Goal: Transaction & Acquisition: Subscribe to service/newsletter

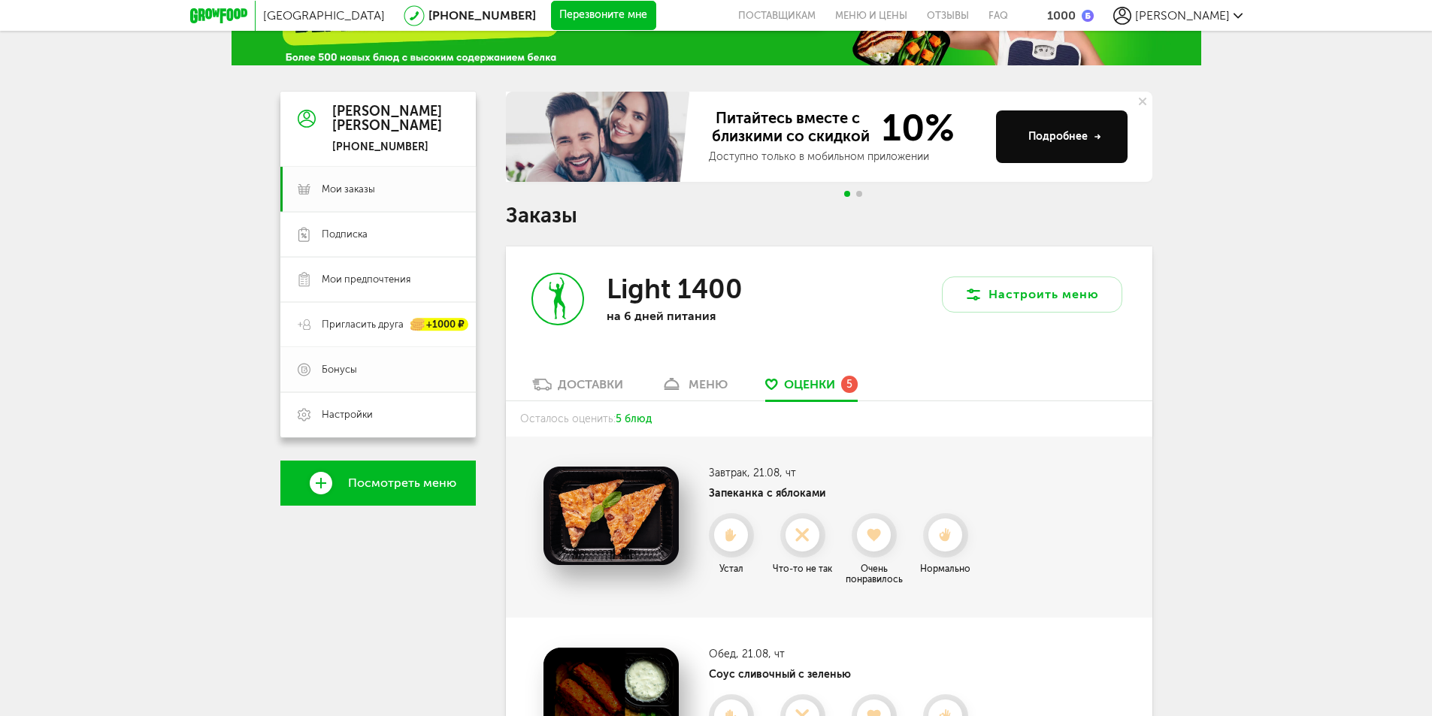
click at [329, 368] on span "Бонусы" at bounding box center [339, 370] width 35 height 14
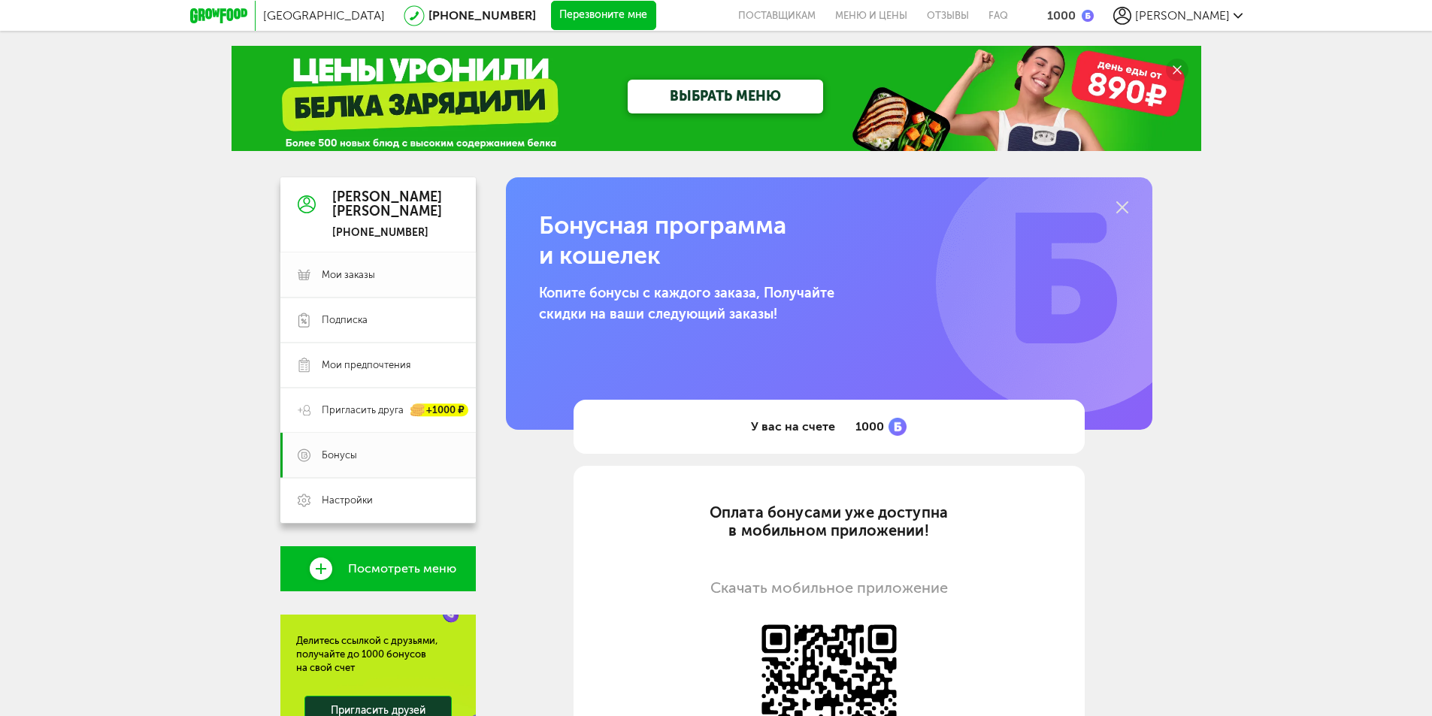
click at [375, 263] on link "Мои заказы" at bounding box center [377, 275] width 195 height 45
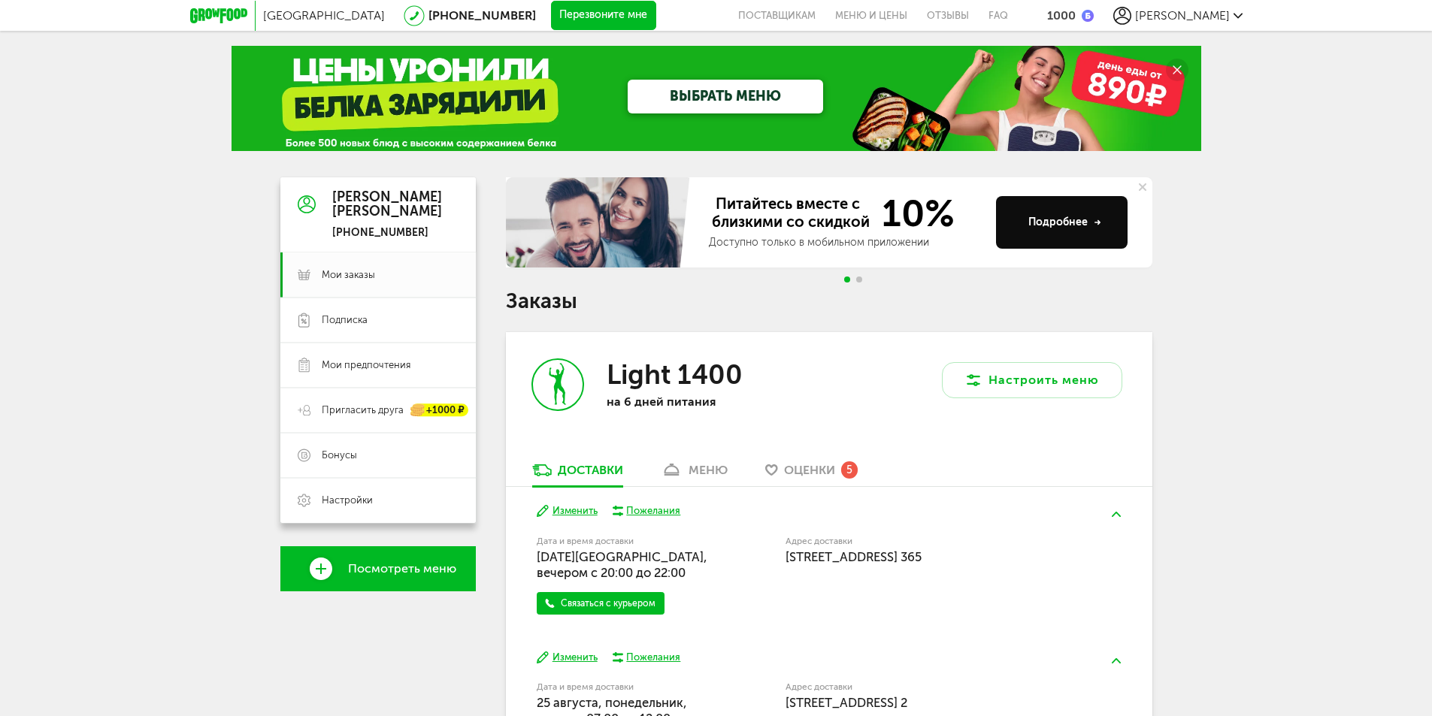
drag, startPoint x: 670, startPoint y: 89, endPoint x: 679, endPoint y: 97, distance: 12.8
click at [672, 89] on link "ВЫБРАТЬ МЕНЮ" at bounding box center [725, 97] width 195 height 34
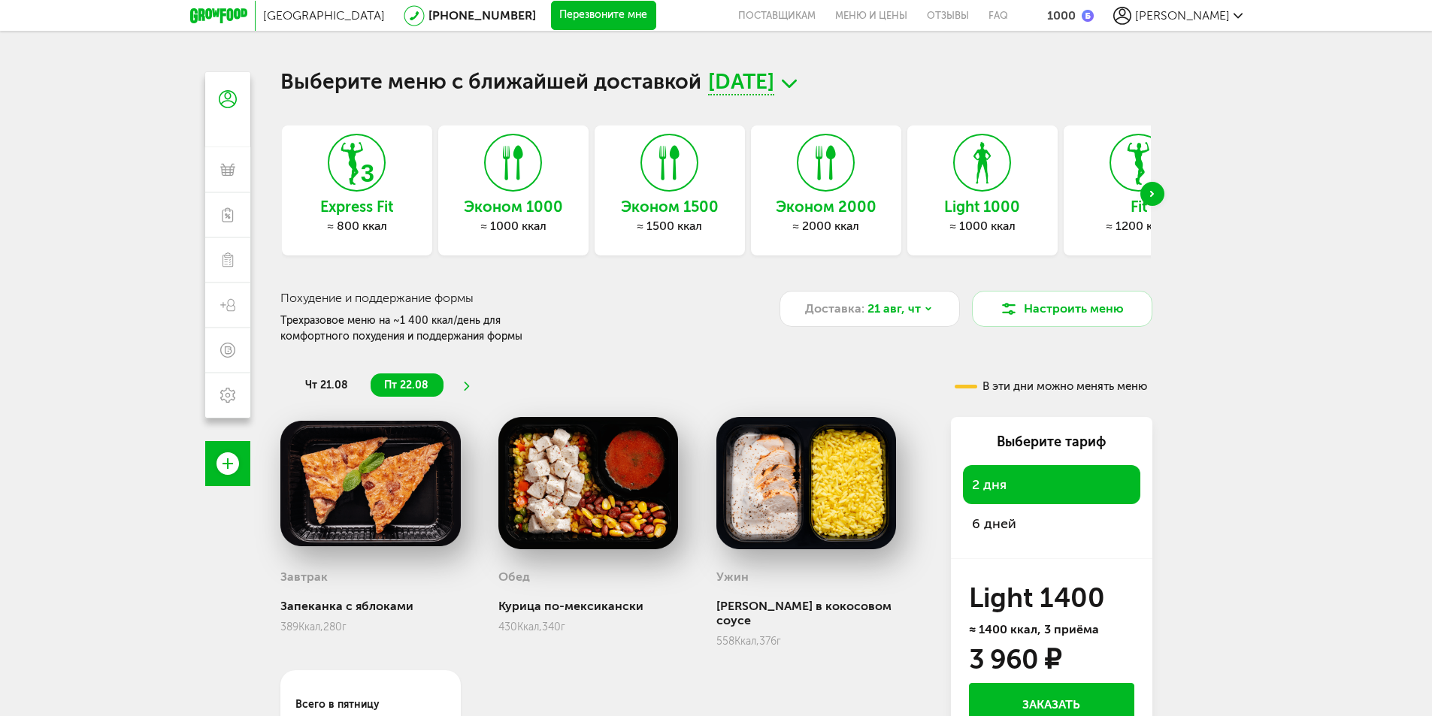
click at [461, 192] on div "Эконом 1000 ≈ 1000 ккал" at bounding box center [513, 191] width 150 height 130
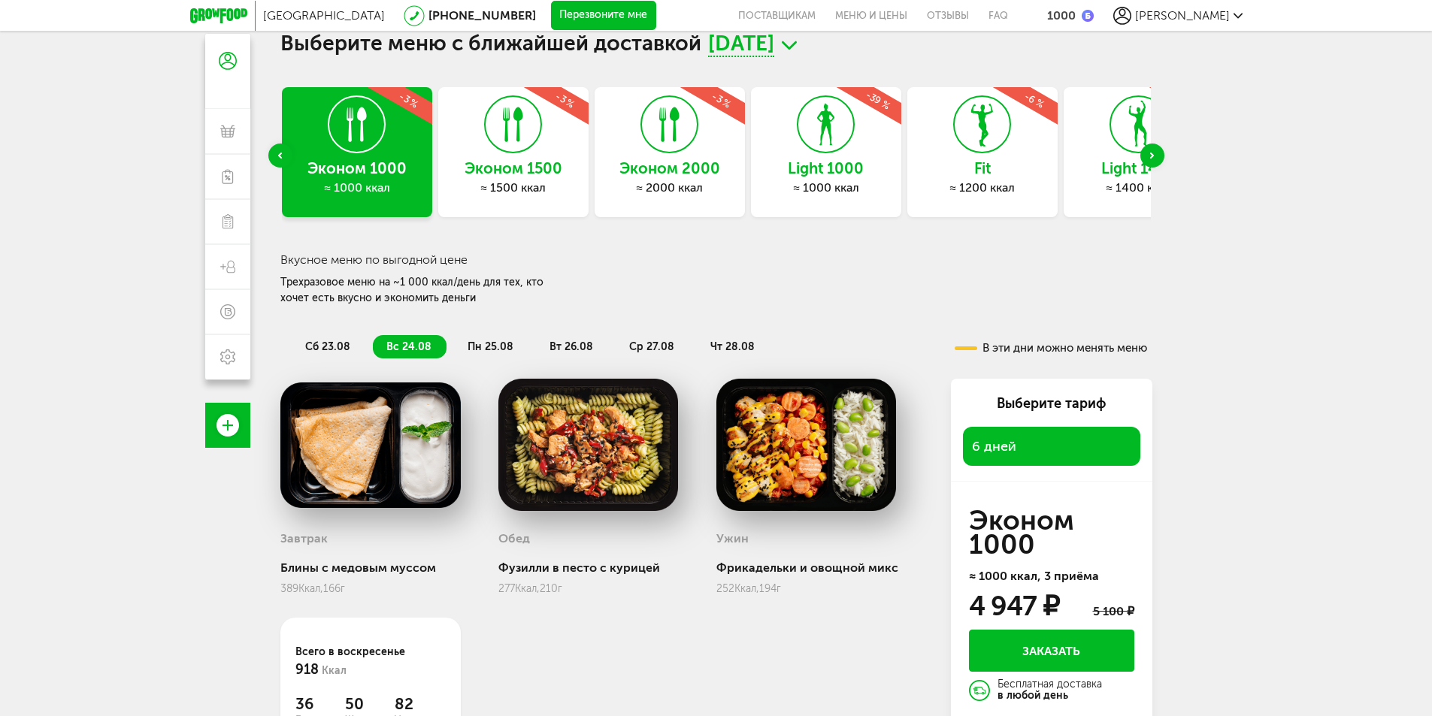
scroll to position [75, 0]
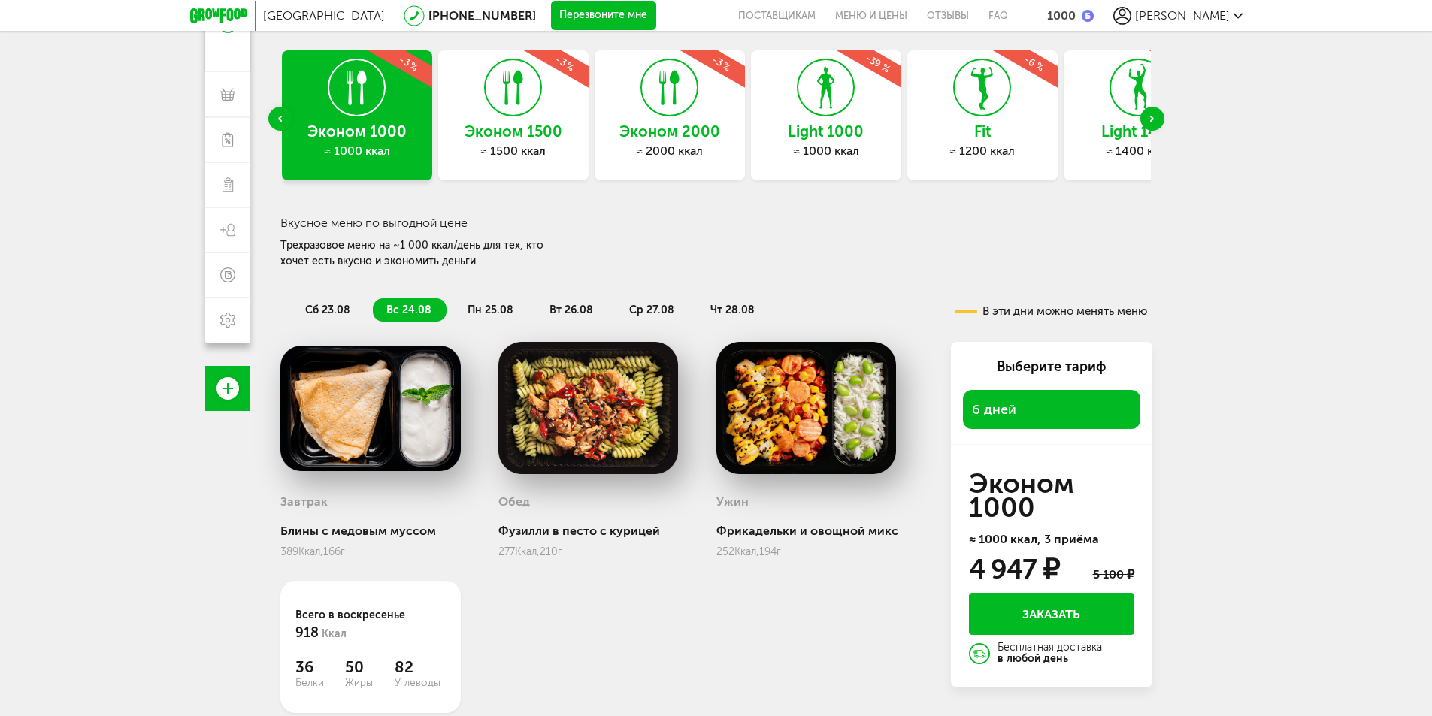
click at [794, 145] on div "≈ 1000 ккал" at bounding box center [826, 151] width 150 height 15
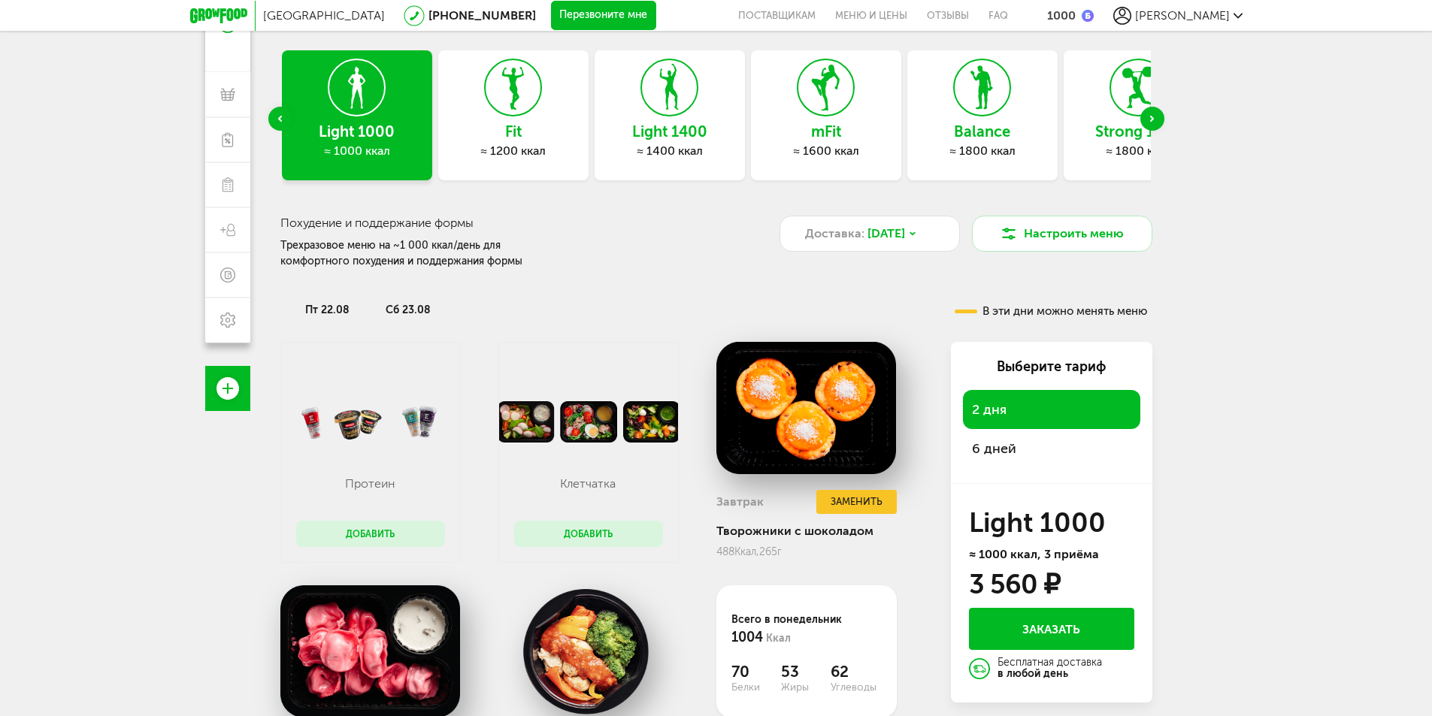
scroll to position [150, 0]
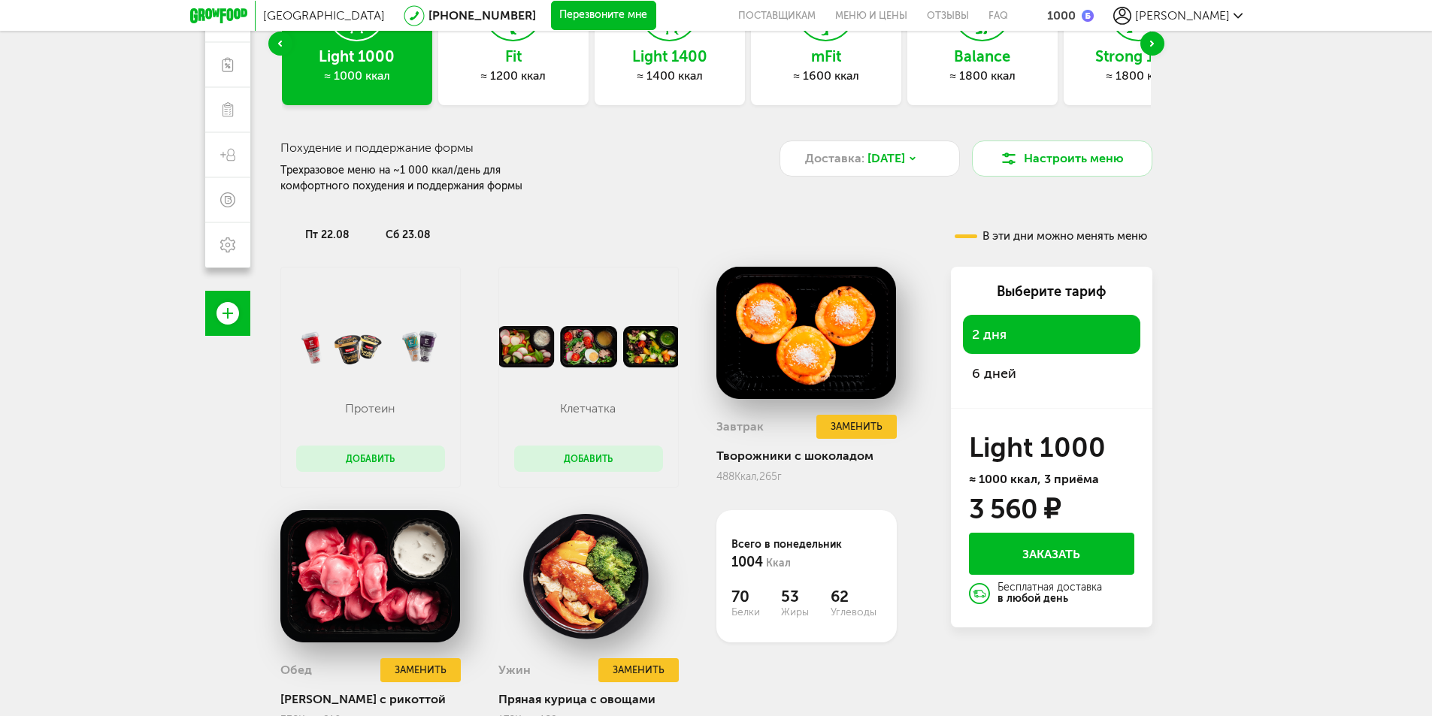
click at [995, 377] on span "6 дней" at bounding box center [994, 373] width 44 height 17
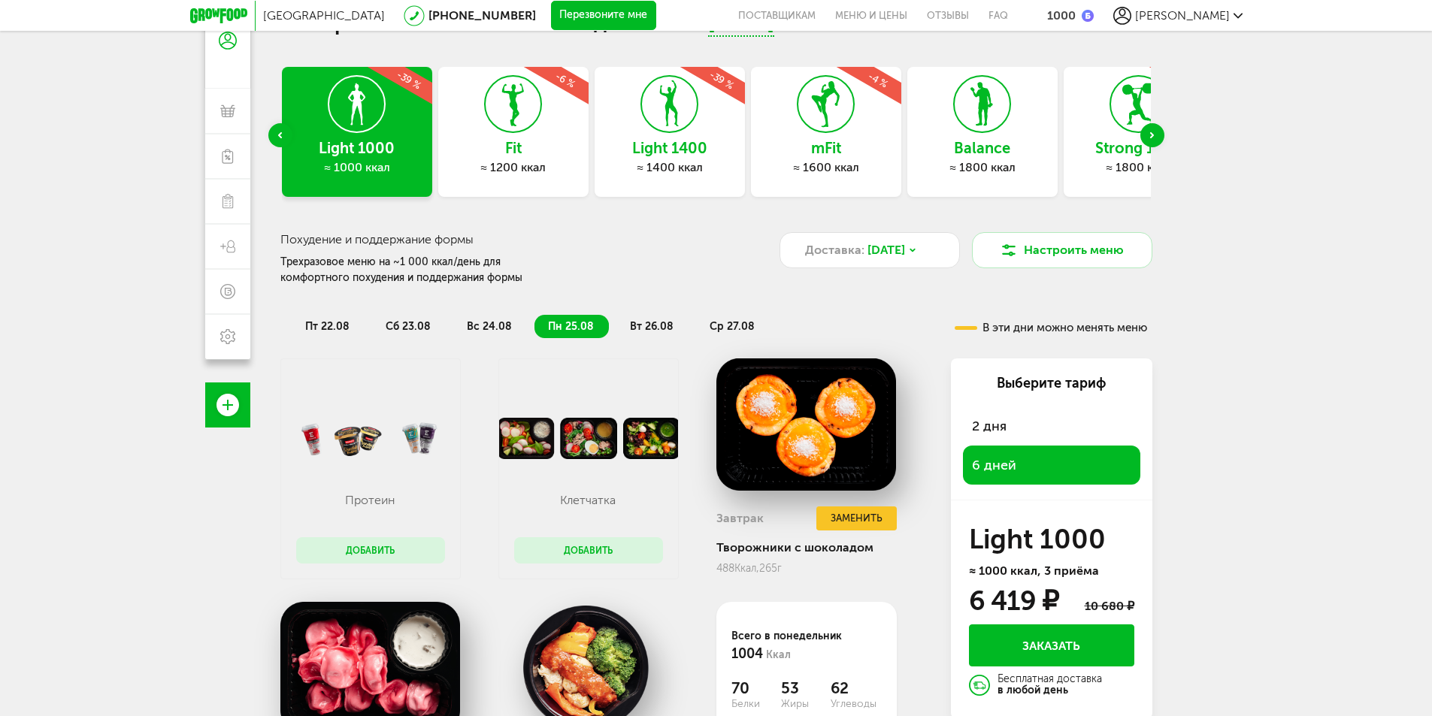
scroll to position [0, 0]
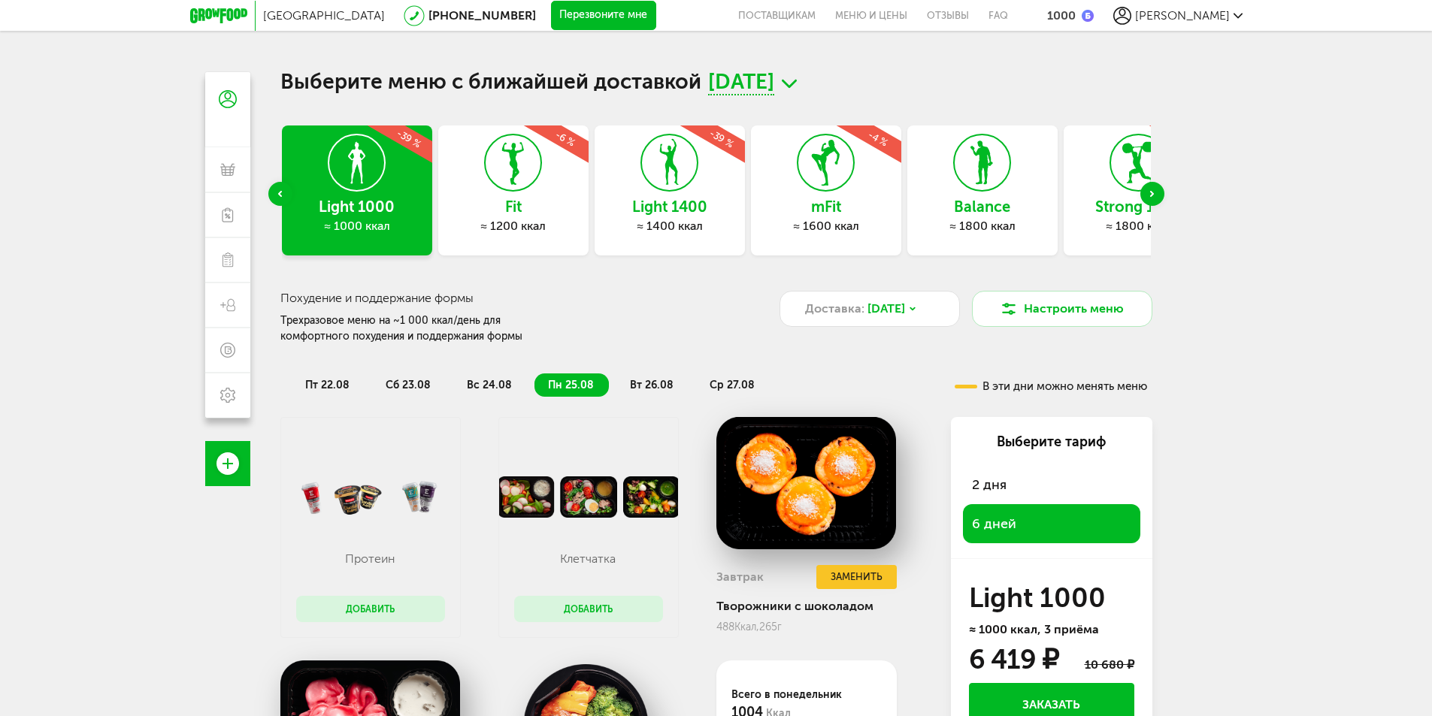
click at [529, 220] on div "≈ 1200 ккал" at bounding box center [513, 226] width 150 height 15
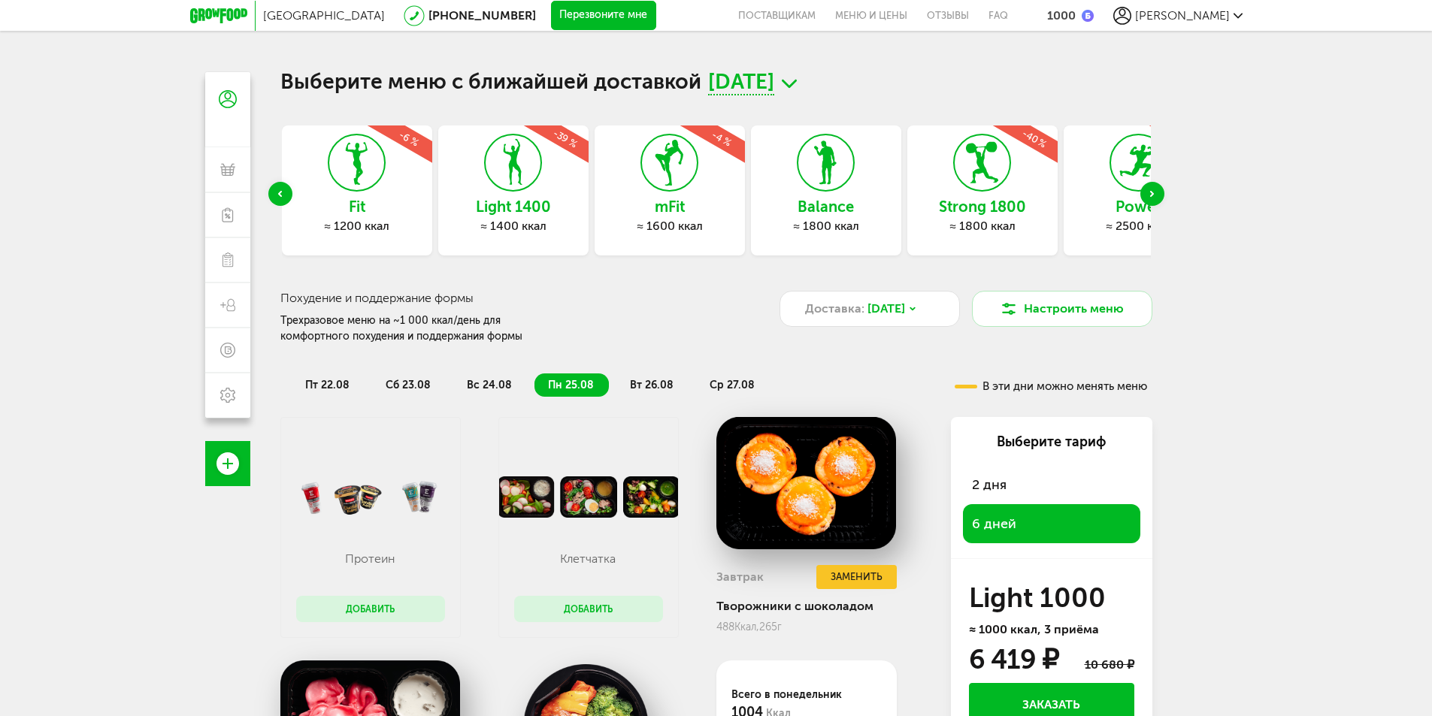
click at [317, 162] on div "Fit ≈ 1200 ккал -6 %" at bounding box center [357, 191] width 150 height 130
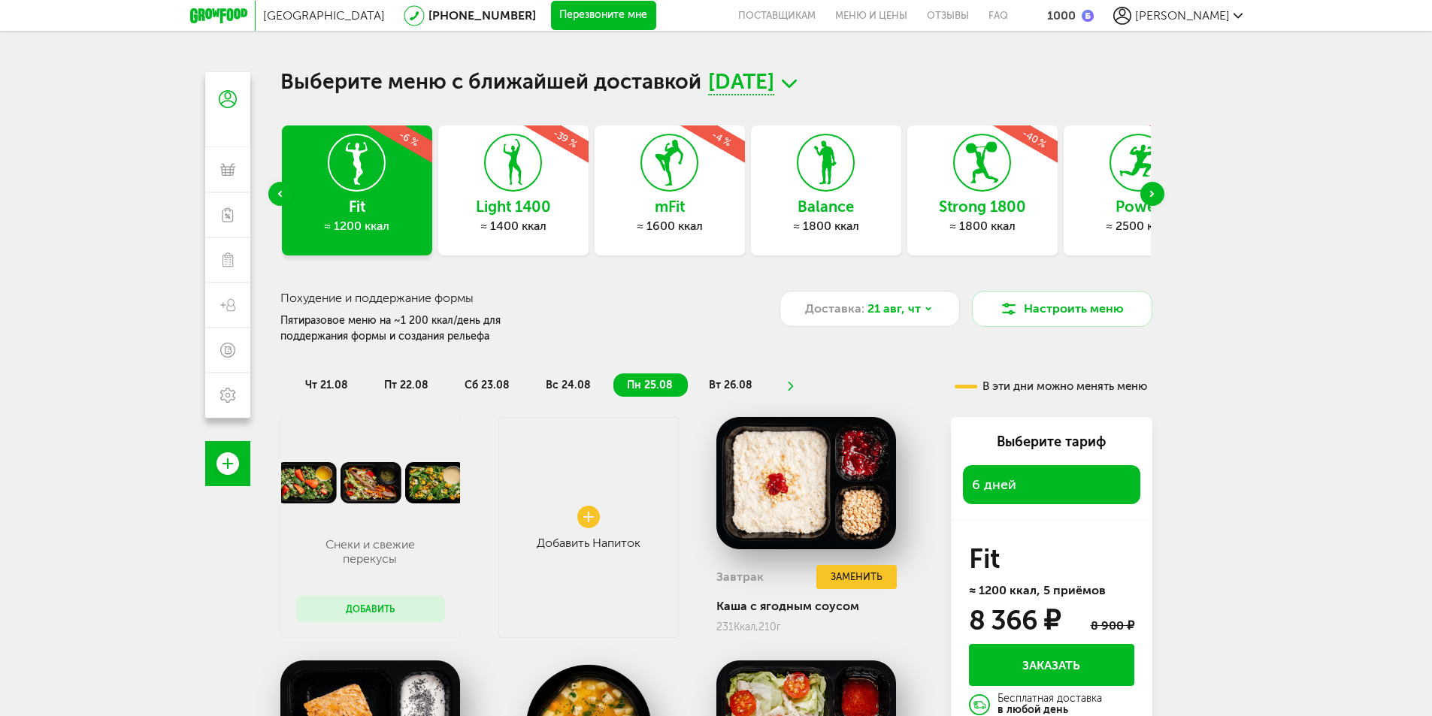
click at [280, 191] on icon "Previous slide" at bounding box center [280, 194] width 4 height 6
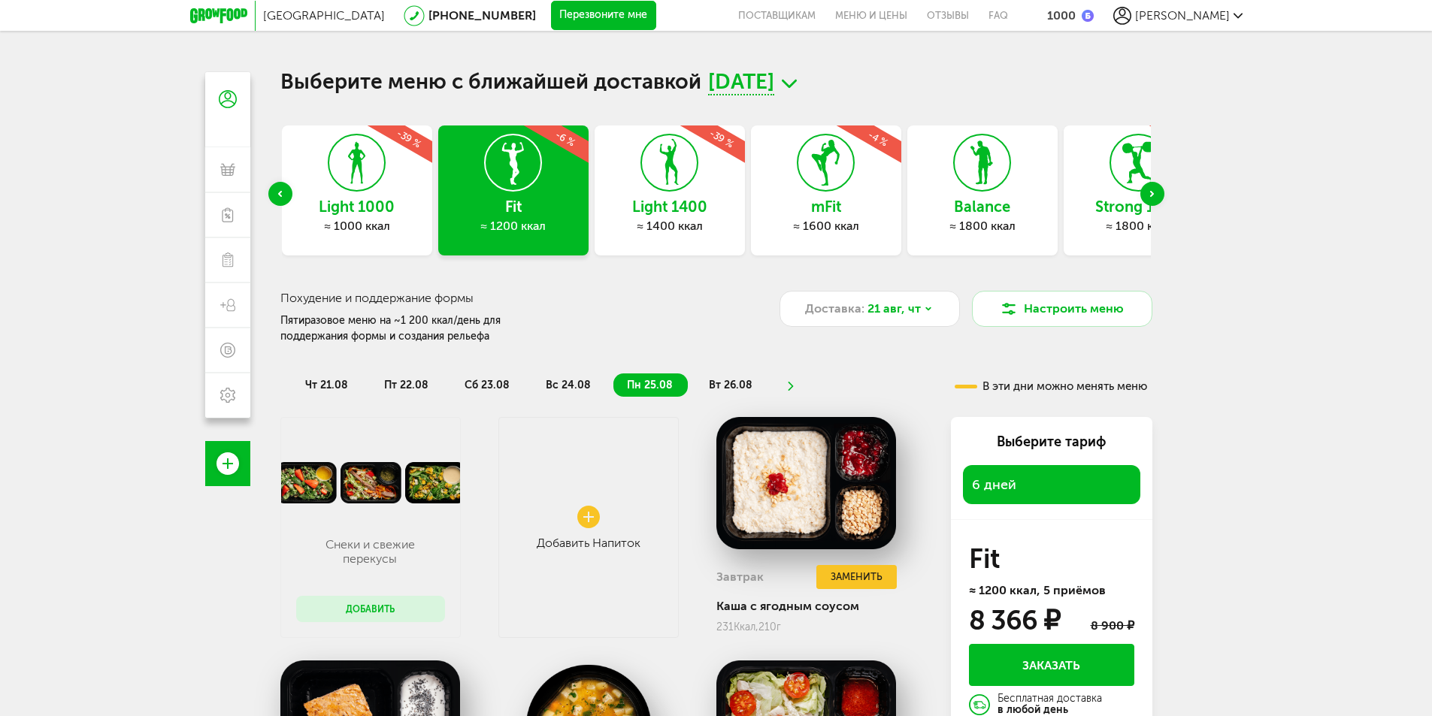
click at [364, 195] on div "Light 1000 ≈ 1000 ккал -39 %" at bounding box center [357, 191] width 150 height 130
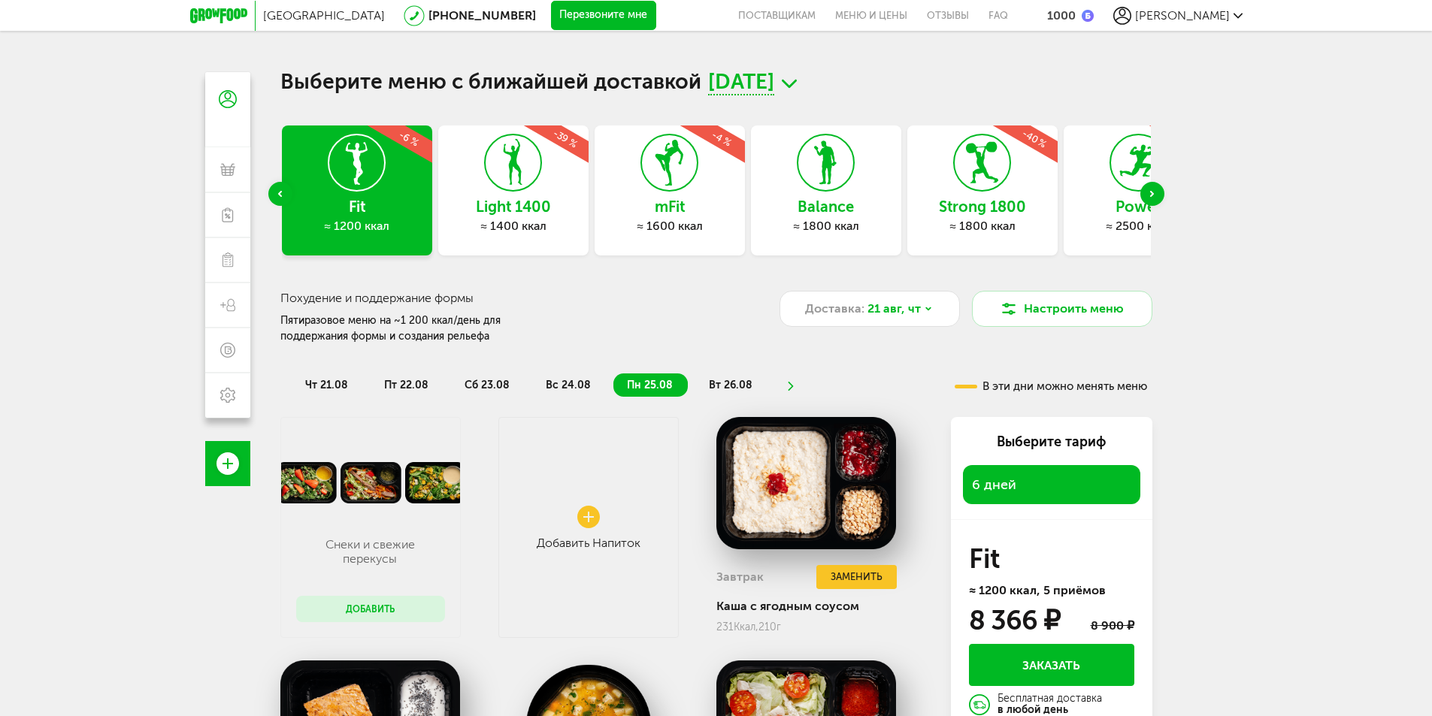
click at [283, 194] on div "Previous slide" at bounding box center [280, 194] width 24 height 24
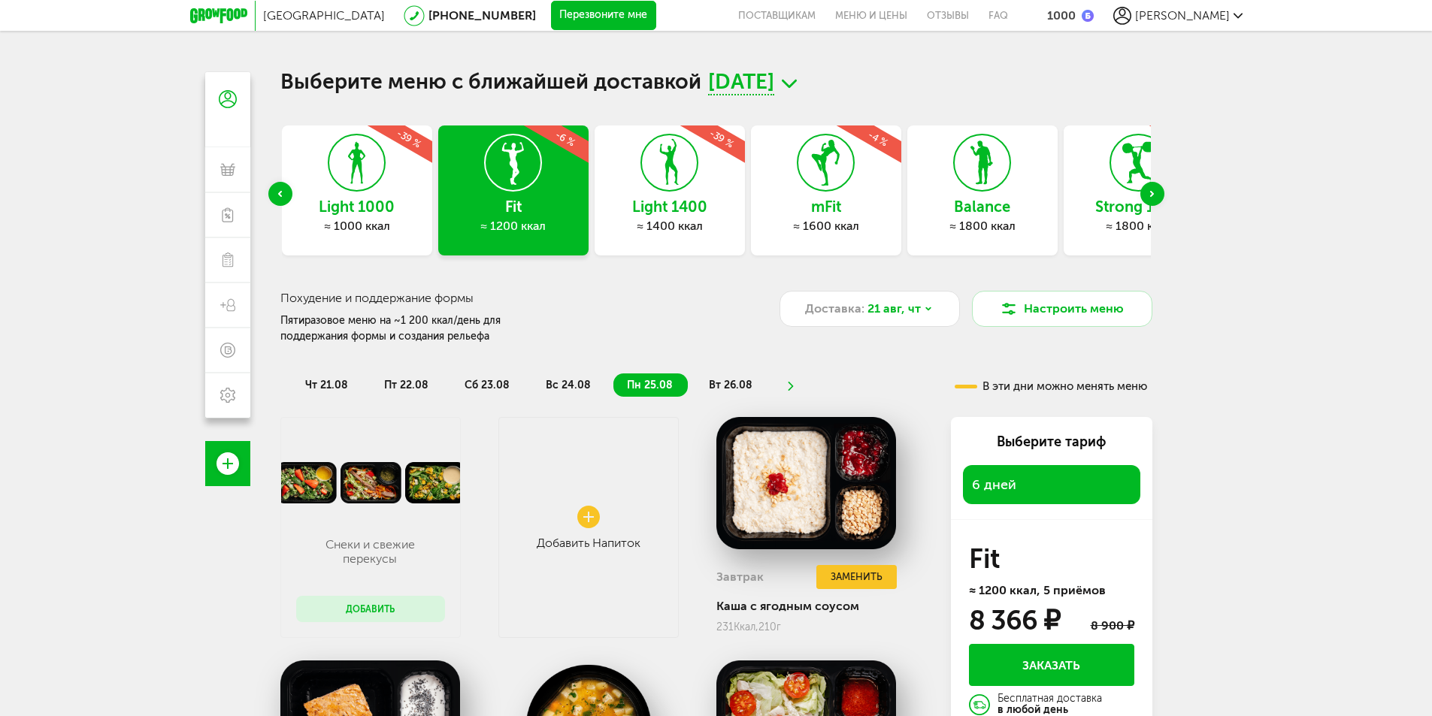
click at [340, 219] on div "≈ 1000 ккал" at bounding box center [357, 226] width 150 height 15
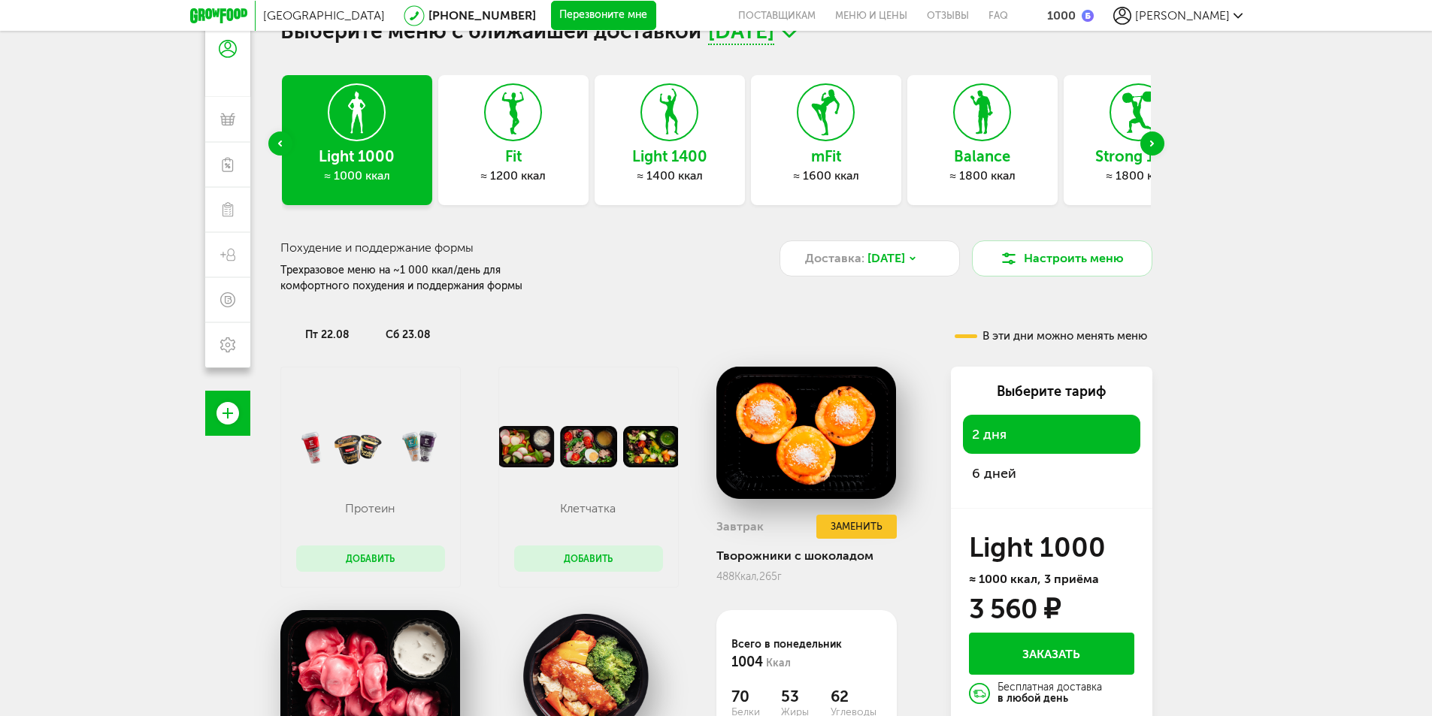
scroll to position [150, 0]
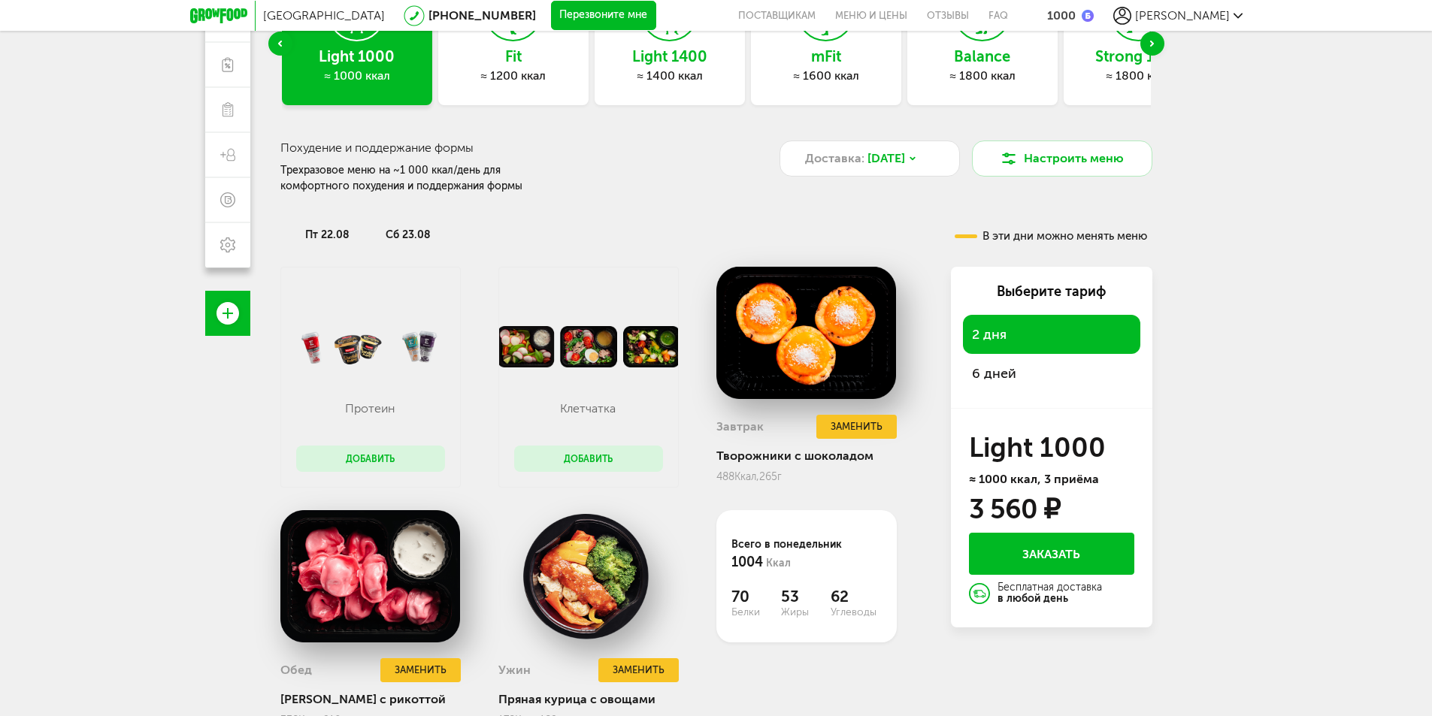
click at [987, 369] on span "6 дней" at bounding box center [994, 373] width 44 height 17
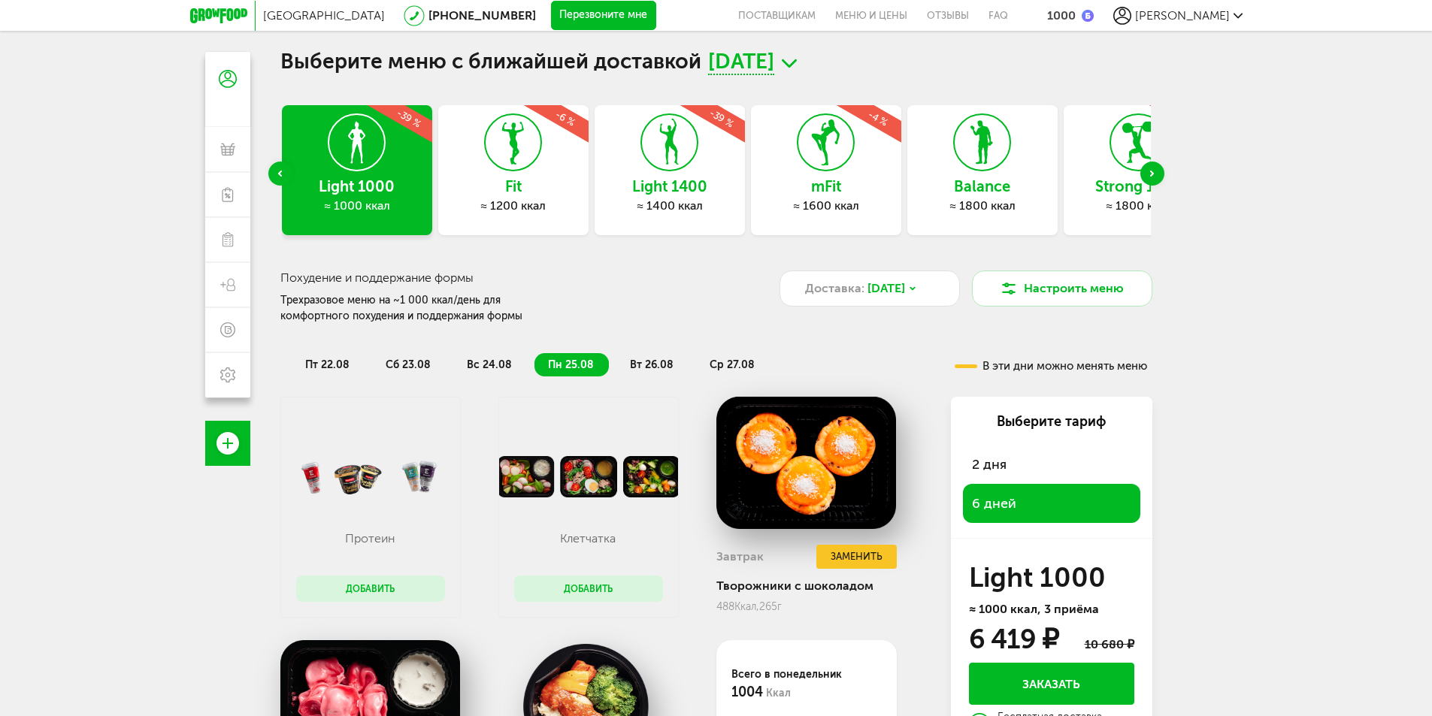
scroll to position [0, 0]
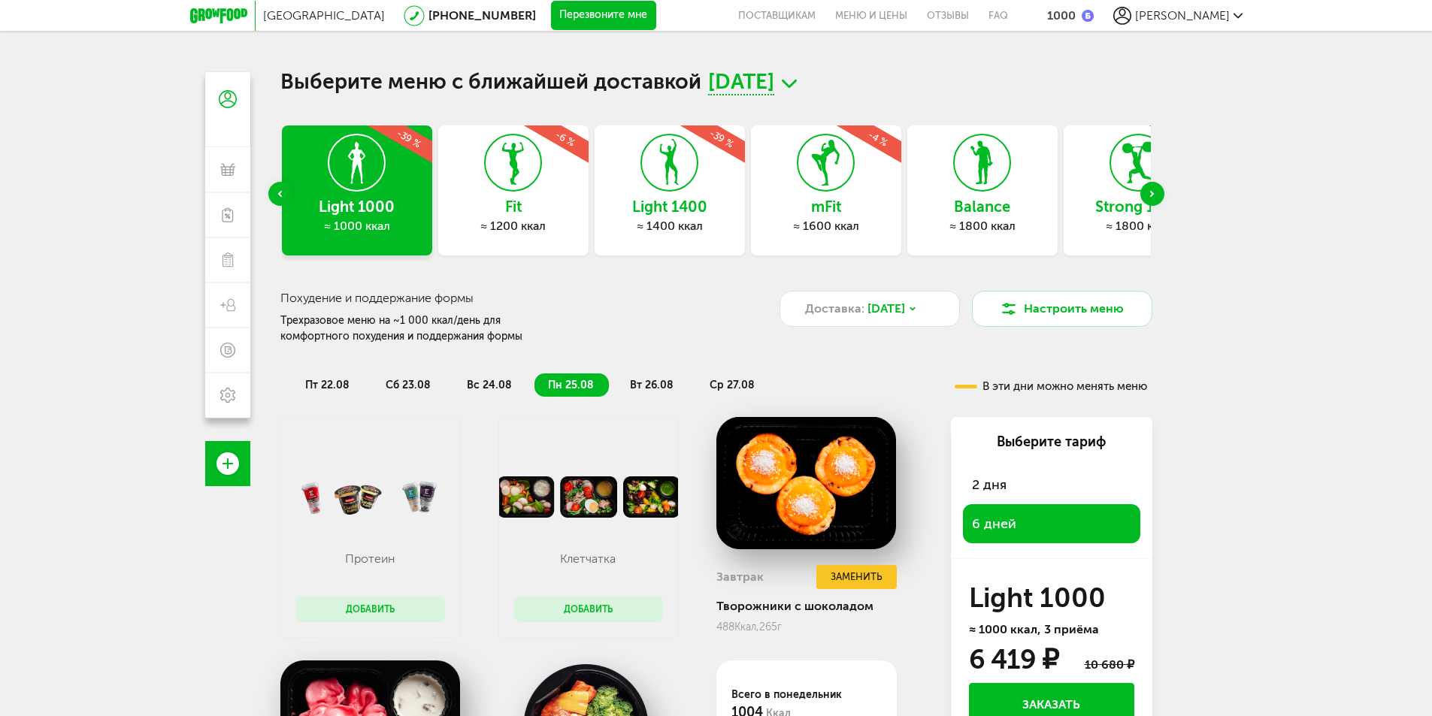
click at [277, 192] on div "Previous slide" at bounding box center [280, 194] width 24 height 24
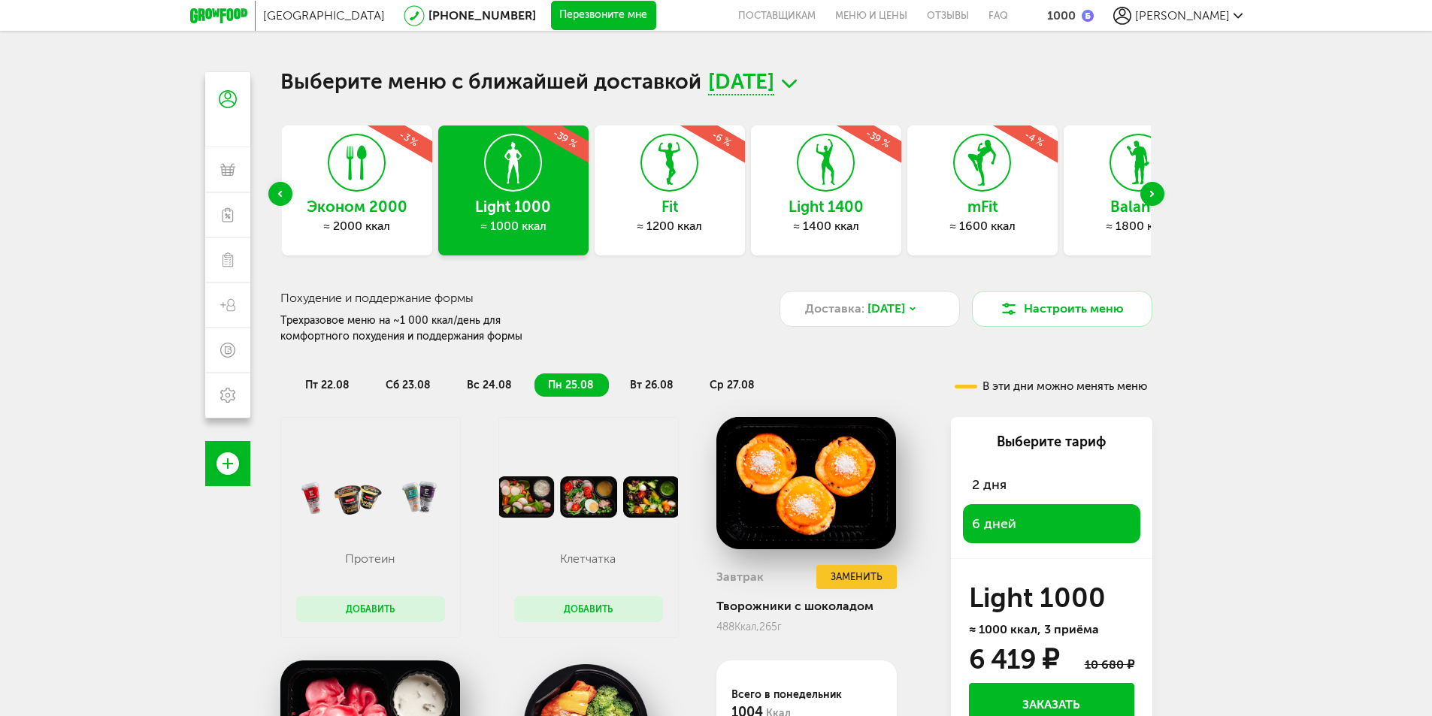
click at [278, 192] on div "Previous slide" at bounding box center [280, 194] width 24 height 24
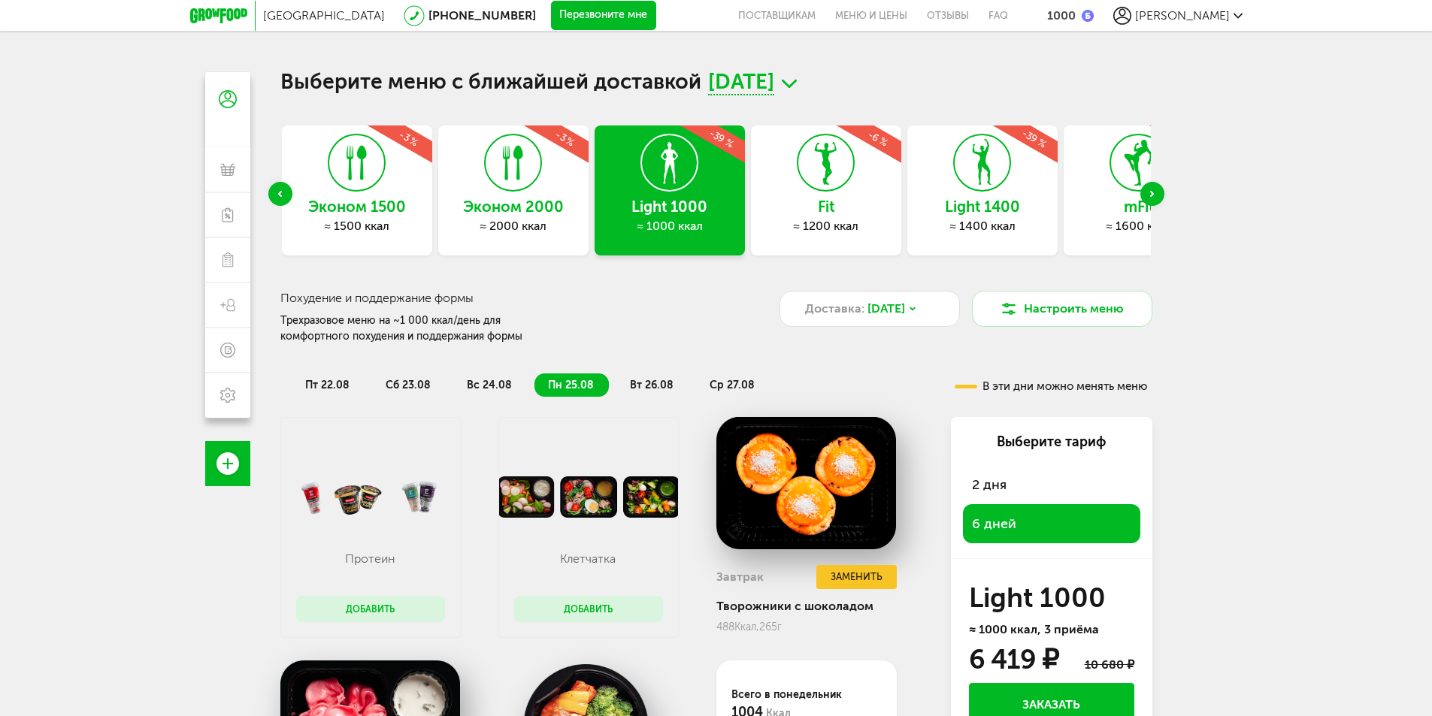
click at [278, 192] on icon "Previous slide" at bounding box center [280, 194] width 4 height 6
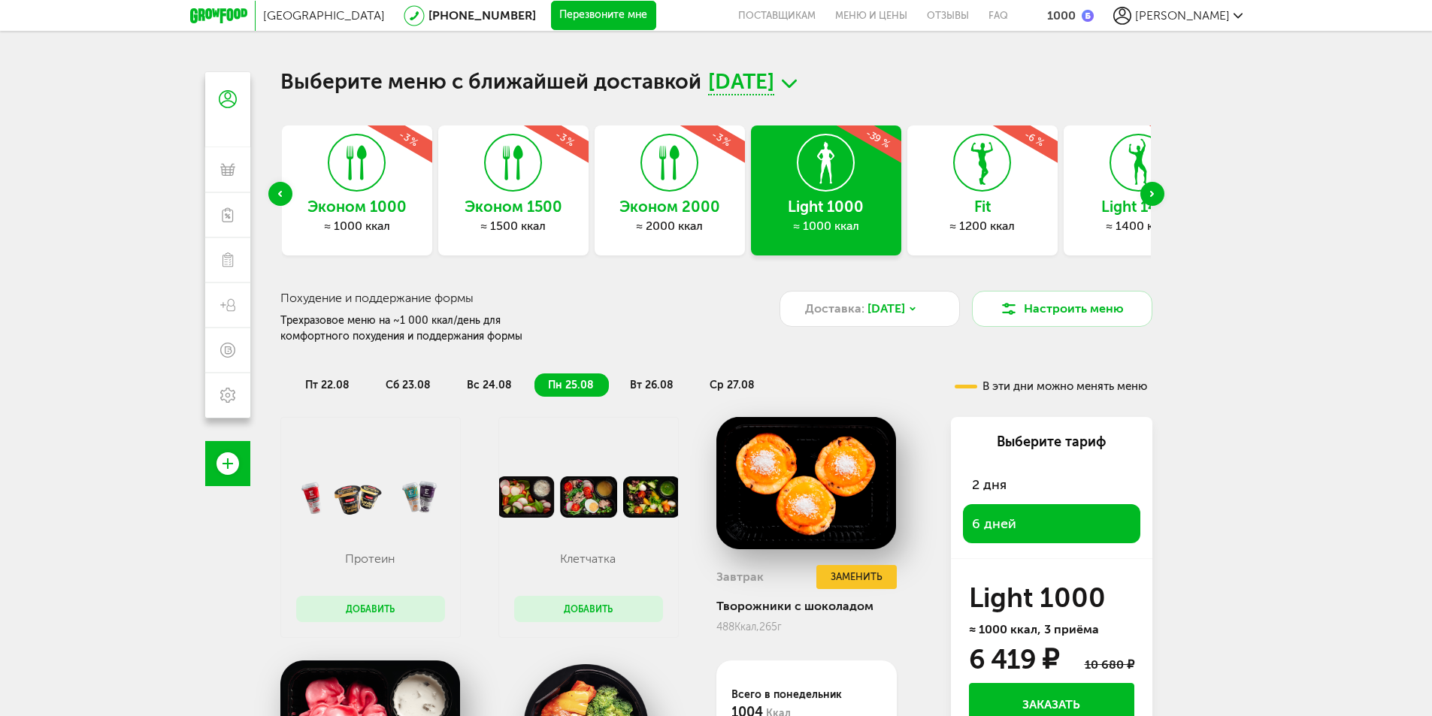
click at [278, 192] on icon "Previous slide" at bounding box center [280, 194] width 4 height 6
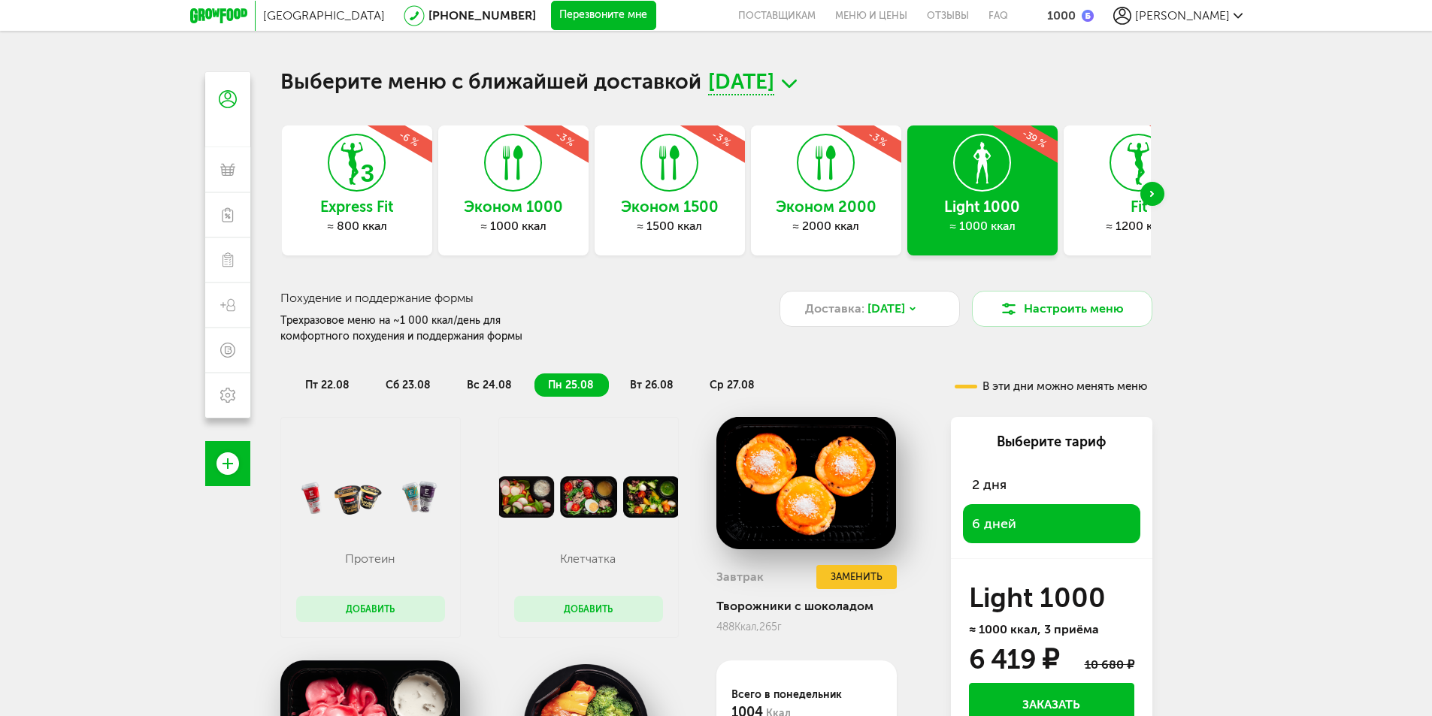
click at [374, 228] on div "≈ 800 ккал" at bounding box center [357, 226] width 150 height 15
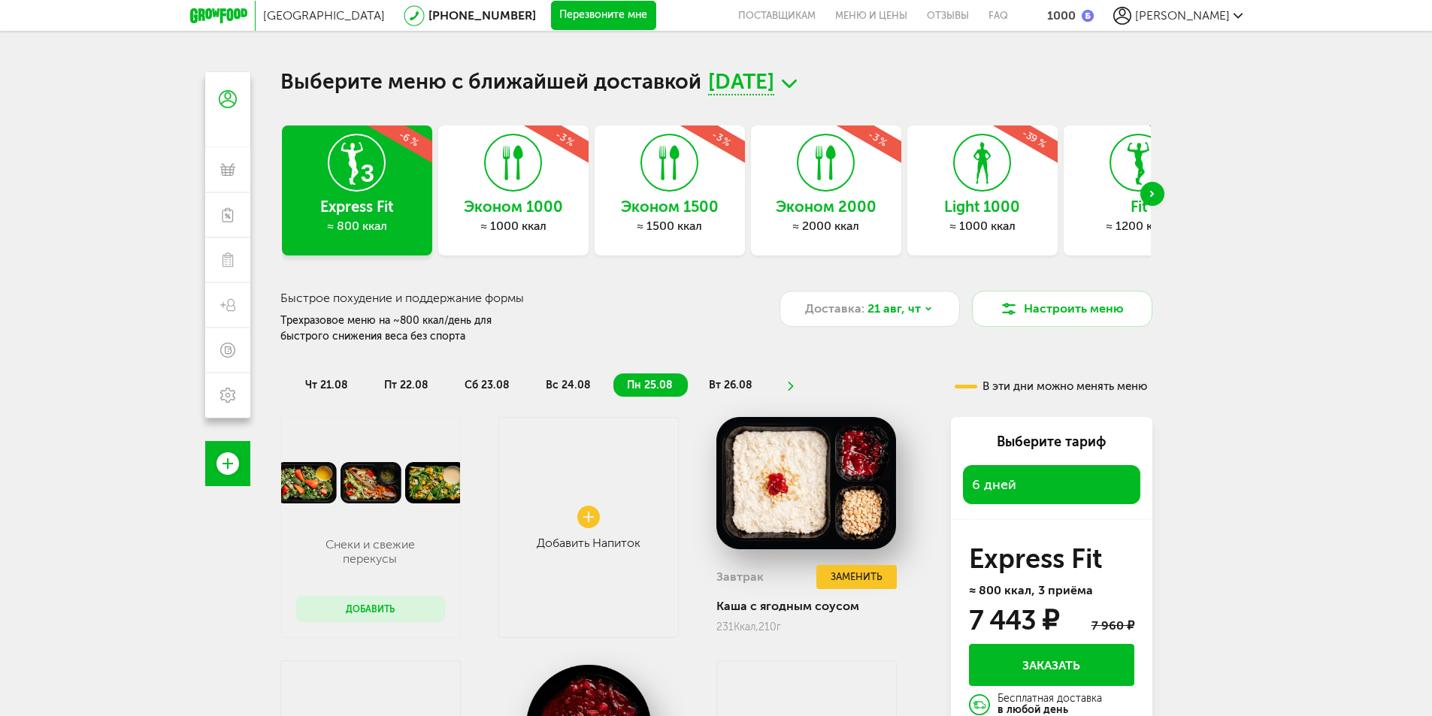
click at [562, 224] on div "≈ 1000 ккал" at bounding box center [513, 226] width 150 height 15
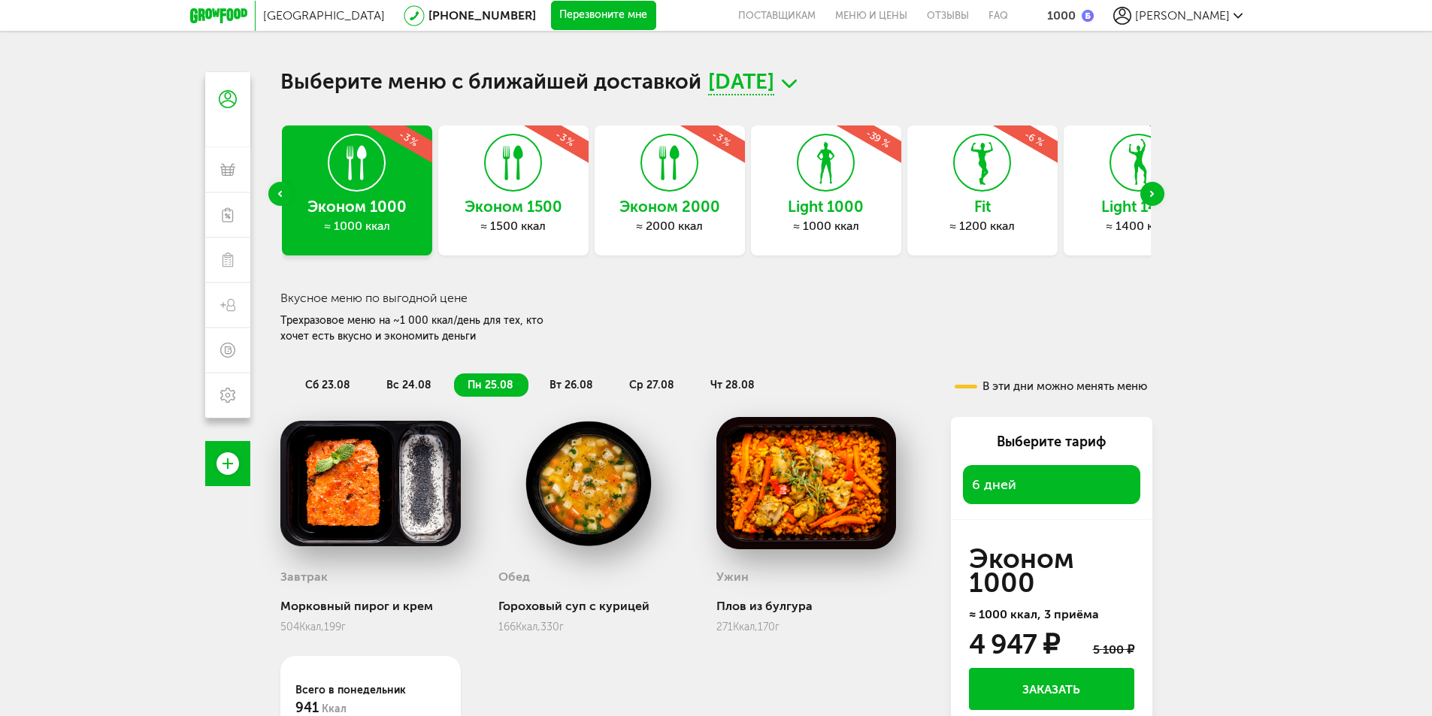
click at [842, 237] on div "Light 1000 ≈ 1000 ккал -39 %" at bounding box center [826, 191] width 150 height 130
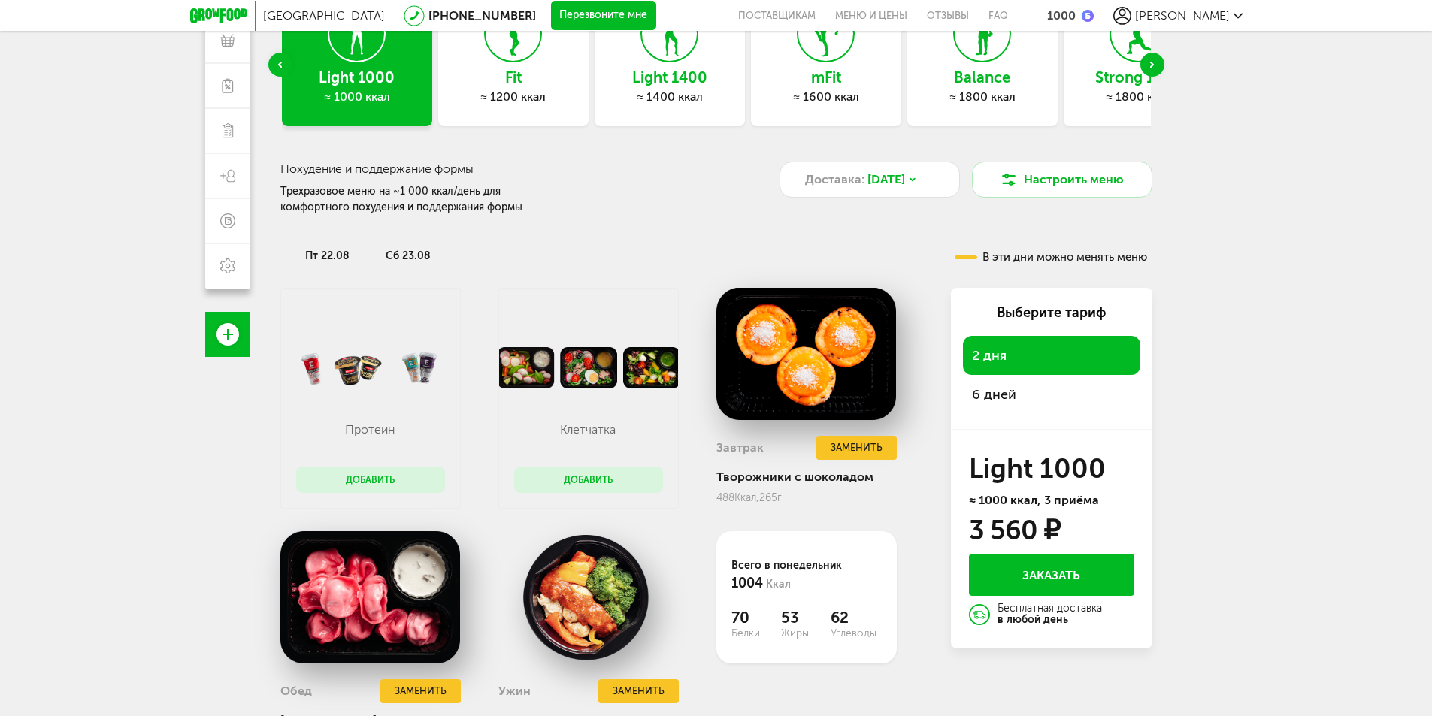
scroll to position [150, 0]
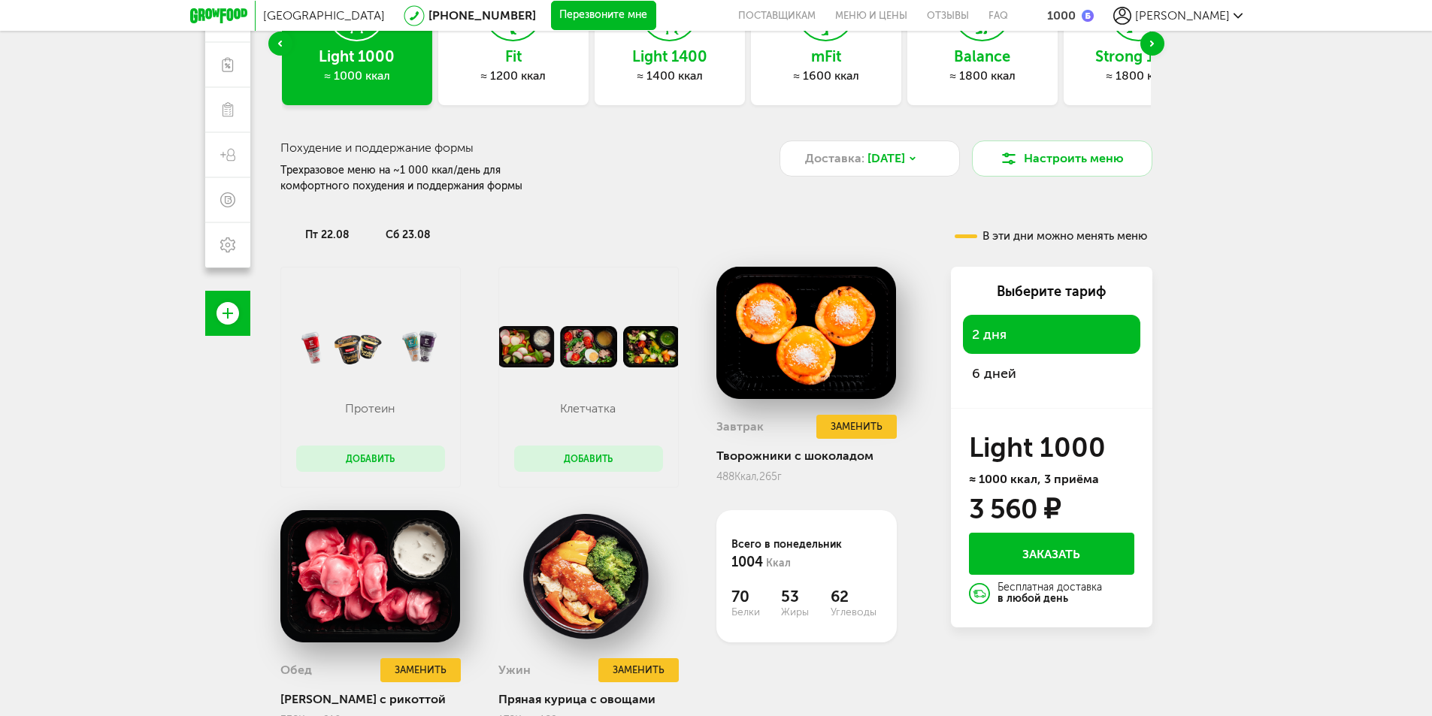
click at [1014, 366] on span "6 дней" at bounding box center [994, 373] width 44 height 17
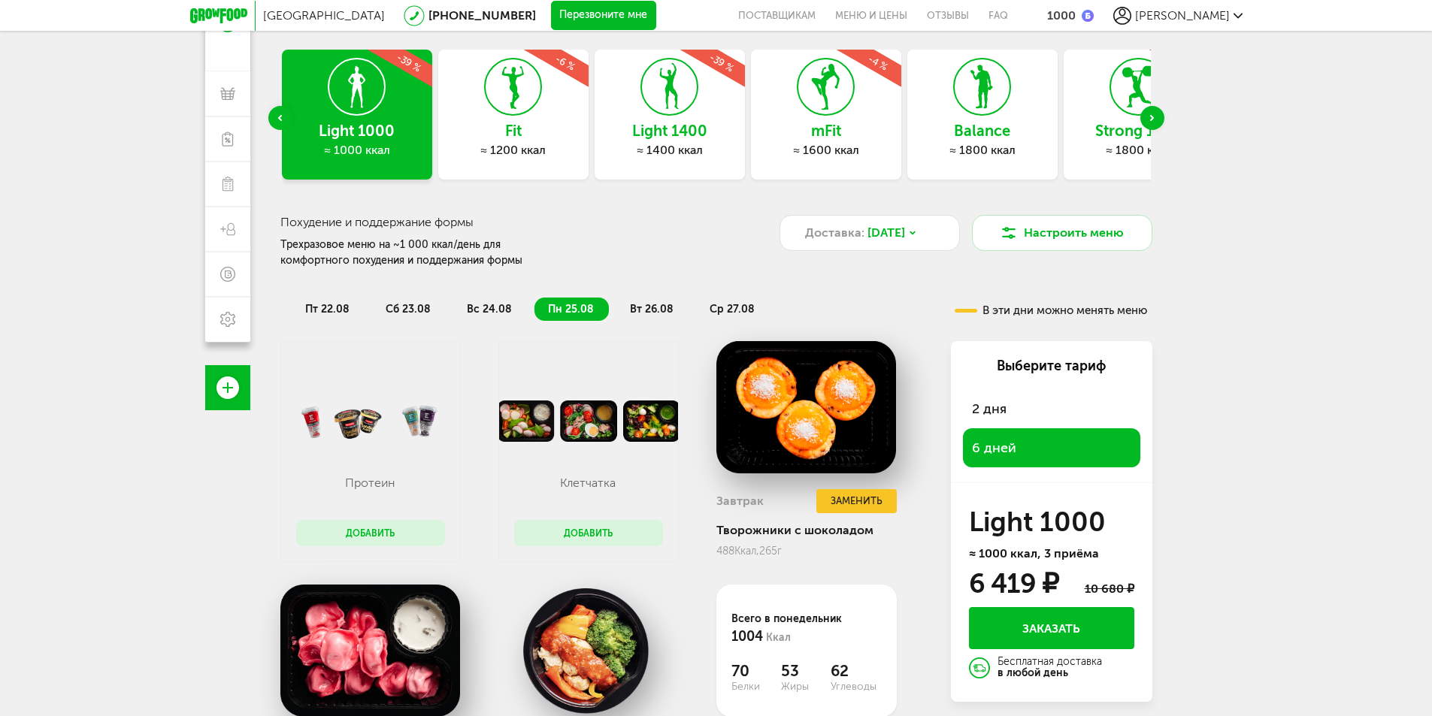
scroll to position [75, 0]
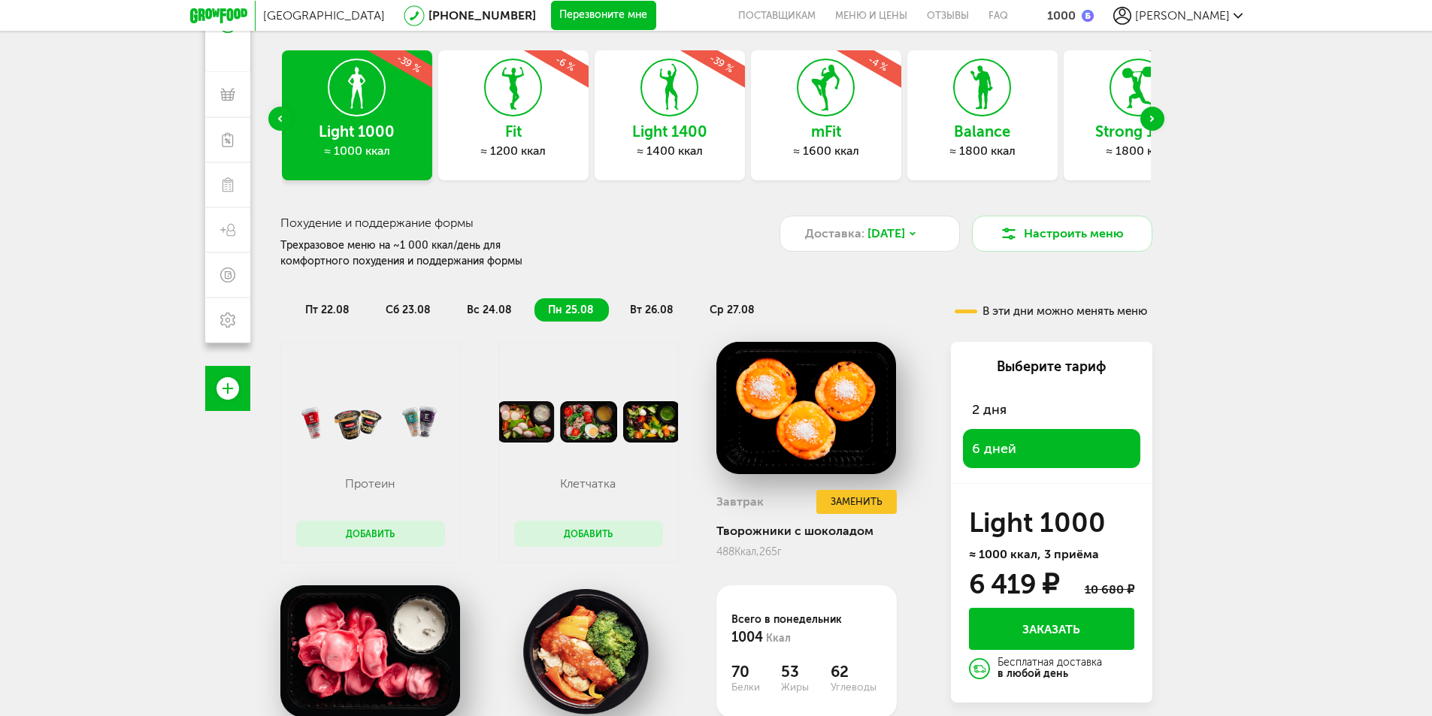
click at [667, 147] on div "≈ 1400 ккал" at bounding box center [669, 151] width 150 height 15
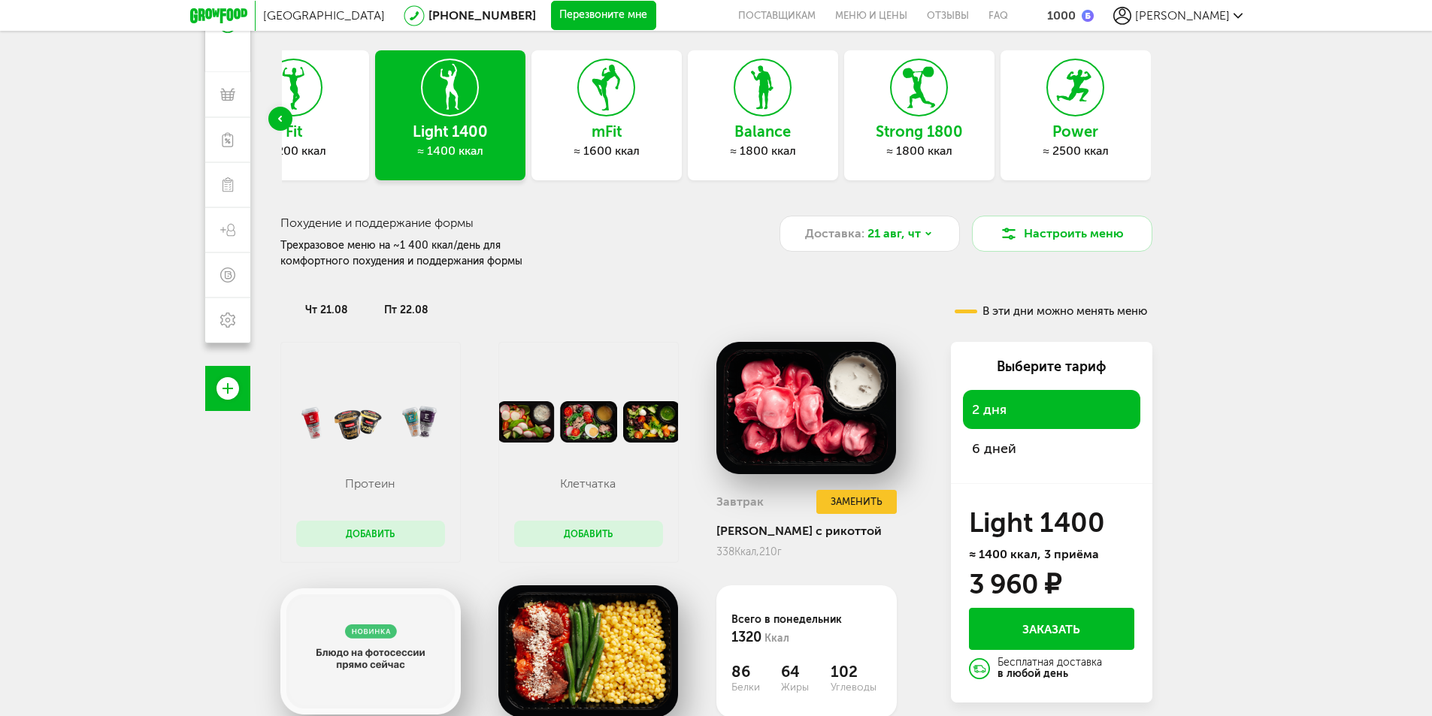
scroll to position [150, 0]
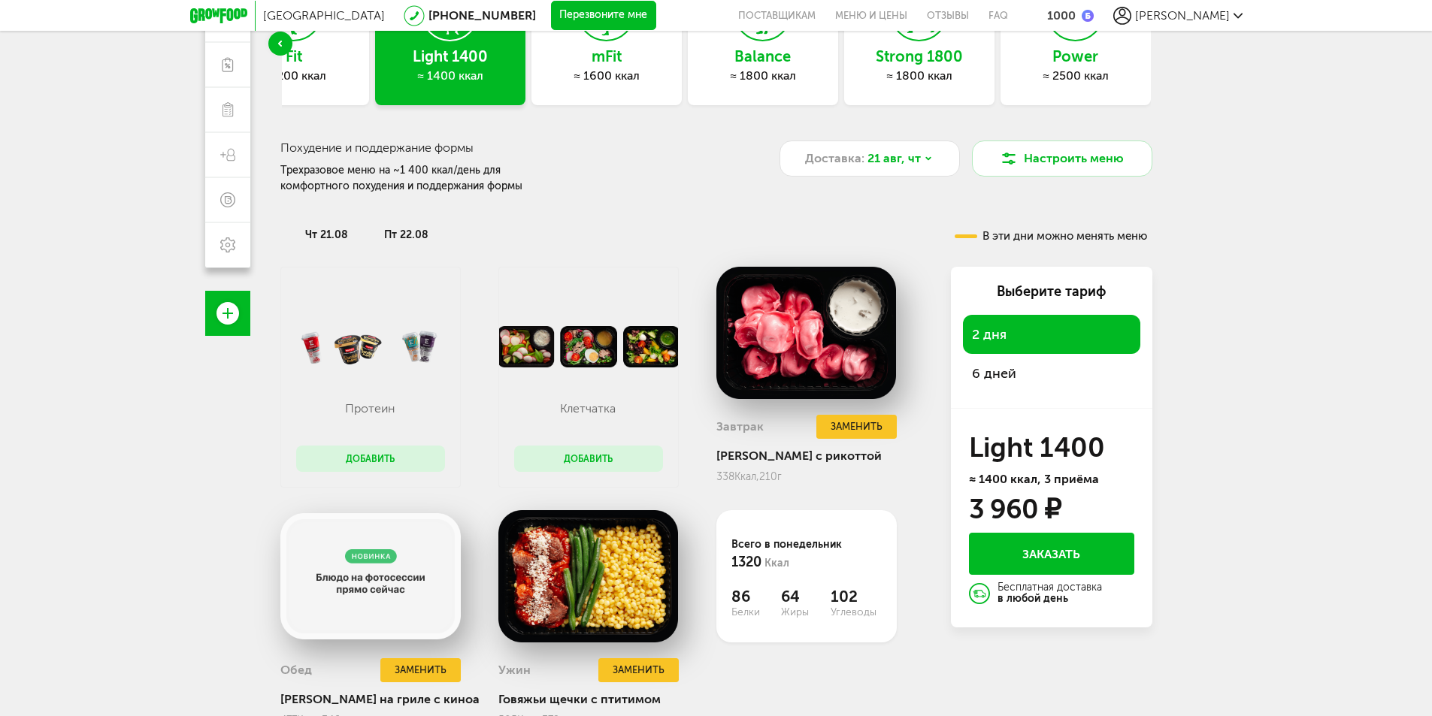
click at [1000, 375] on span "6 дней" at bounding box center [994, 373] width 44 height 17
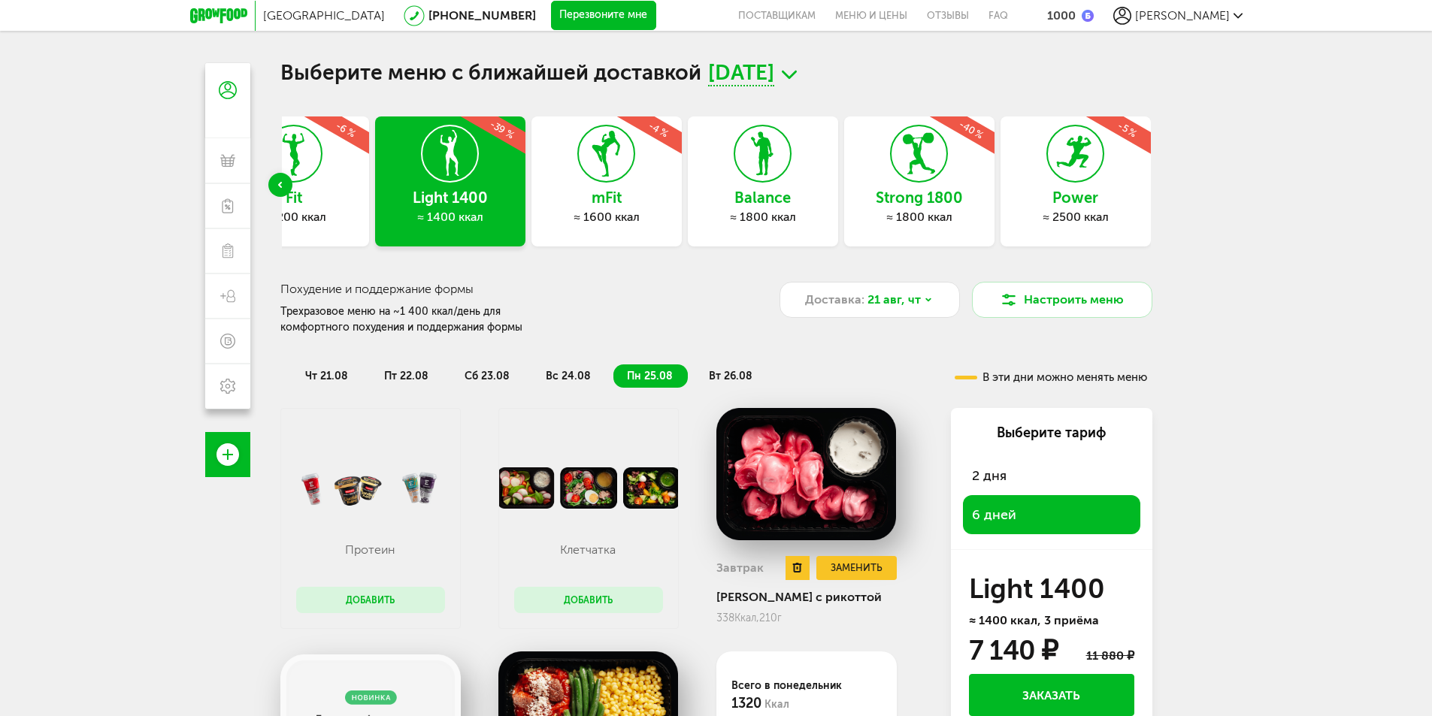
scroll to position [0, 0]
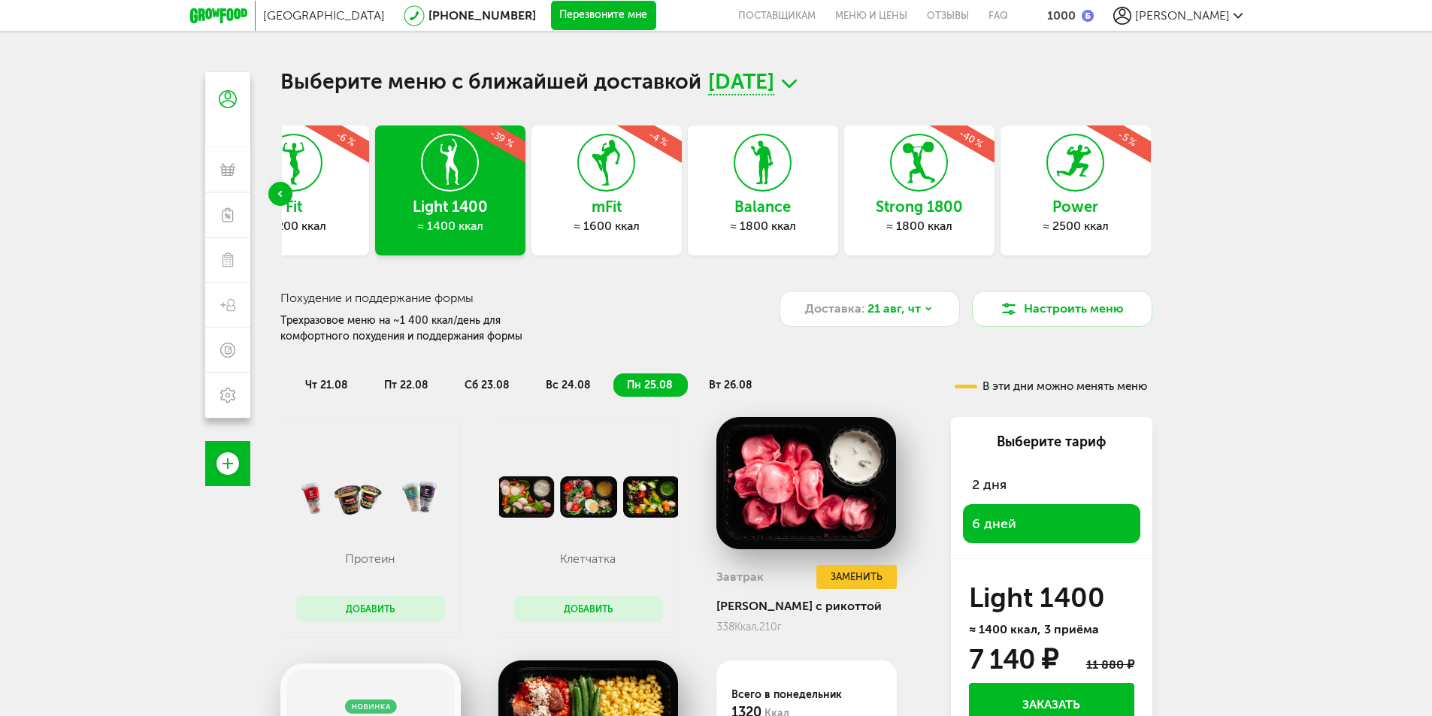
click at [774, 83] on span "[DATE]" at bounding box center [741, 83] width 66 height 23
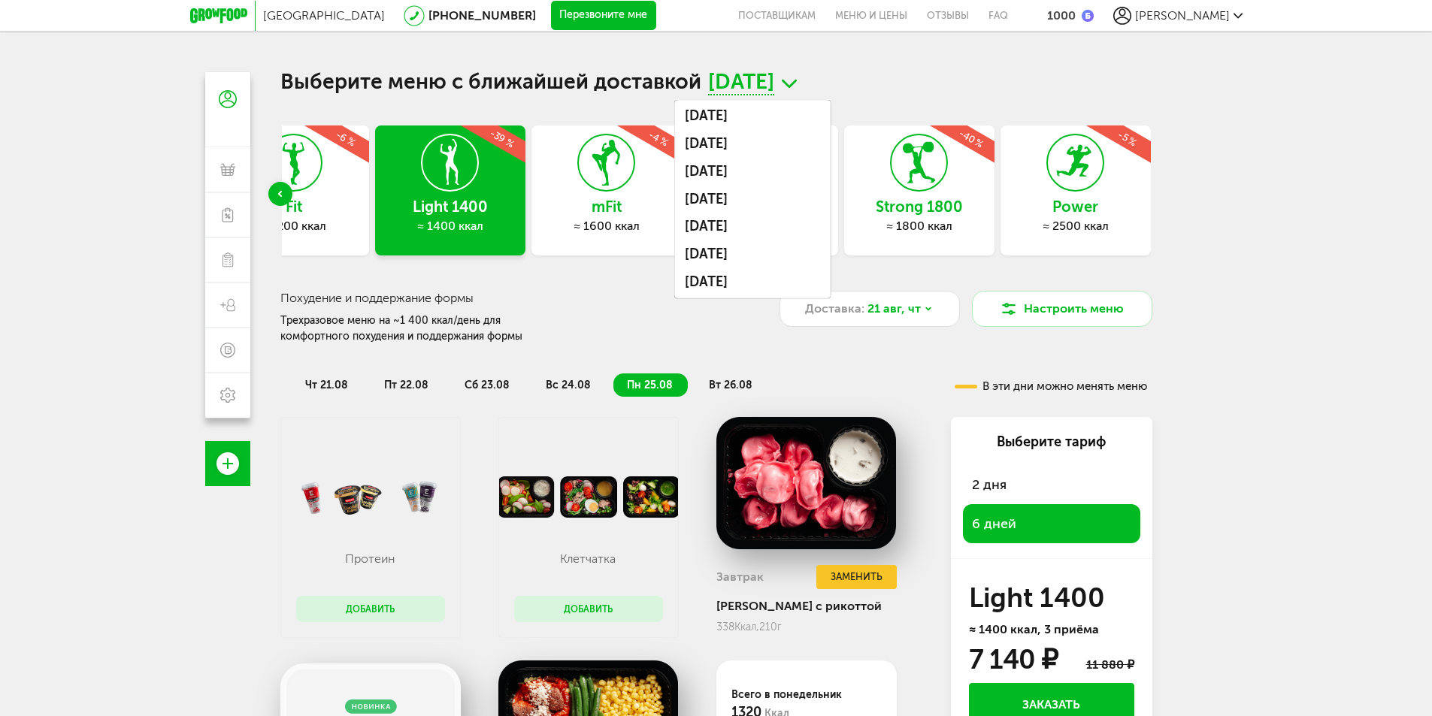
click at [1256, 143] on div "[GEOGRAPHIC_DATA] [PHONE_NUMBER] Перезвоните мне поставщикам Меню и цены Отзывы…" at bounding box center [716, 424] width 1432 height 848
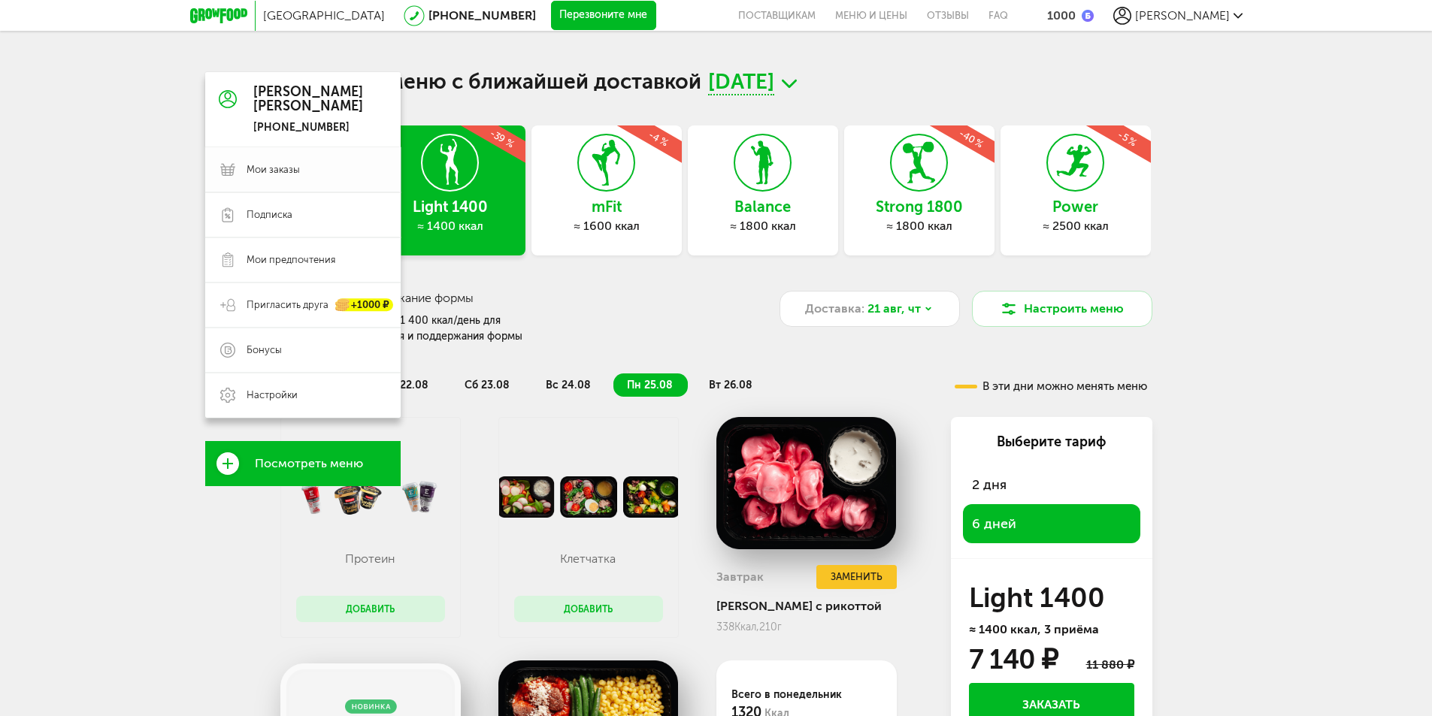
click at [268, 174] on span "Мои заказы" at bounding box center [273, 170] width 53 height 14
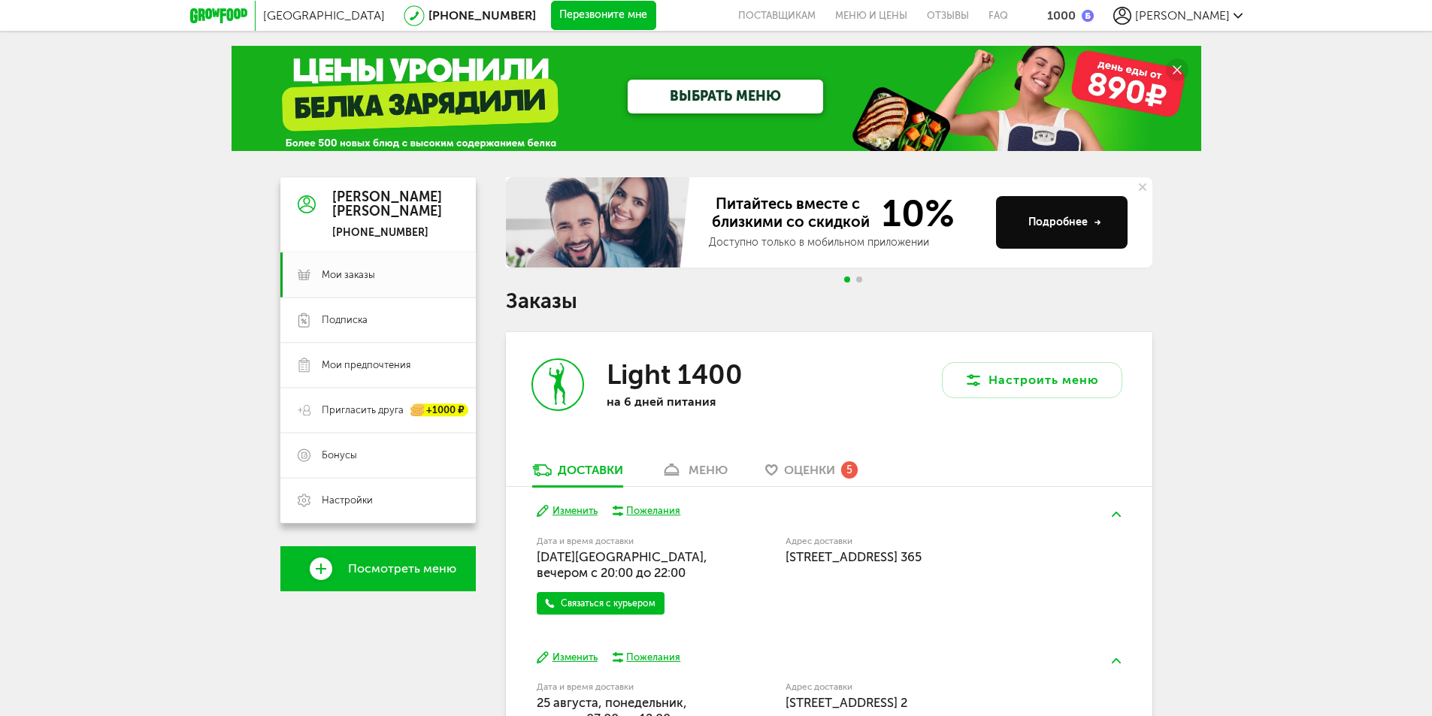
scroll to position [75, 0]
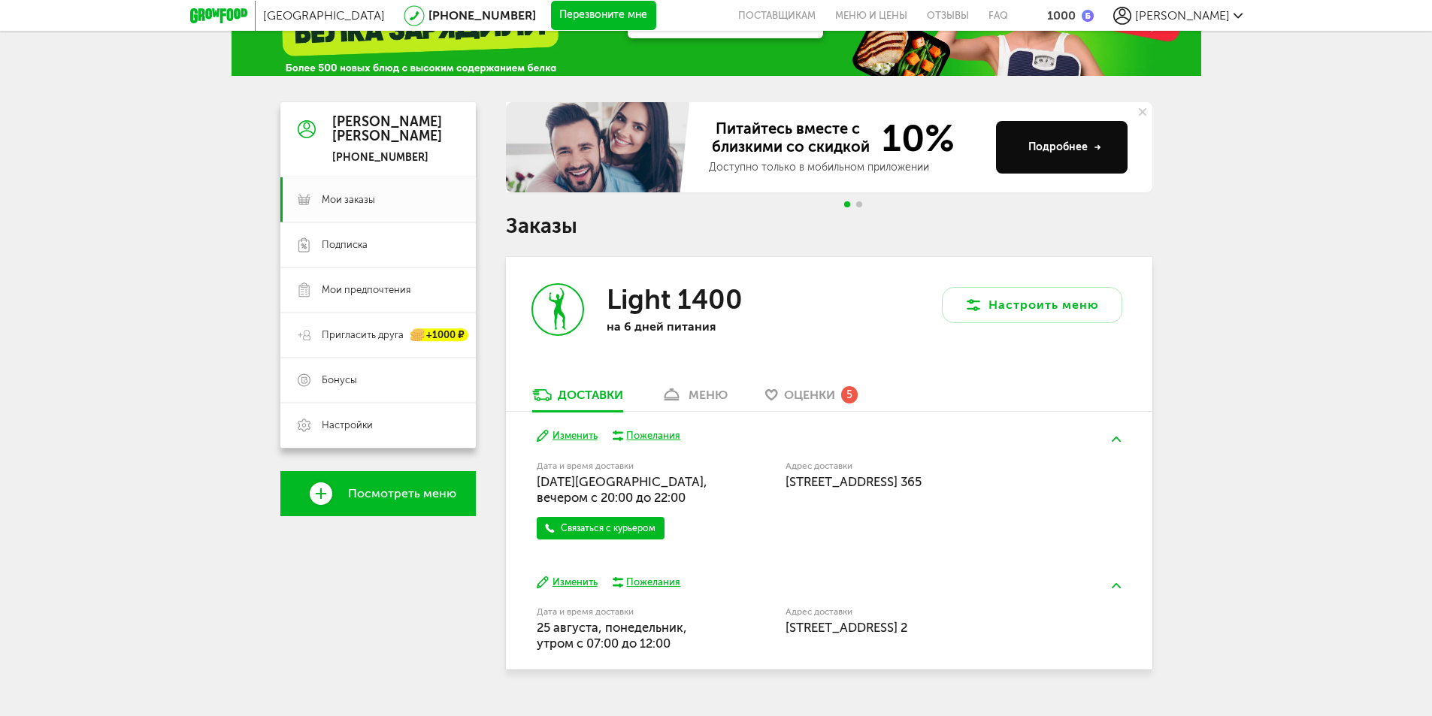
click at [810, 395] on span "Оценки" at bounding box center [809, 395] width 51 height 14
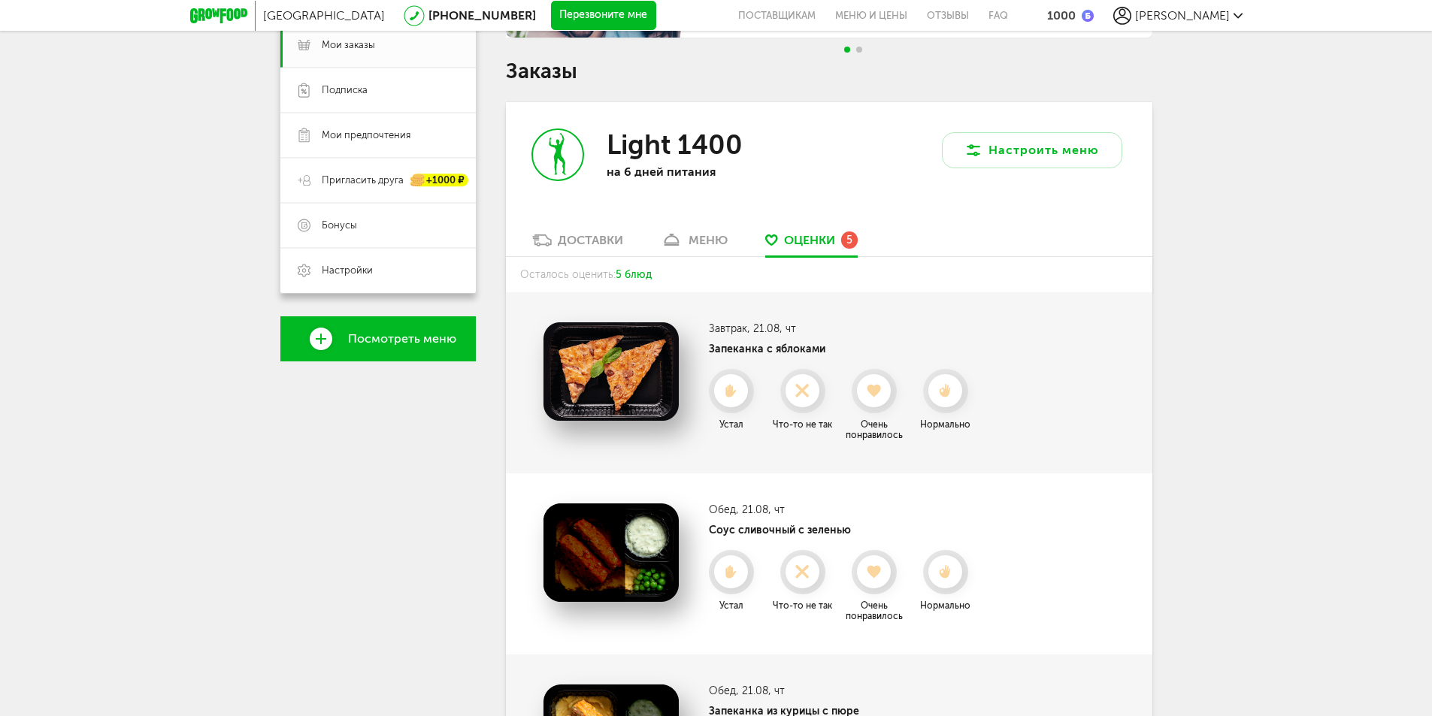
scroll to position [301, 0]
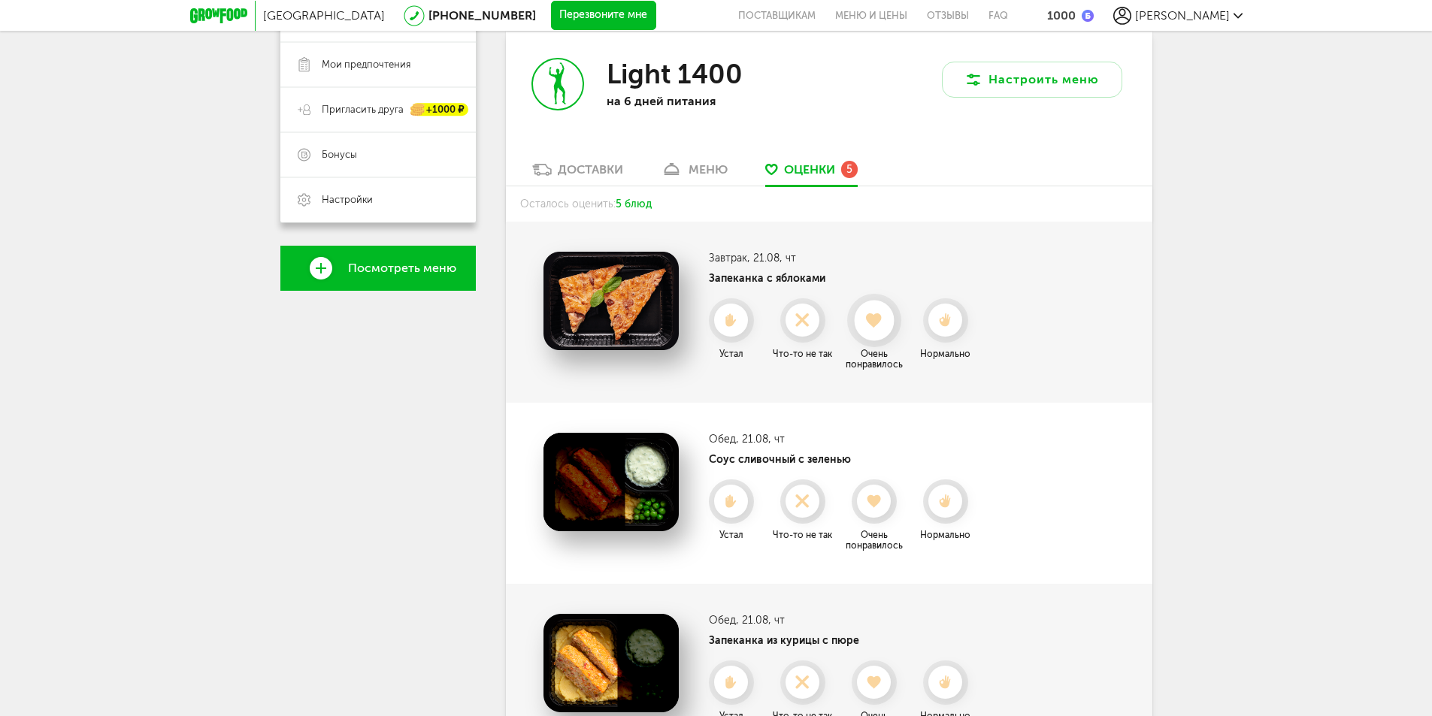
click at [872, 324] on use at bounding box center [874, 320] width 17 height 15
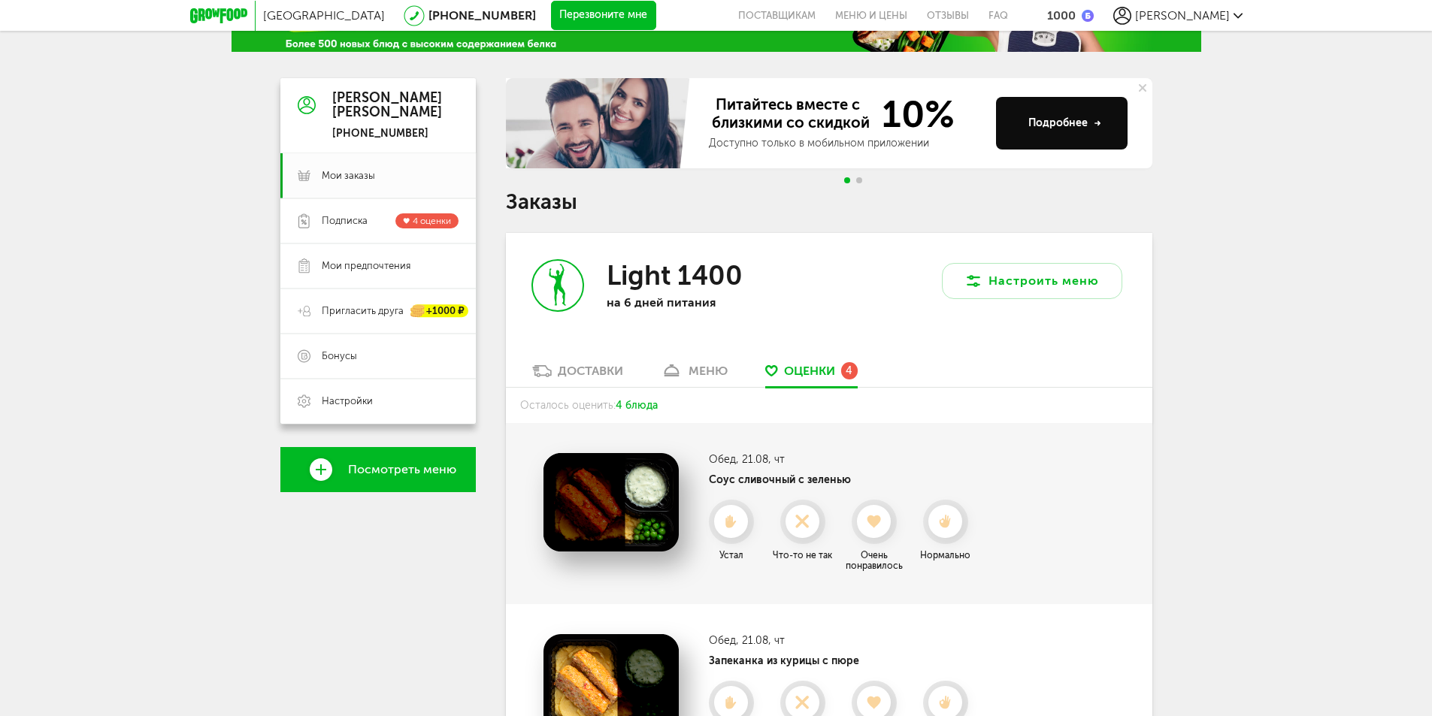
scroll to position [0, 0]
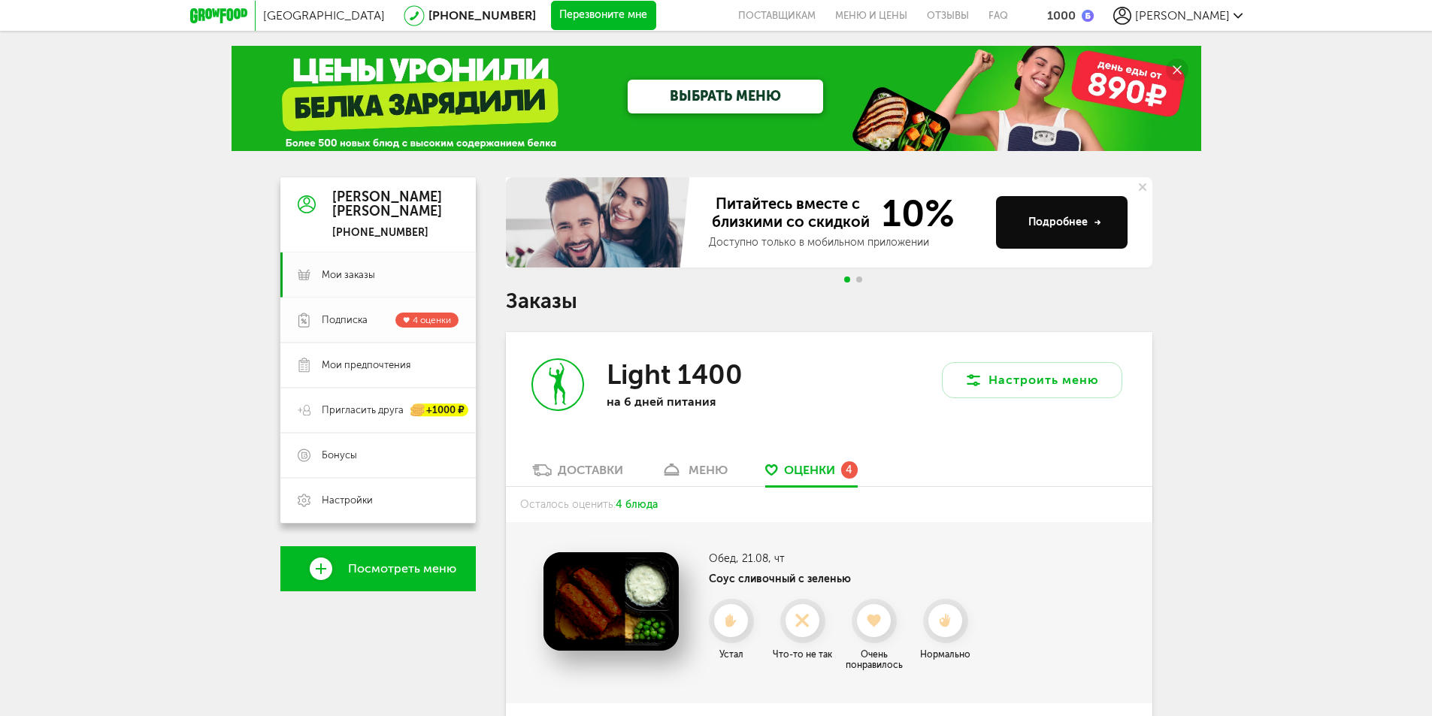
click at [360, 327] on span "Подписка 4 оценки" at bounding box center [390, 320] width 137 height 15
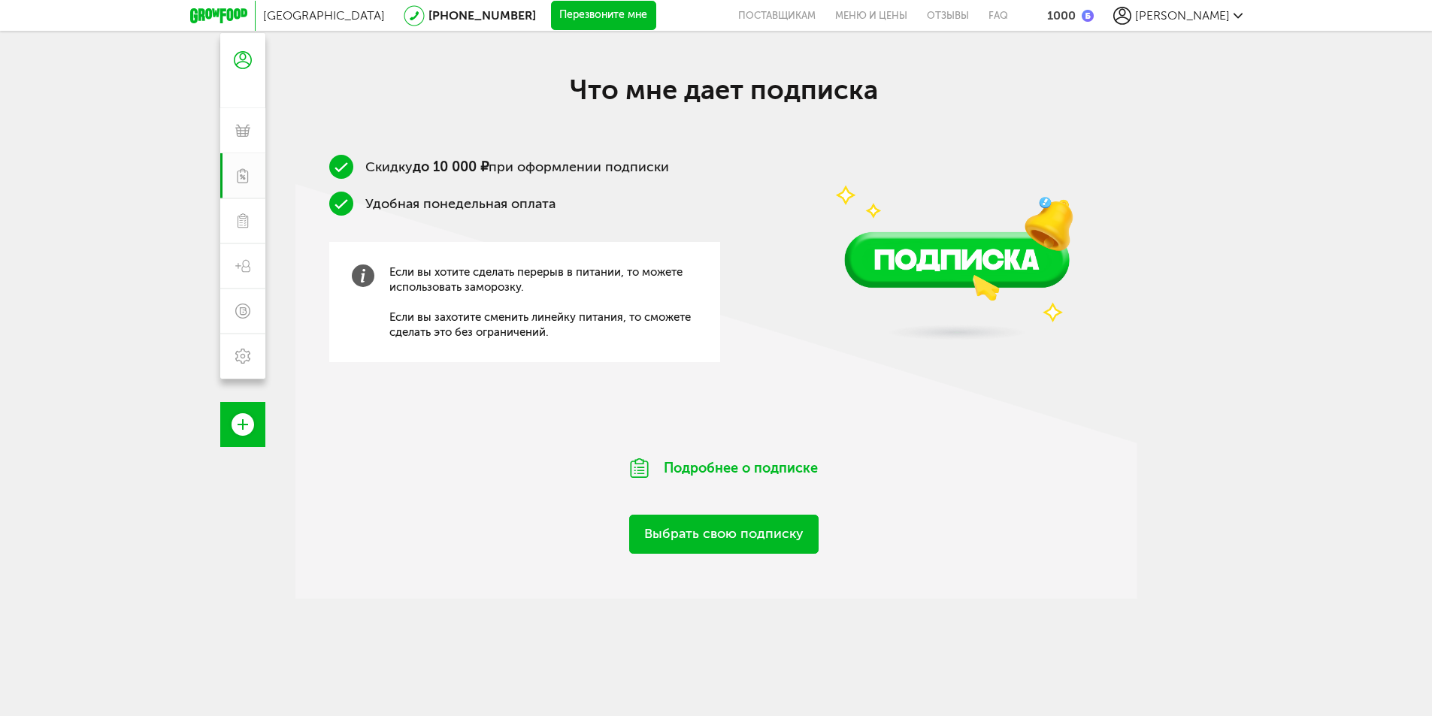
scroll to position [150, 0]
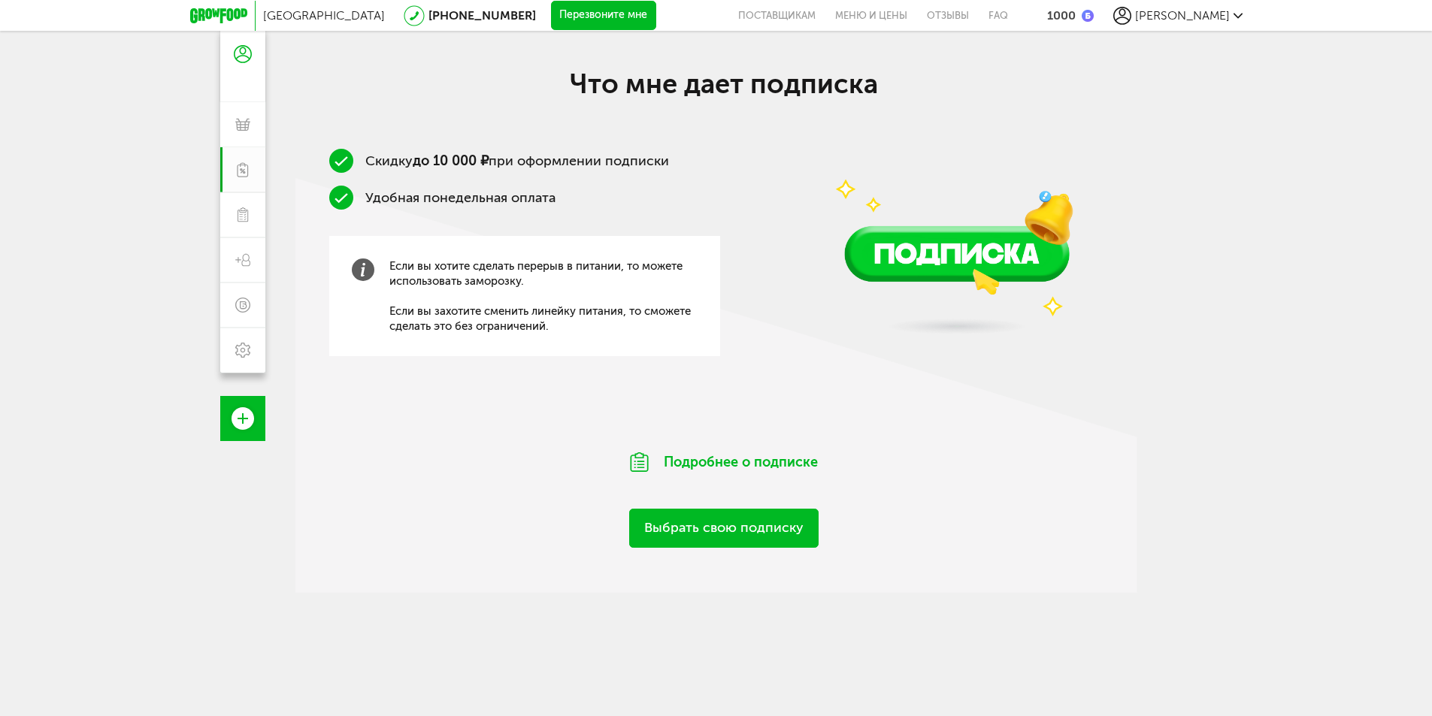
click at [685, 536] on link "Выбрать свою подписку" at bounding box center [723, 528] width 189 height 38
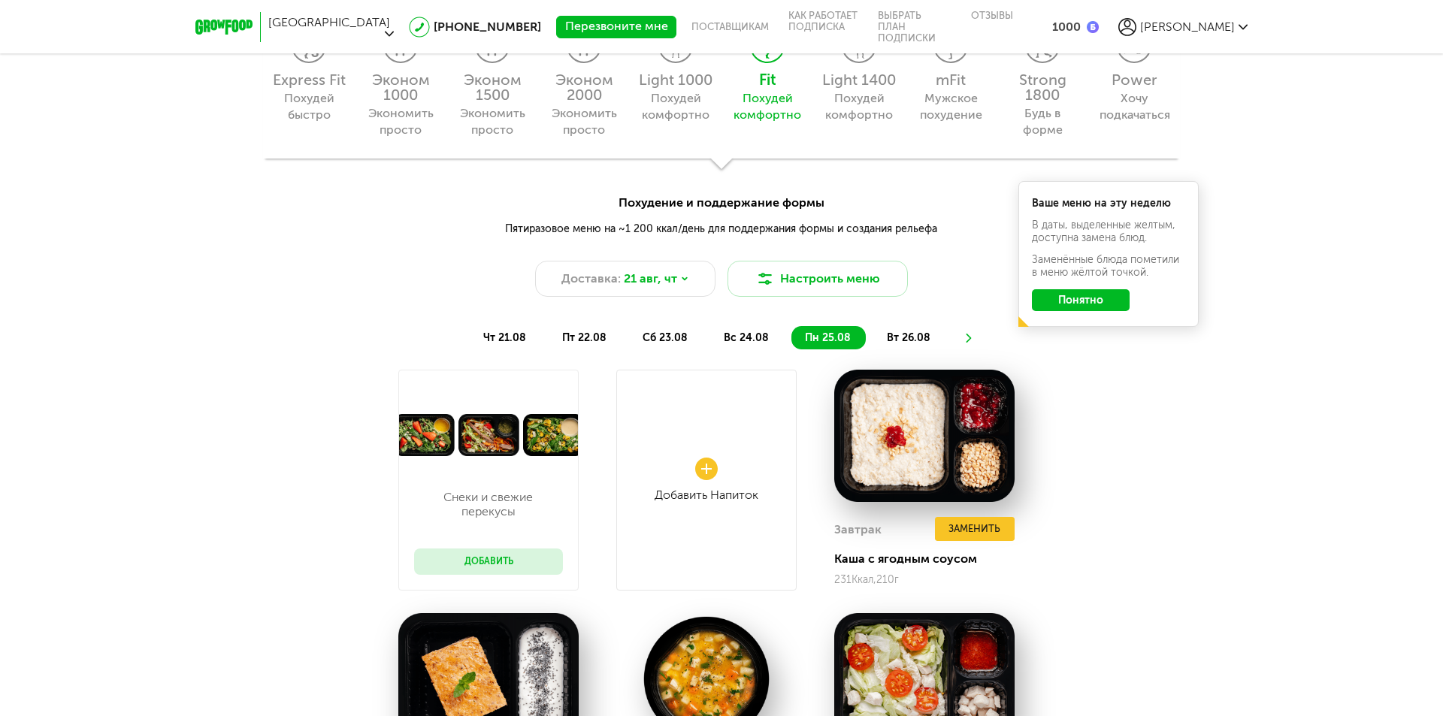
scroll to position [1484, 0]
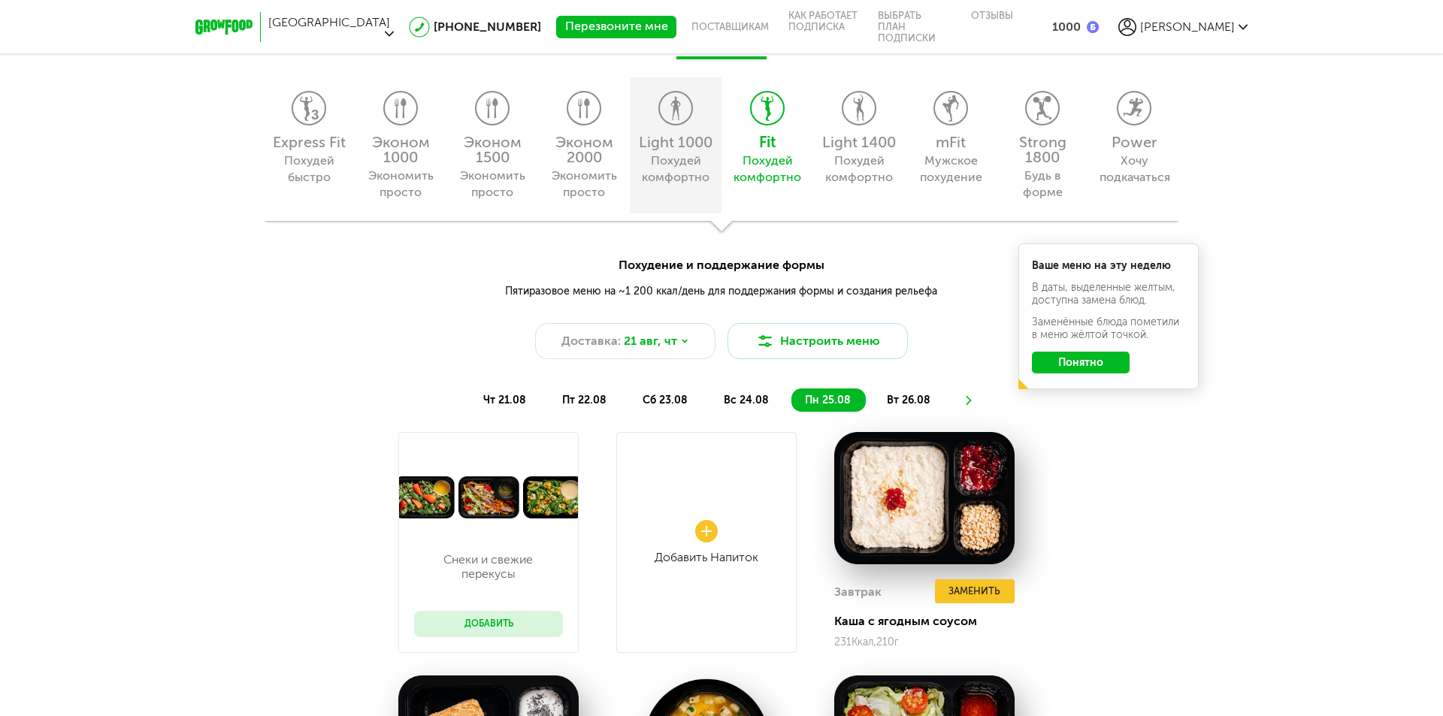
click at [656, 173] on div "Похудей комфортно" at bounding box center [675, 169] width 68 height 33
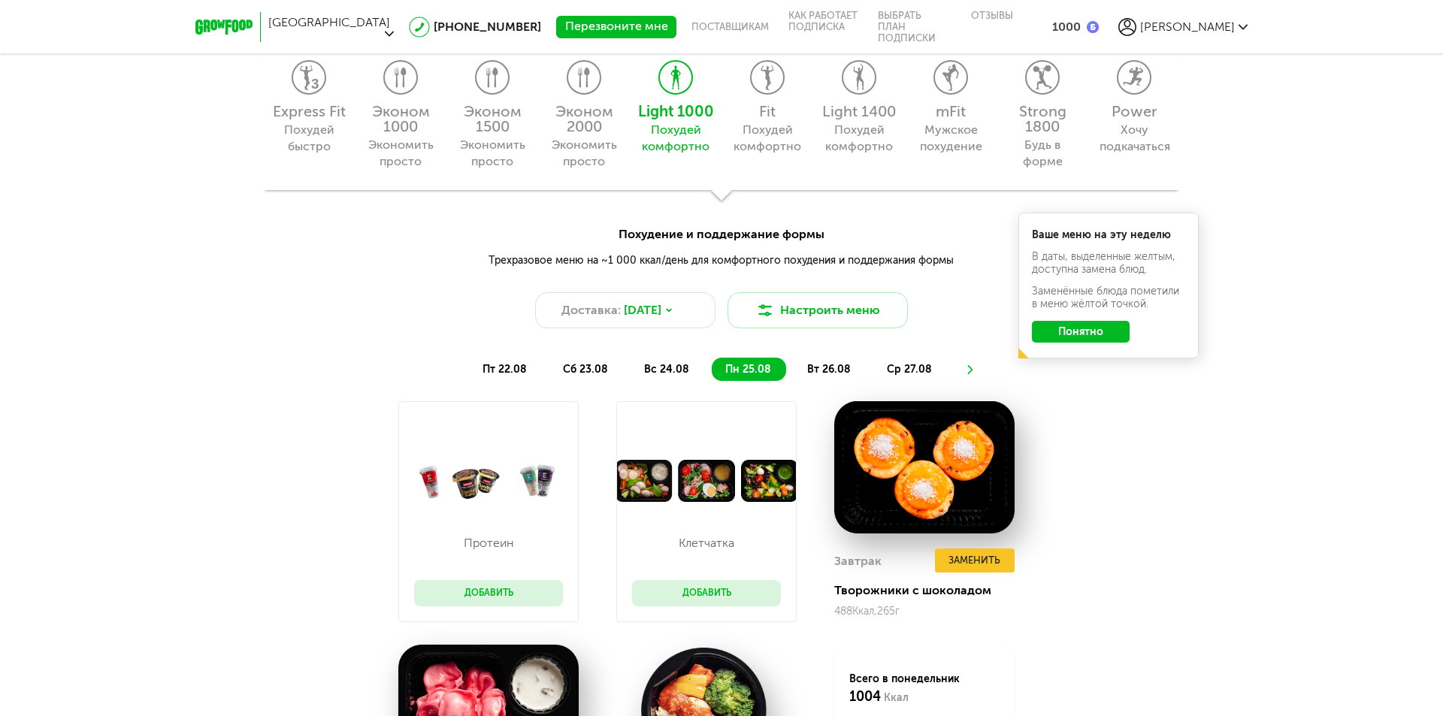
scroll to position [1258, 0]
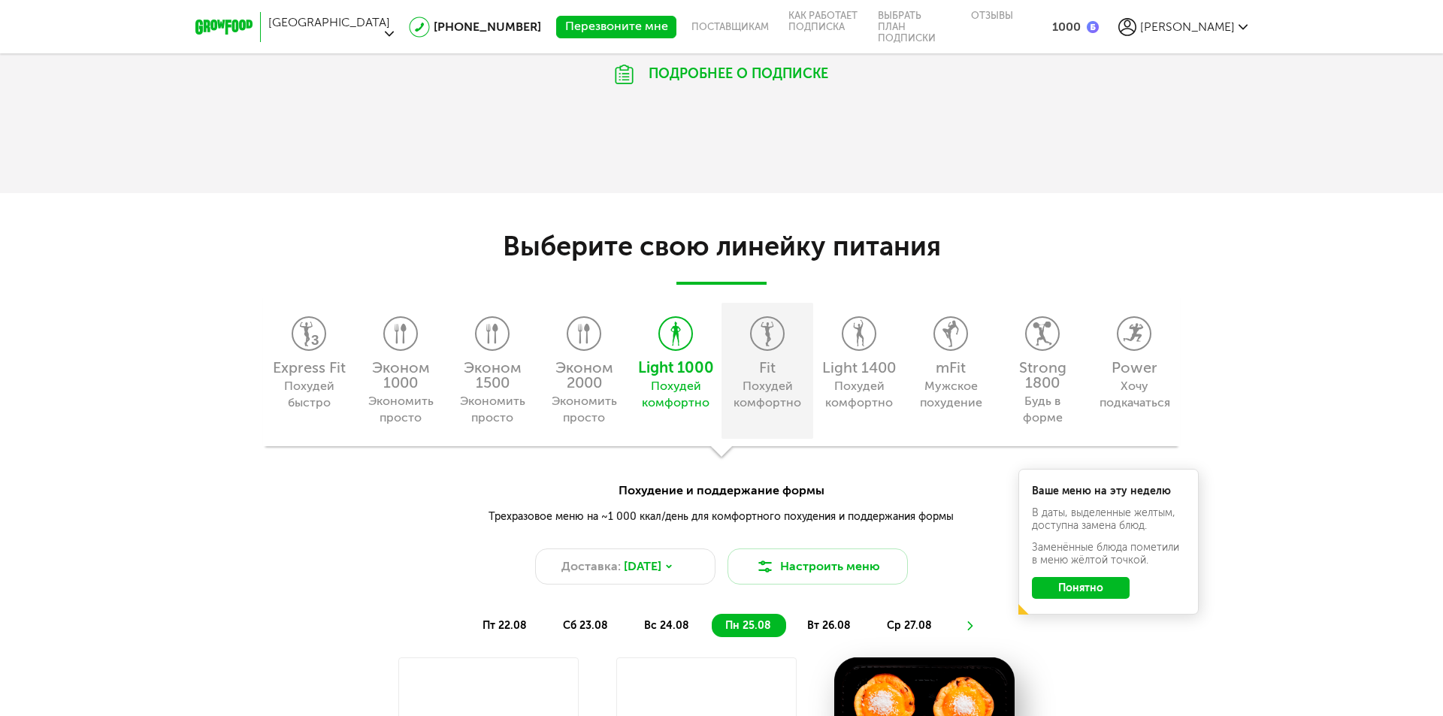
click at [788, 340] on div "Fit Похудей комфортно" at bounding box center [767, 371] width 92 height 136
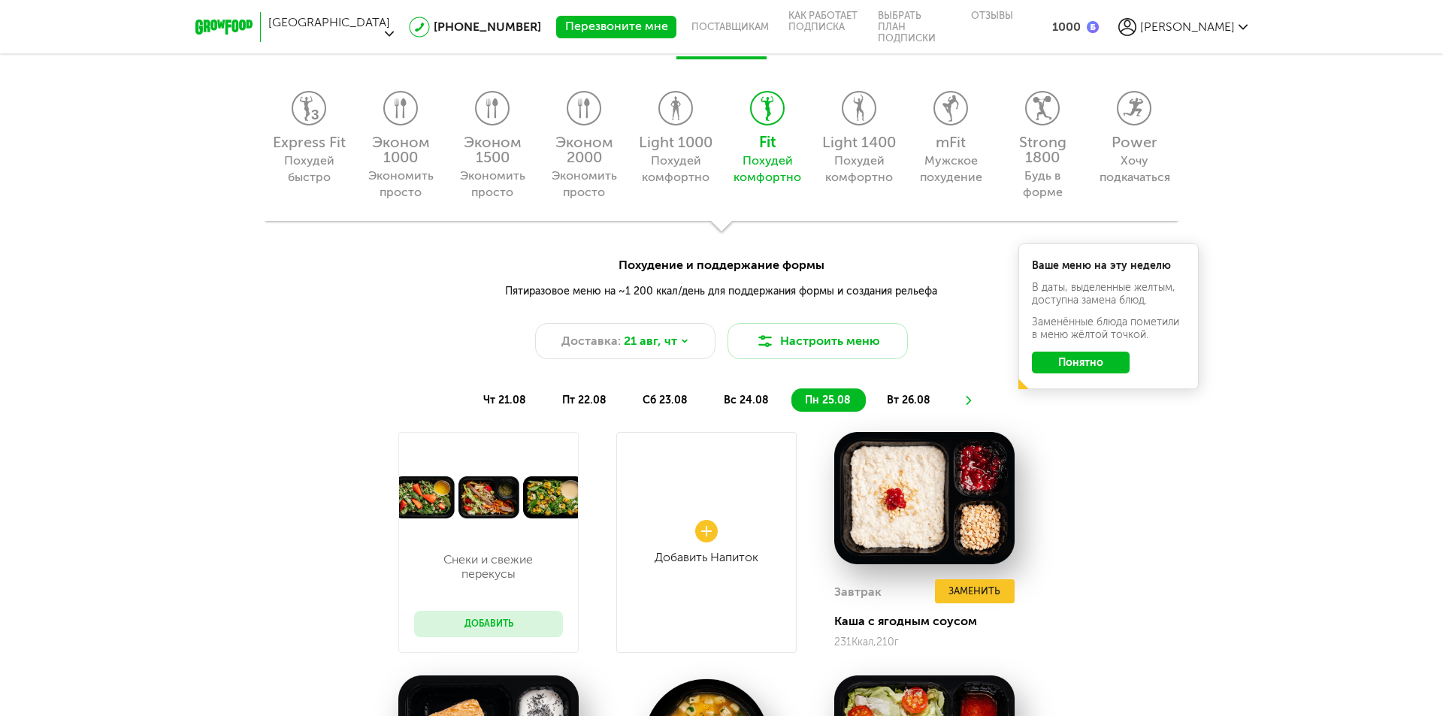
scroll to position [1408, 0]
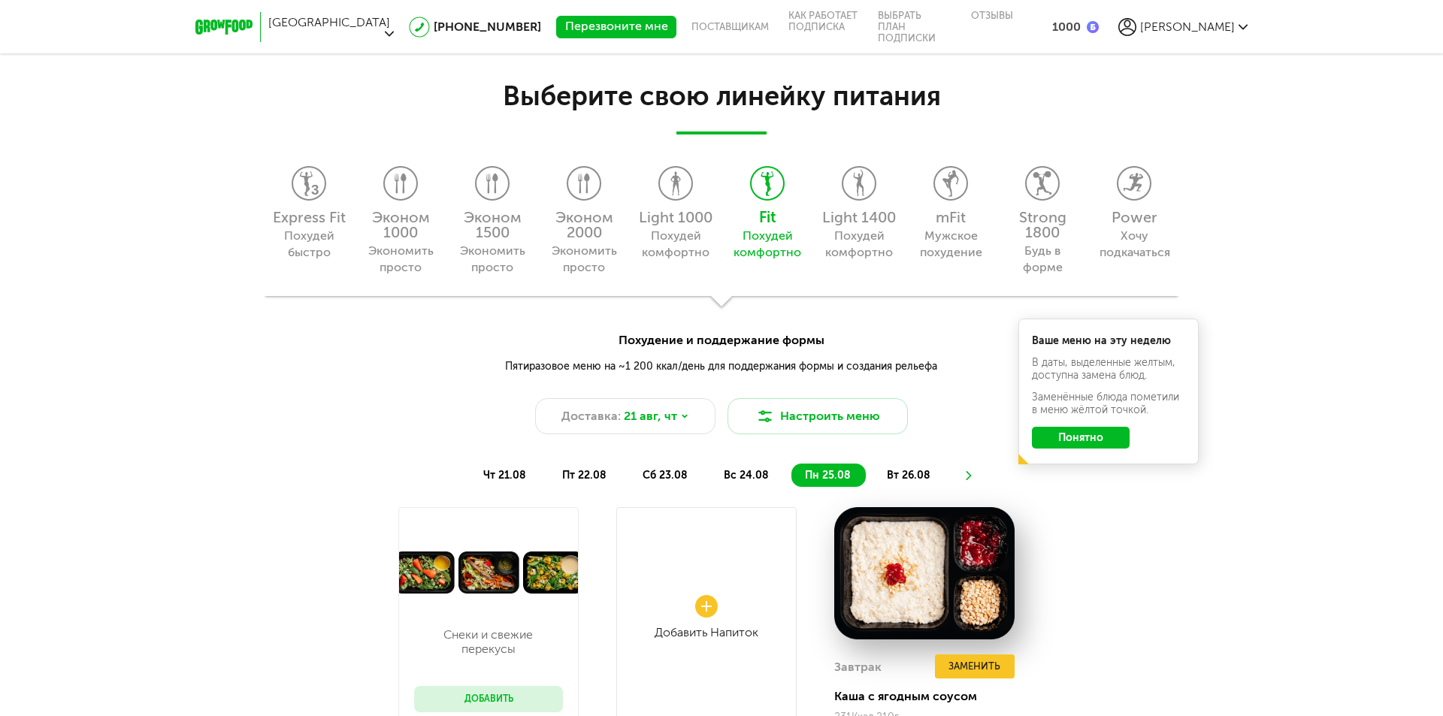
click at [871, 236] on div "Похудей комфортно" at bounding box center [858, 244] width 68 height 33
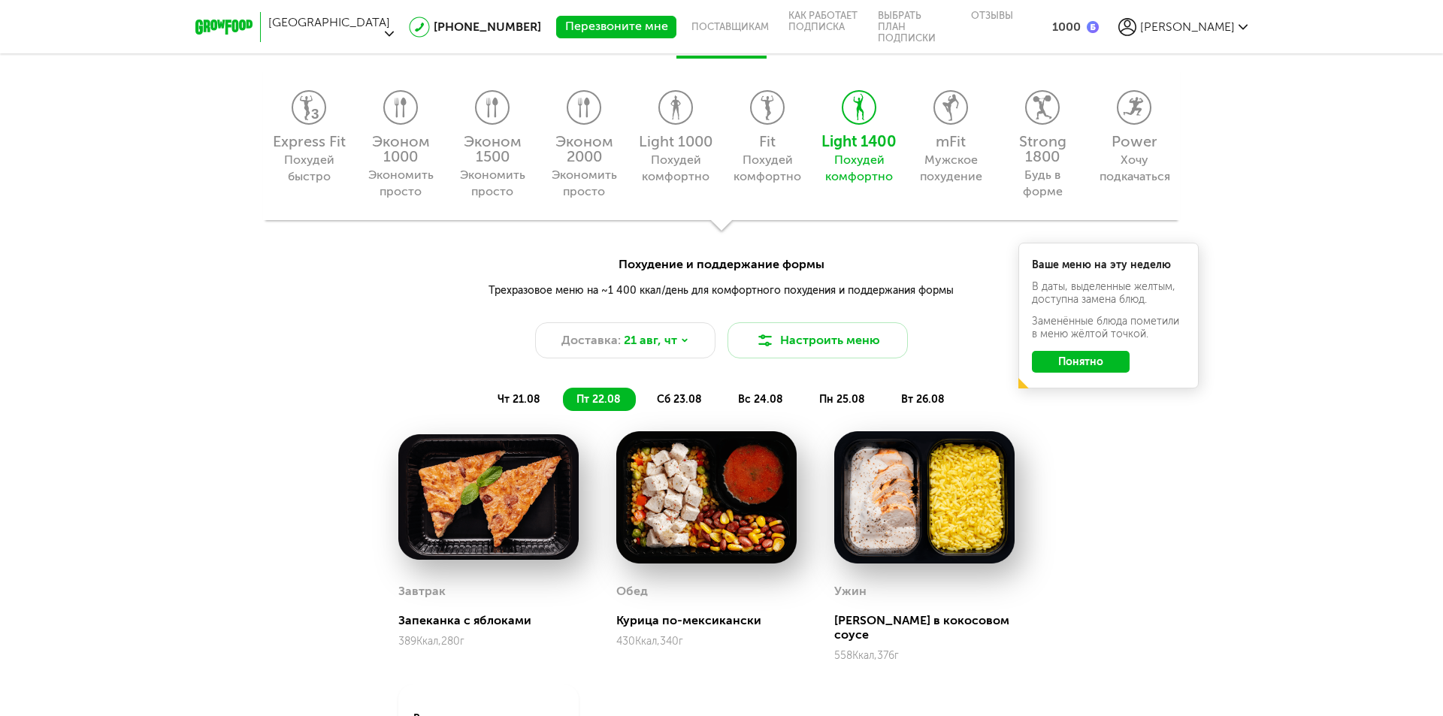
scroll to position [1484, 0]
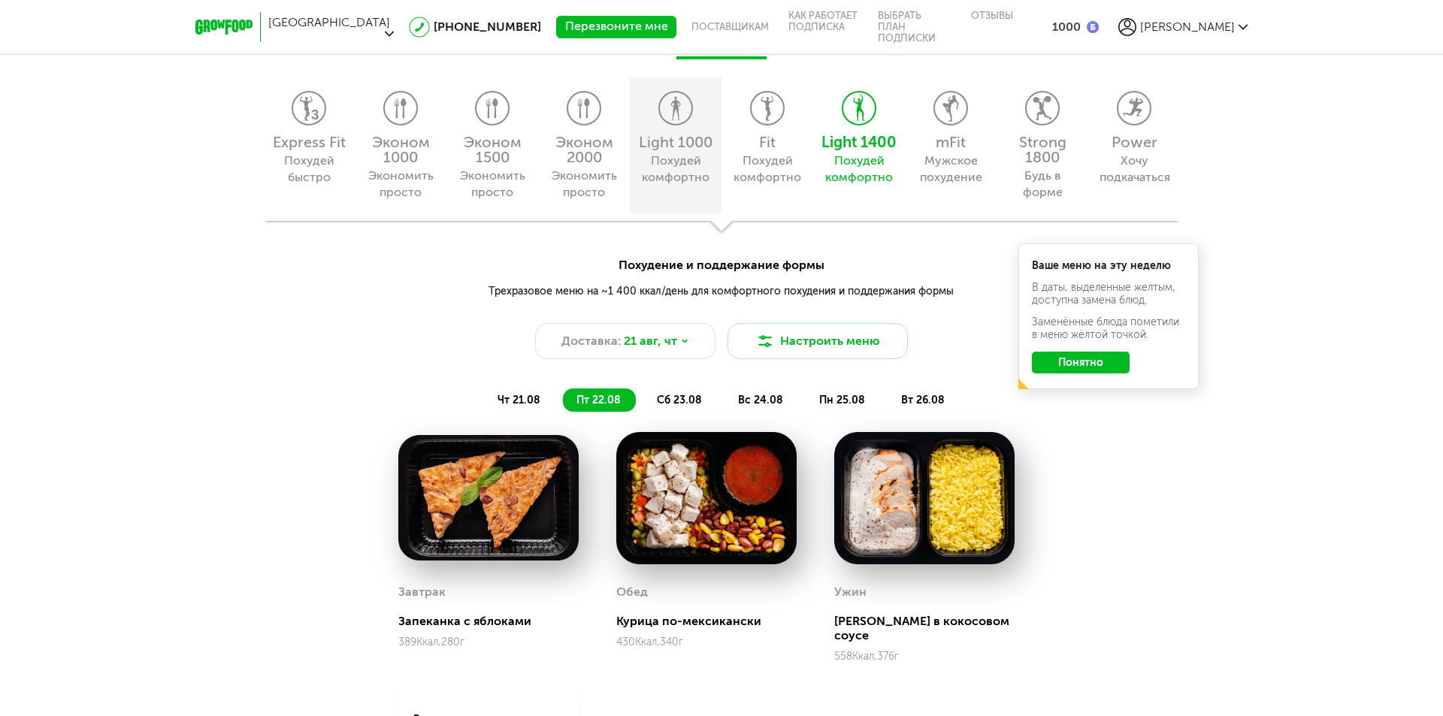
click at [670, 162] on div "Похудей комфортно" at bounding box center [675, 169] width 68 height 33
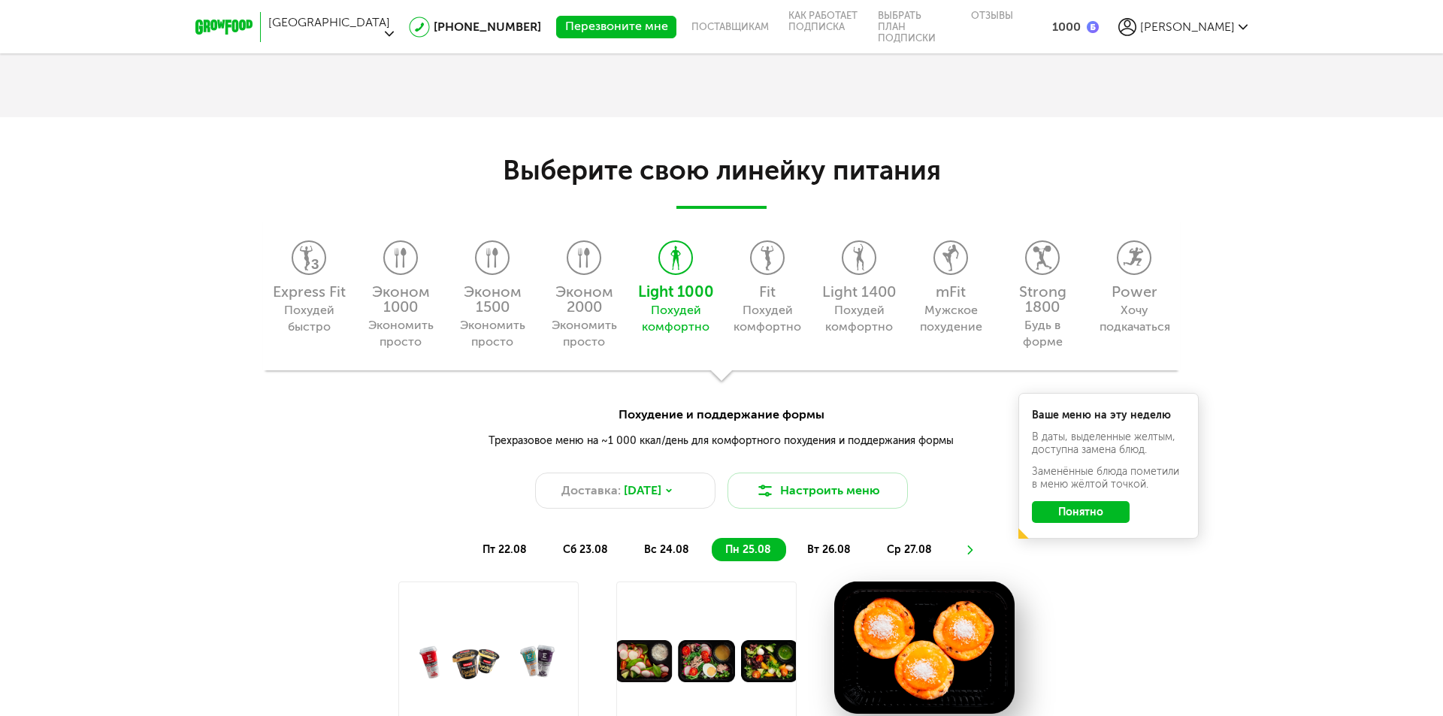
scroll to position [1333, 0]
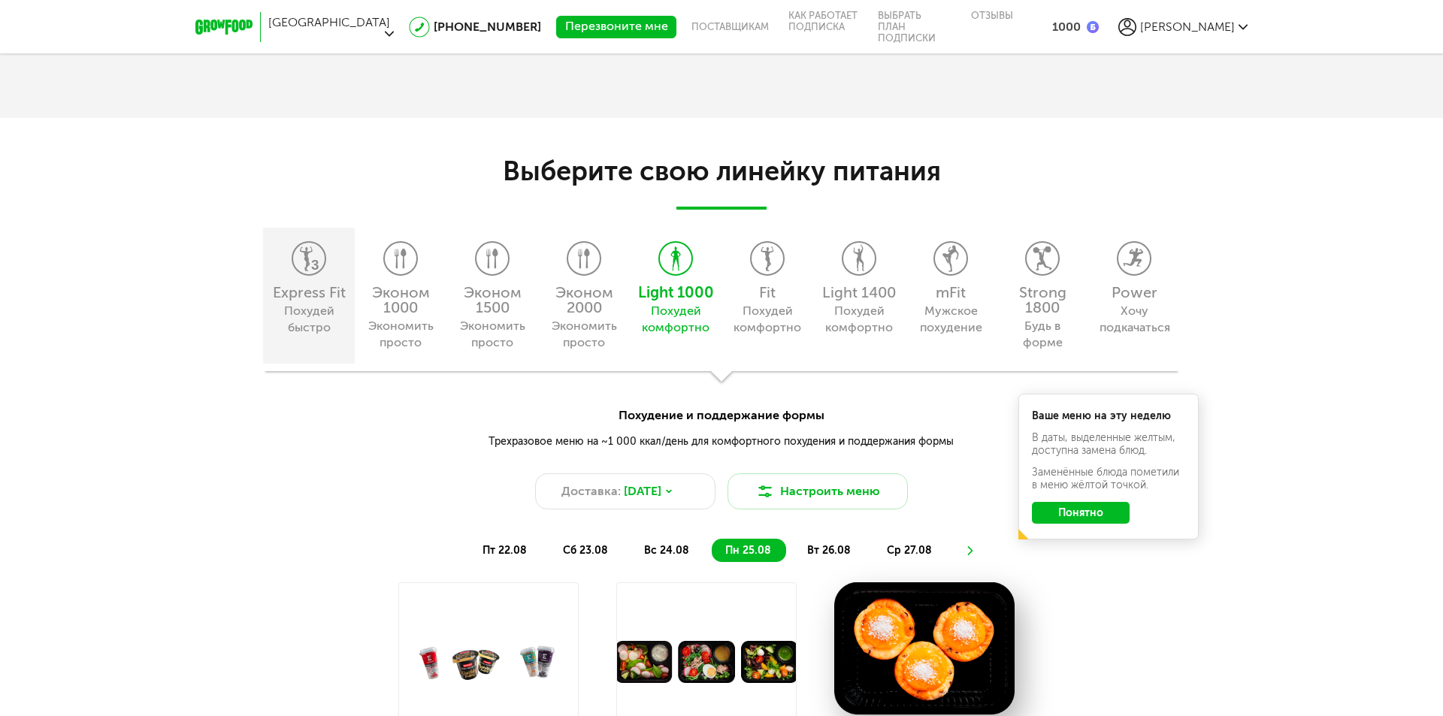
click at [336, 318] on div "Похудей быстро" at bounding box center [308, 319] width 68 height 33
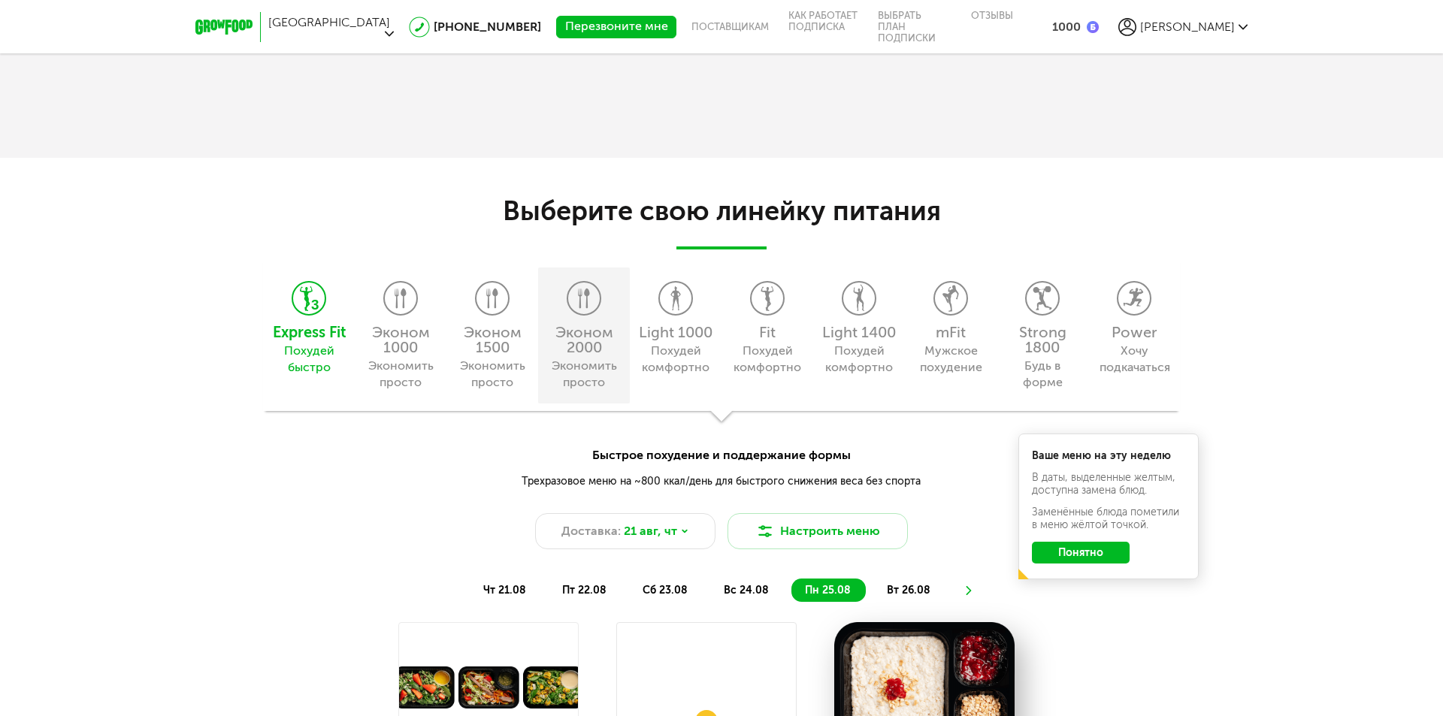
scroll to position [1258, 0]
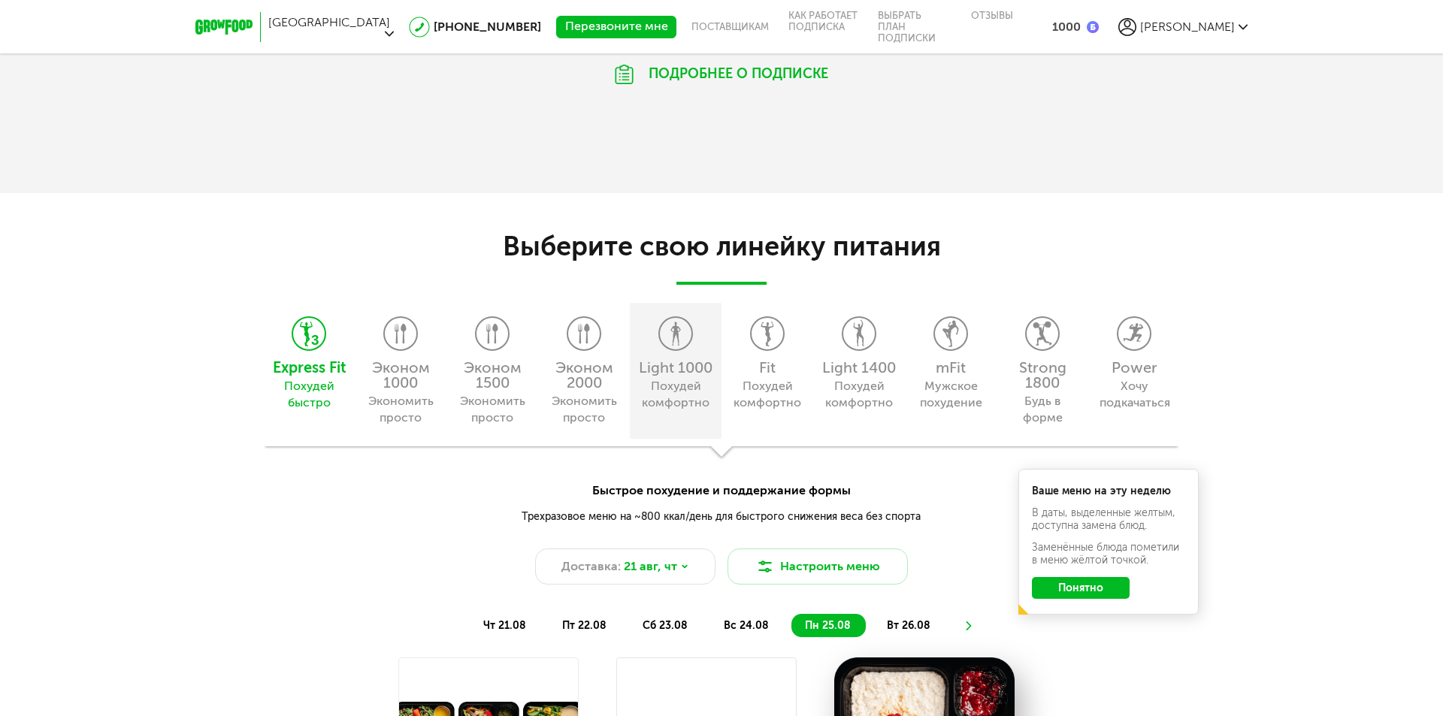
click at [675, 389] on div "Похудей комфортно" at bounding box center [675, 394] width 68 height 33
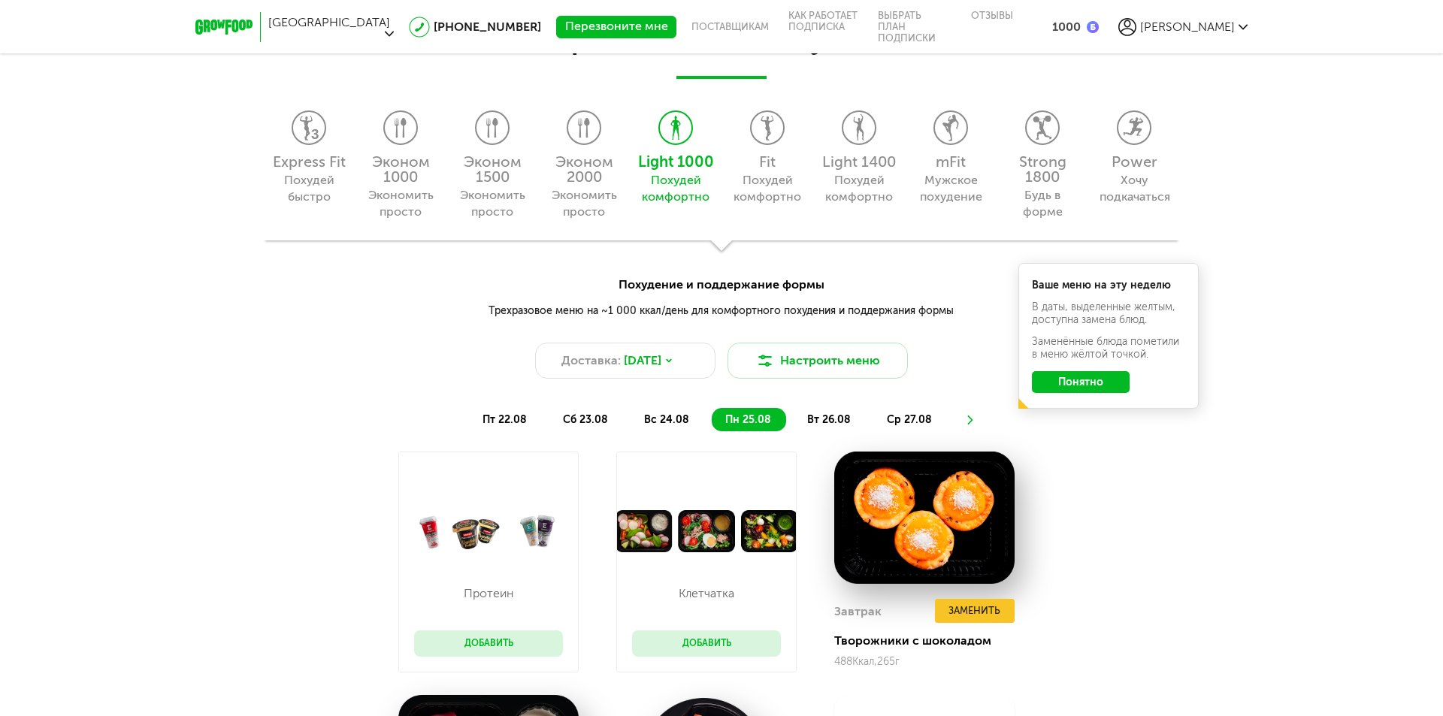
scroll to position [1484, 0]
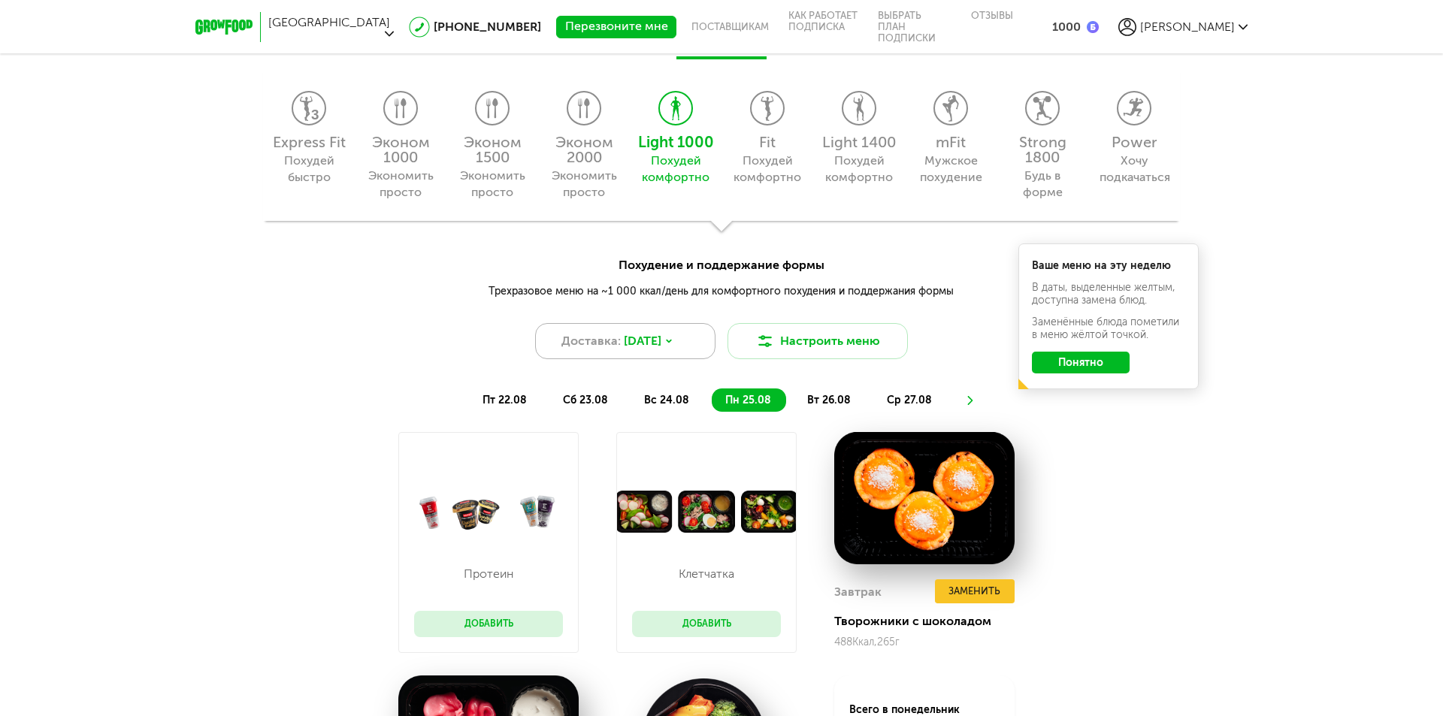
click at [661, 337] on span "[DATE]" at bounding box center [643, 341] width 38 height 18
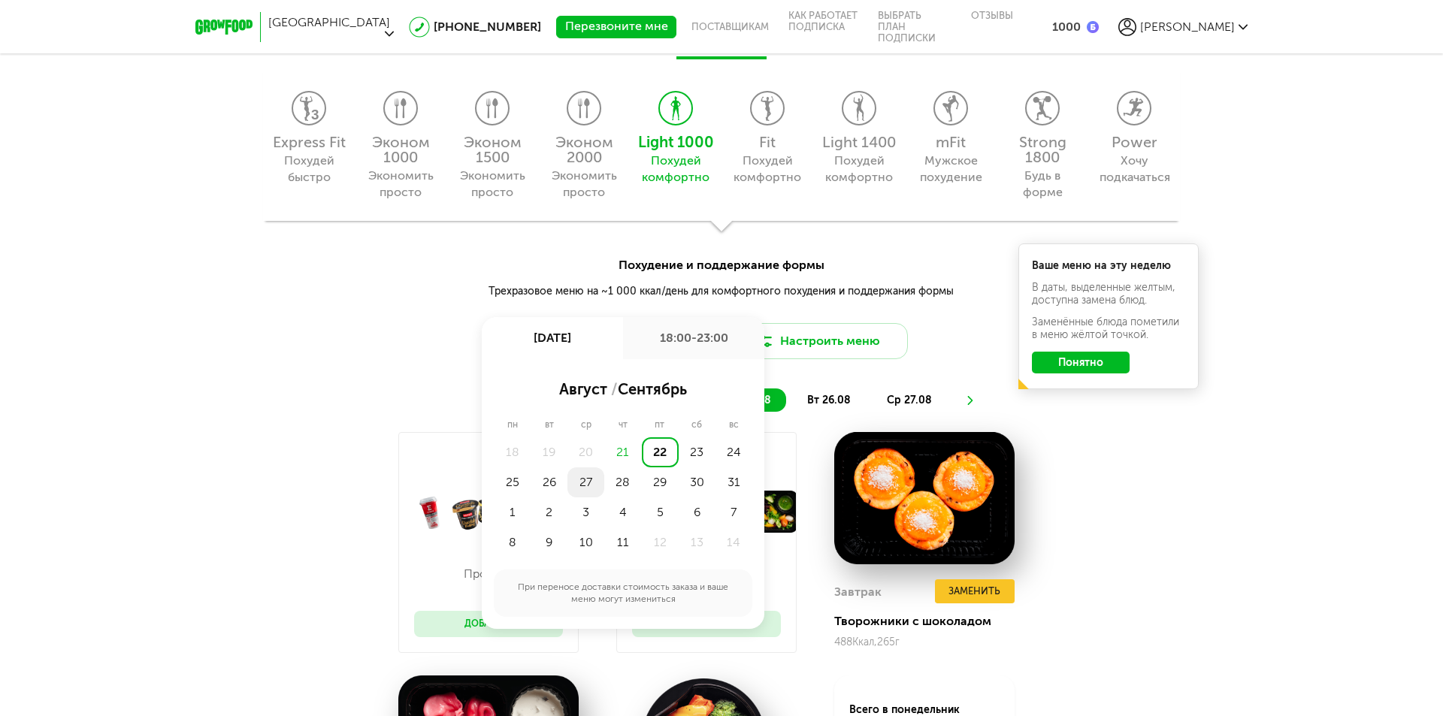
click at [584, 482] on div "27" at bounding box center [585, 482] width 37 height 30
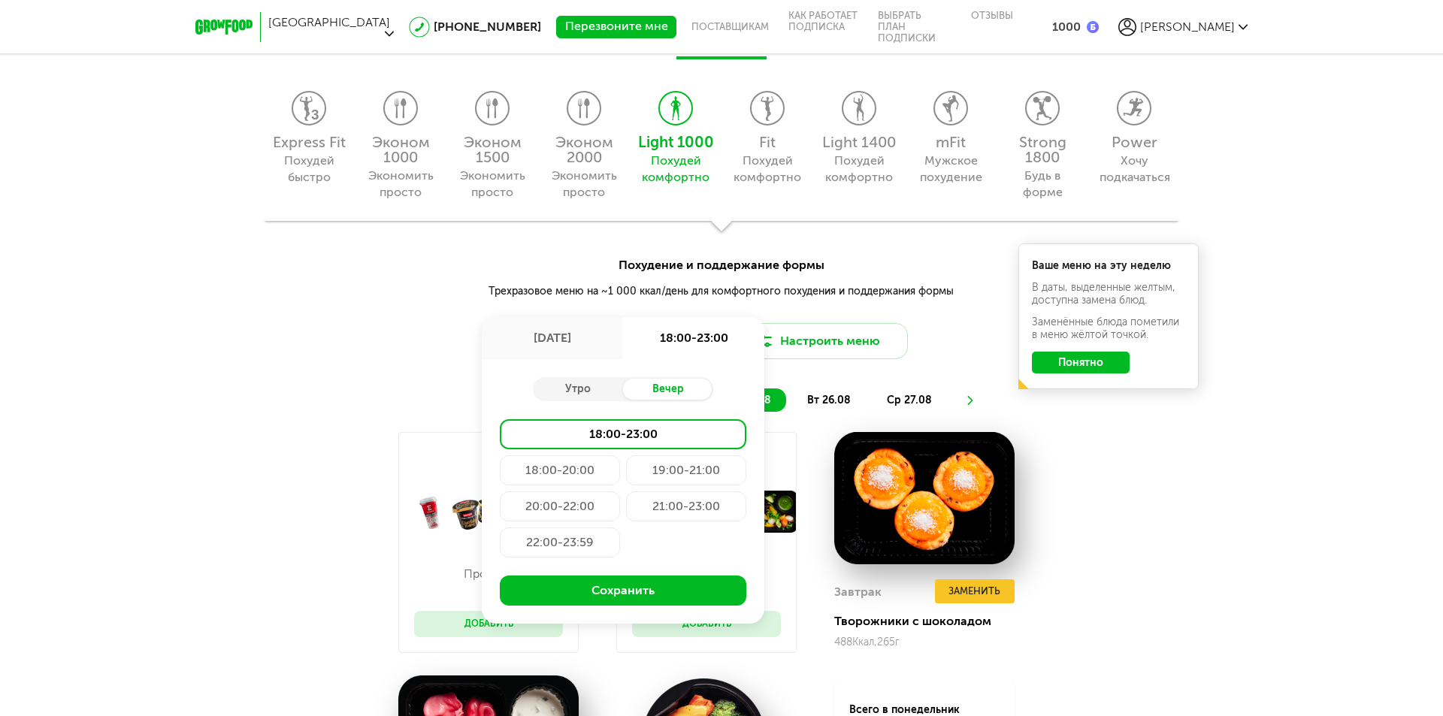
click at [1131, 475] on div "Протеин Добавить [GEOGRAPHIC_DATA] Добавить Завтрак Заменить Творожники с шокол…" at bounding box center [721, 673] width 1443 height 482
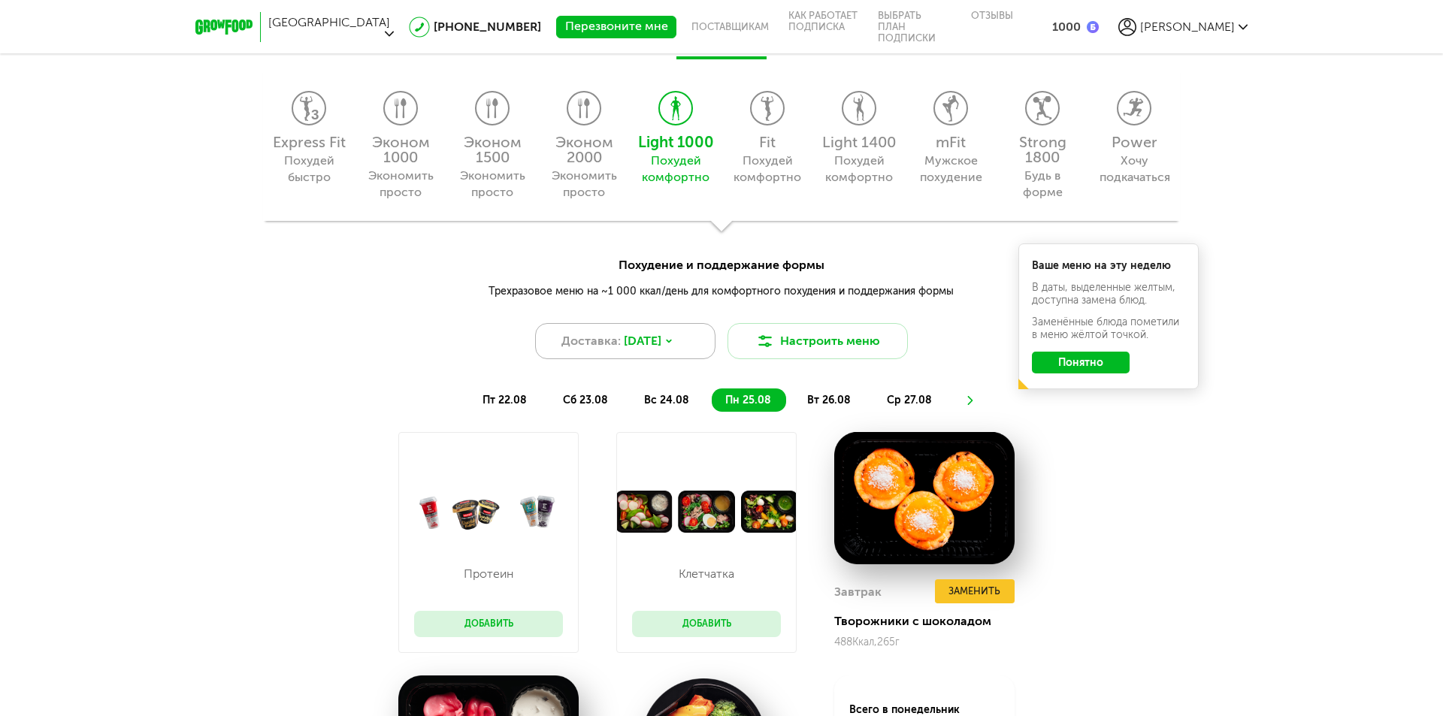
click at [673, 337] on icon at bounding box center [668, 341] width 9 height 9
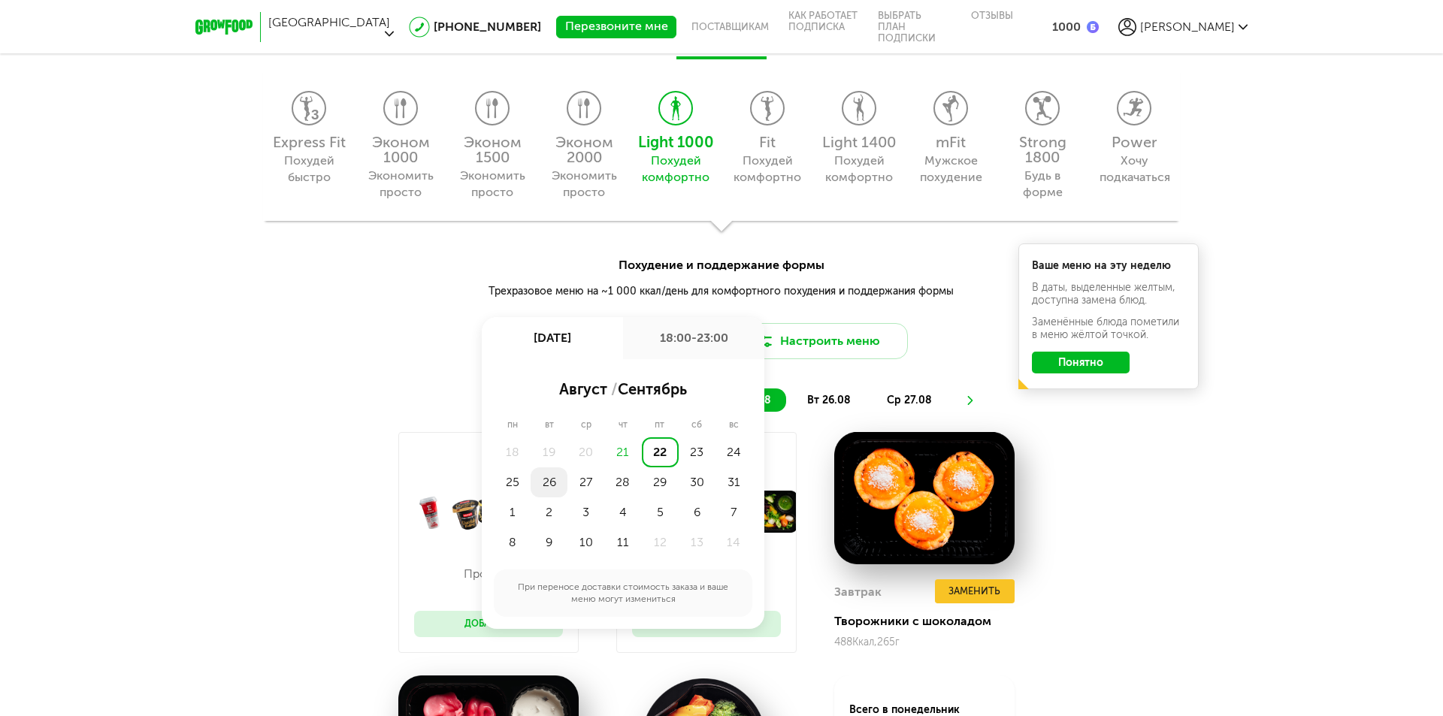
click at [555, 482] on div "26" at bounding box center [549, 482] width 37 height 30
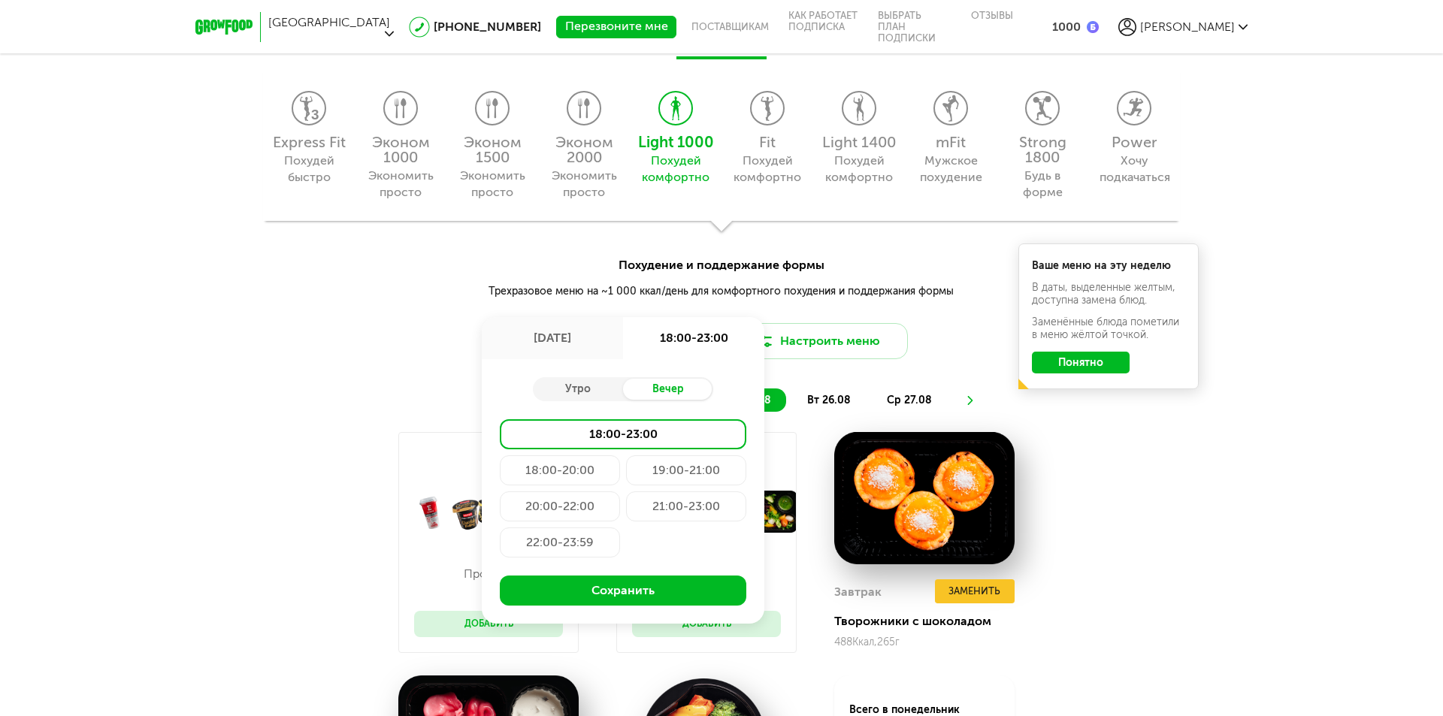
click at [557, 505] on div "20:00-22:00" at bounding box center [560, 507] width 120 height 30
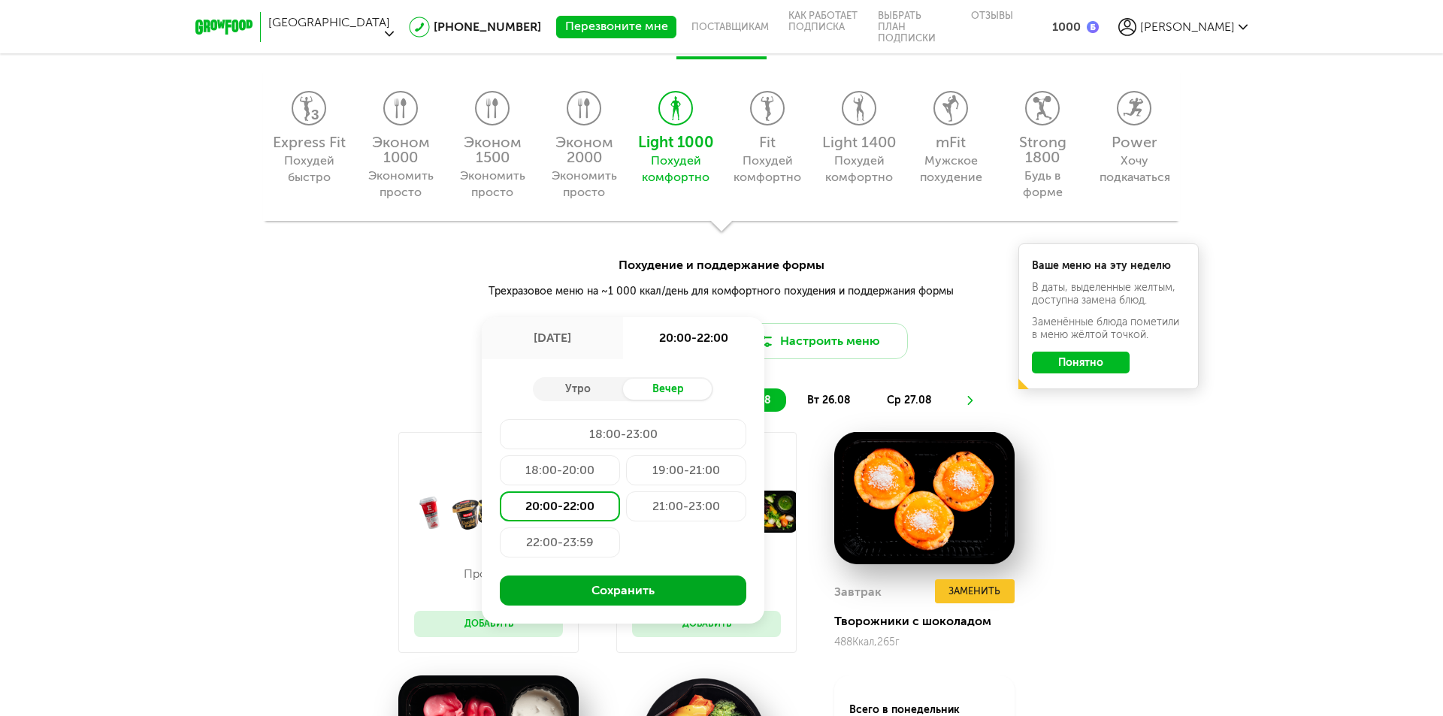
click at [591, 594] on button "Сохранить" at bounding box center [623, 591] width 247 height 30
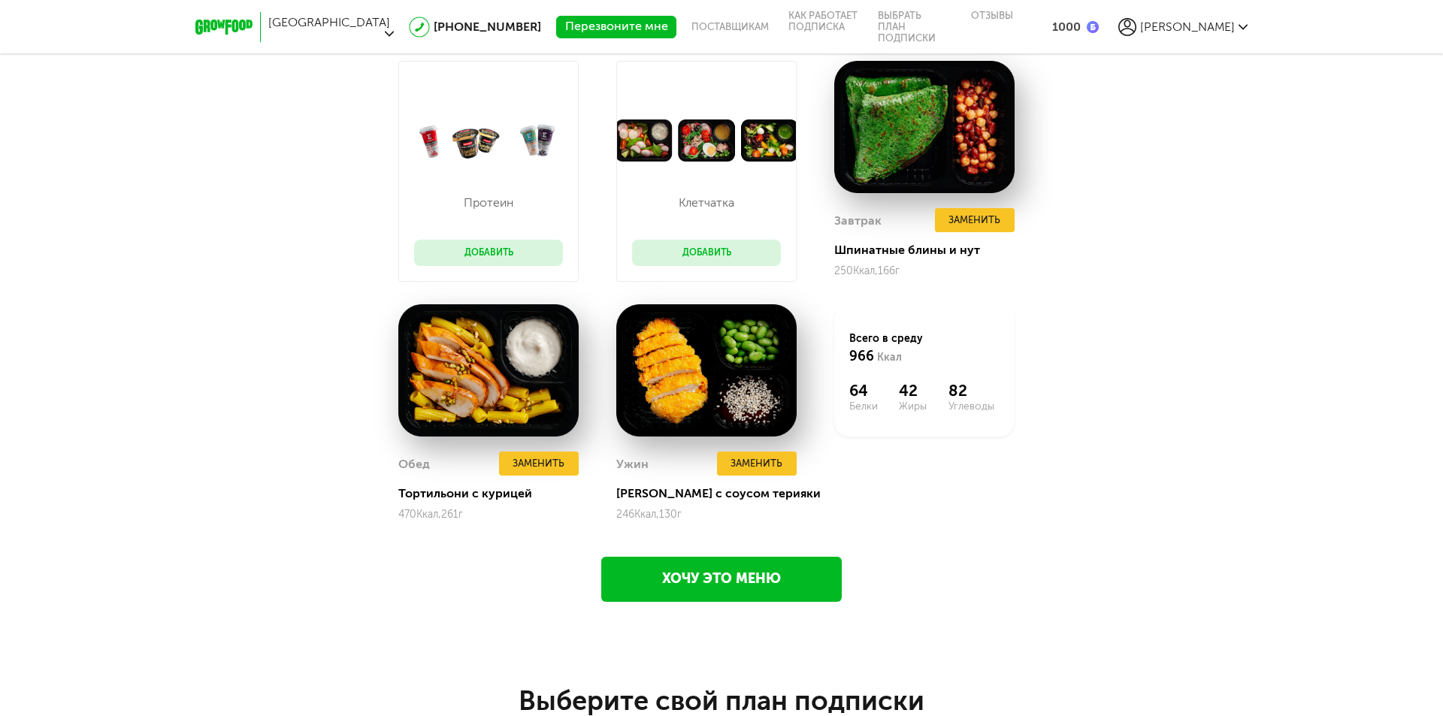
scroll to position [1859, 0]
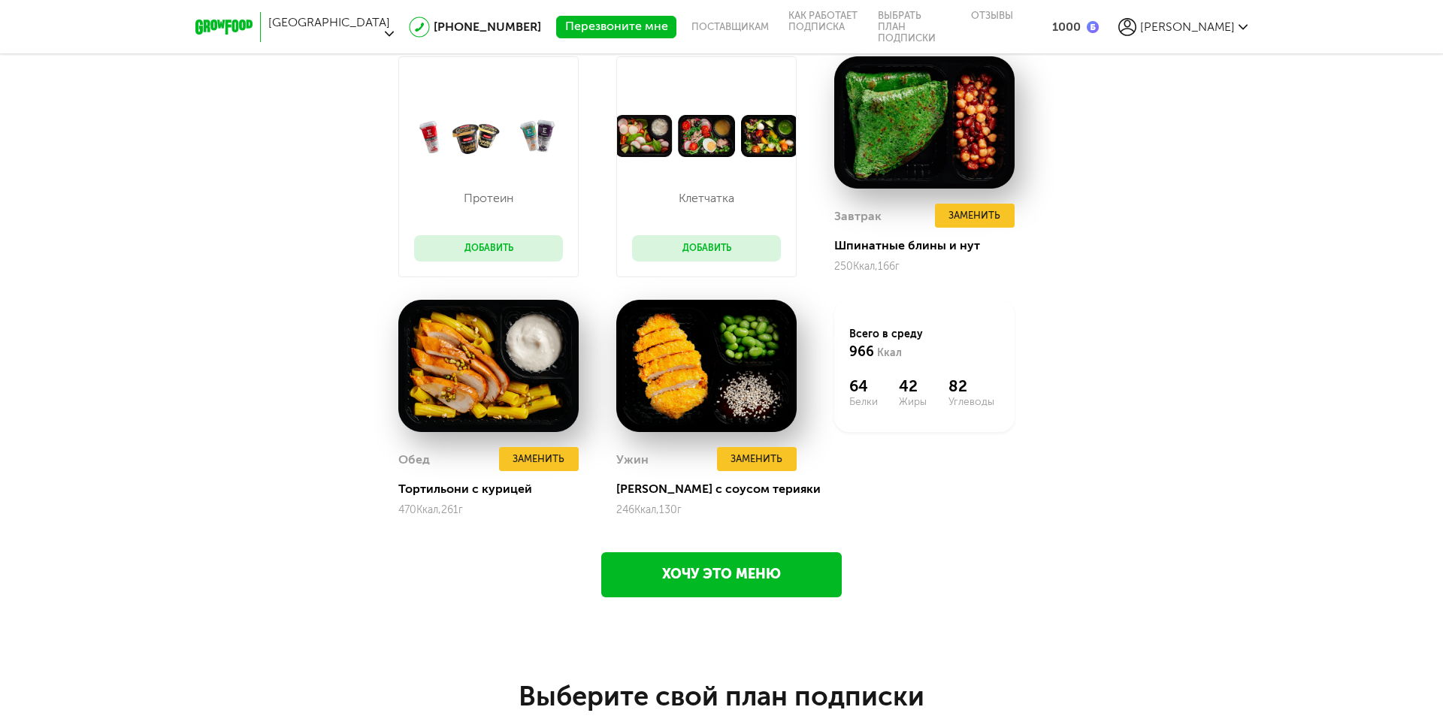
click at [625, 568] on link "Хочу это меню" at bounding box center [721, 574] width 240 height 45
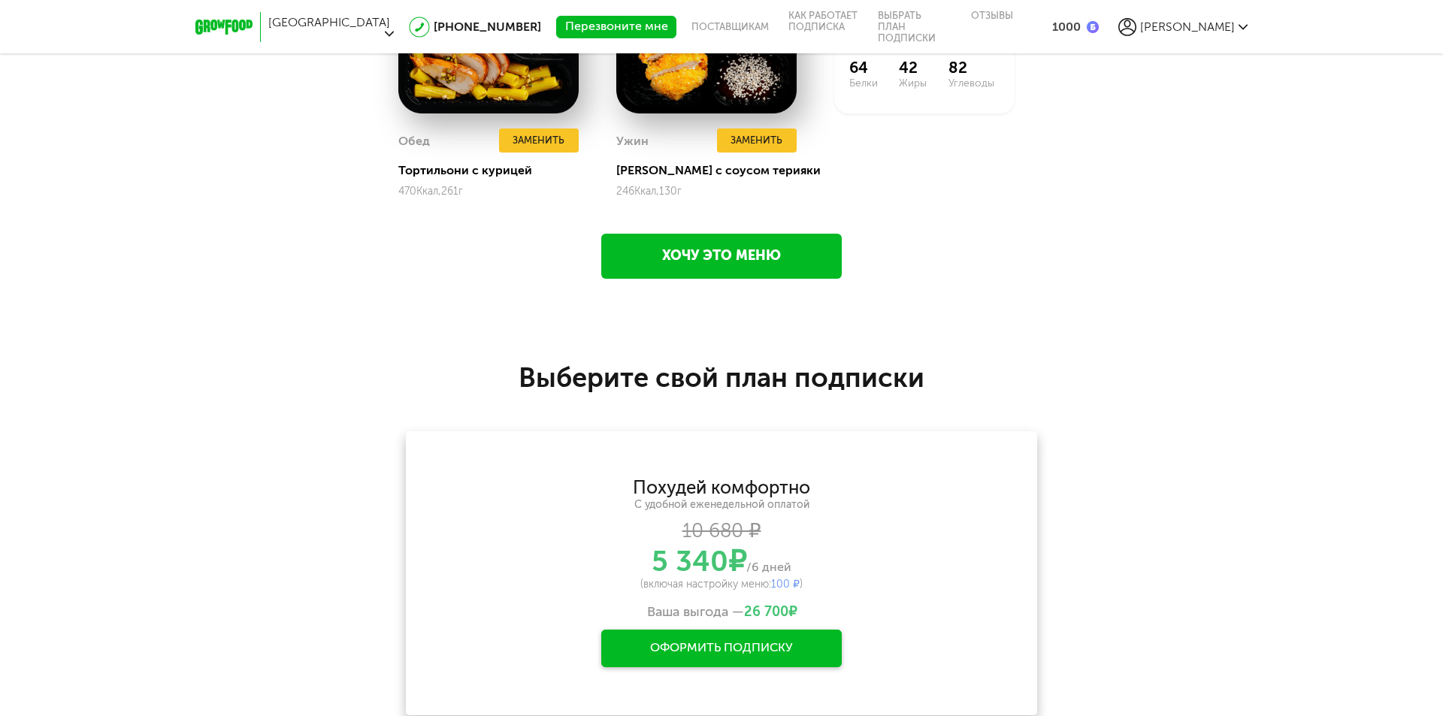
scroll to position [2152, 0]
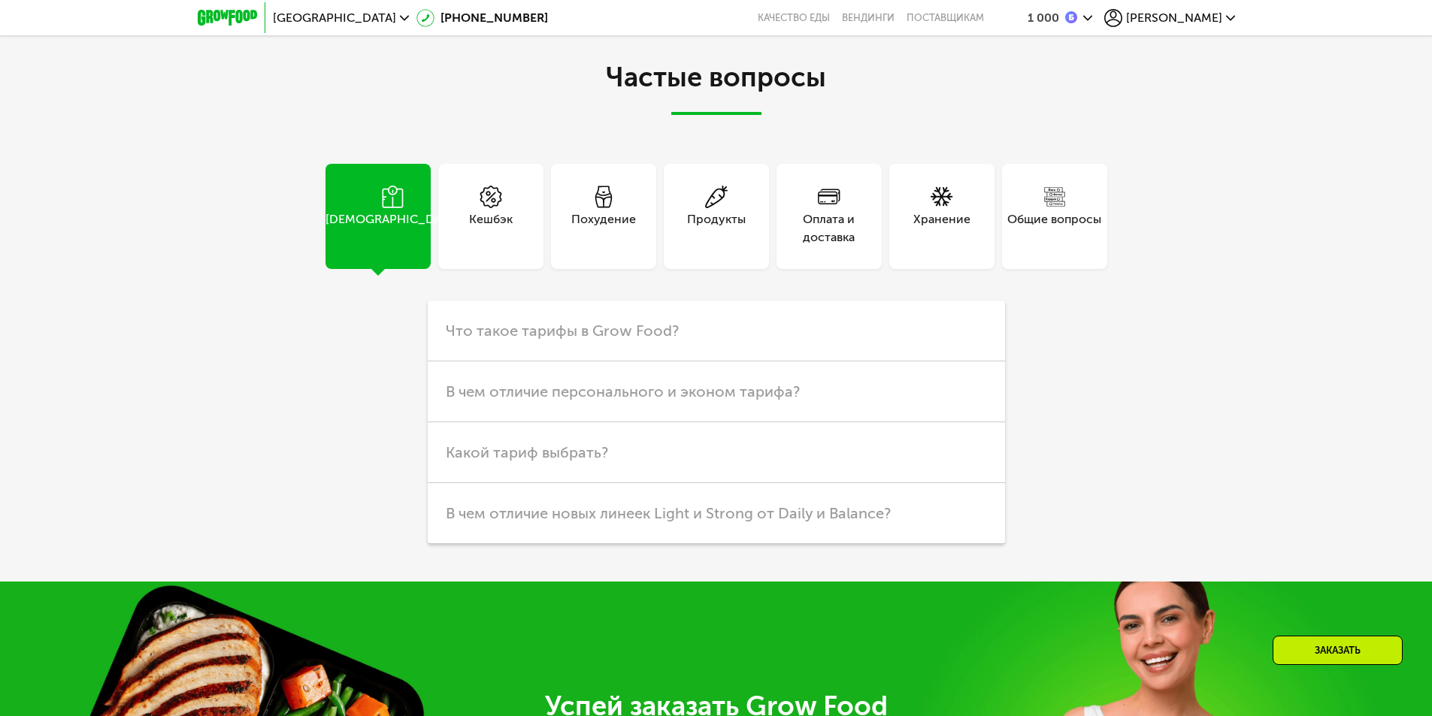
scroll to position [4084, 0]
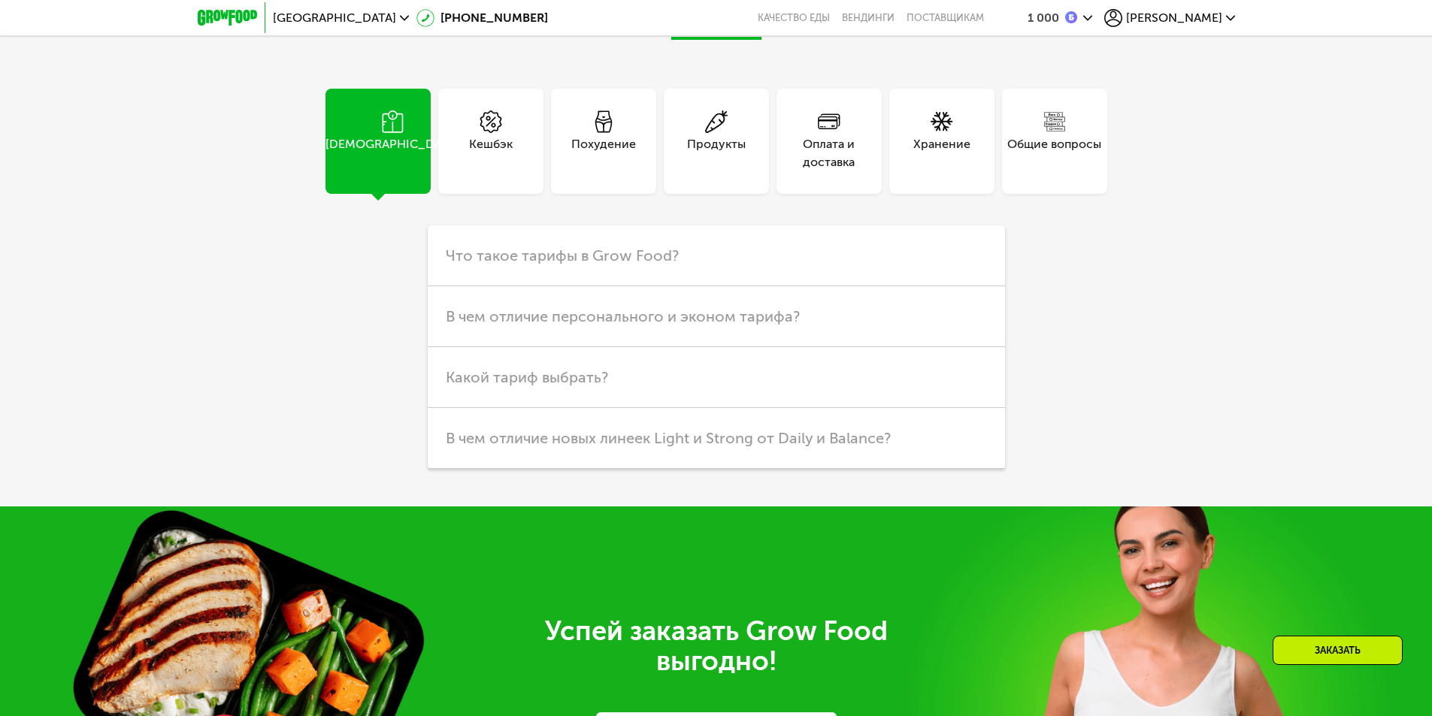
click at [603, 171] on div "Похудение" at bounding box center [603, 153] width 65 height 36
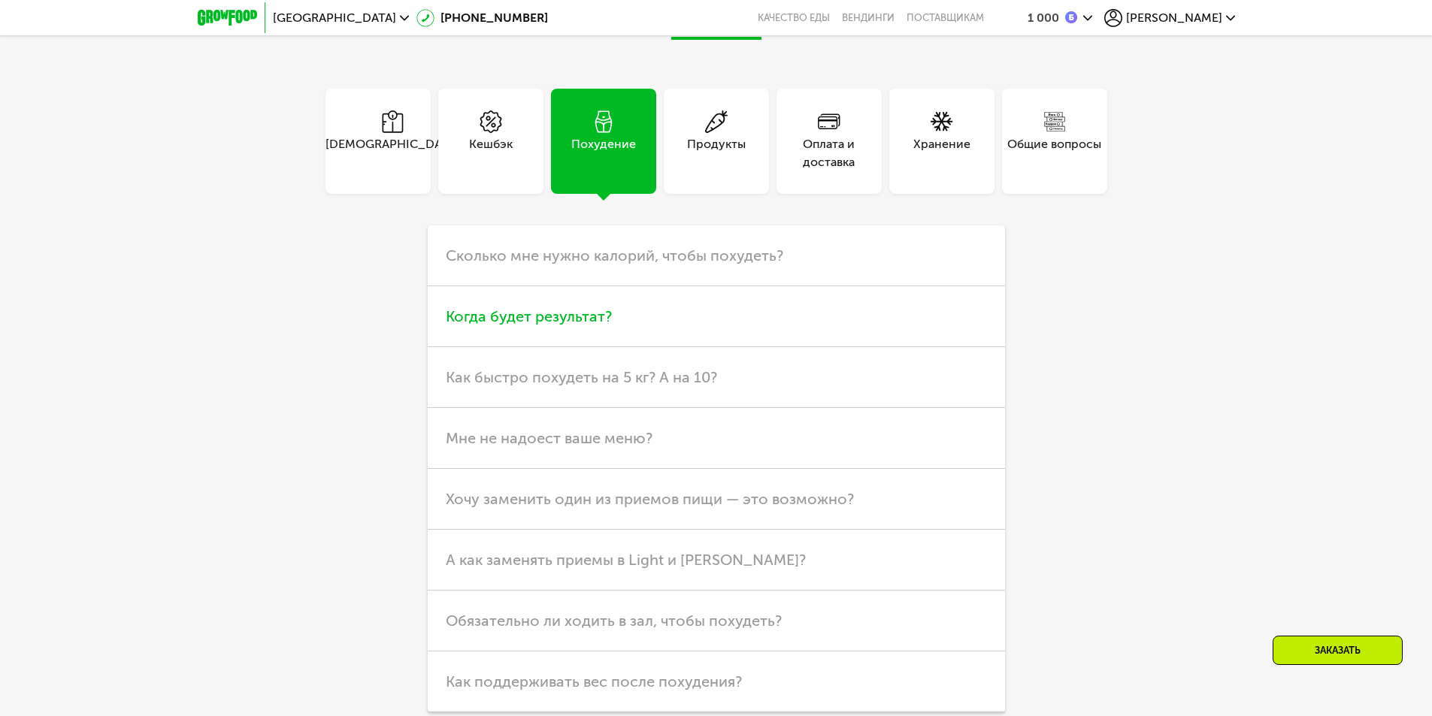
click at [461, 325] on span "Когда будет результат?" at bounding box center [529, 316] width 166 height 18
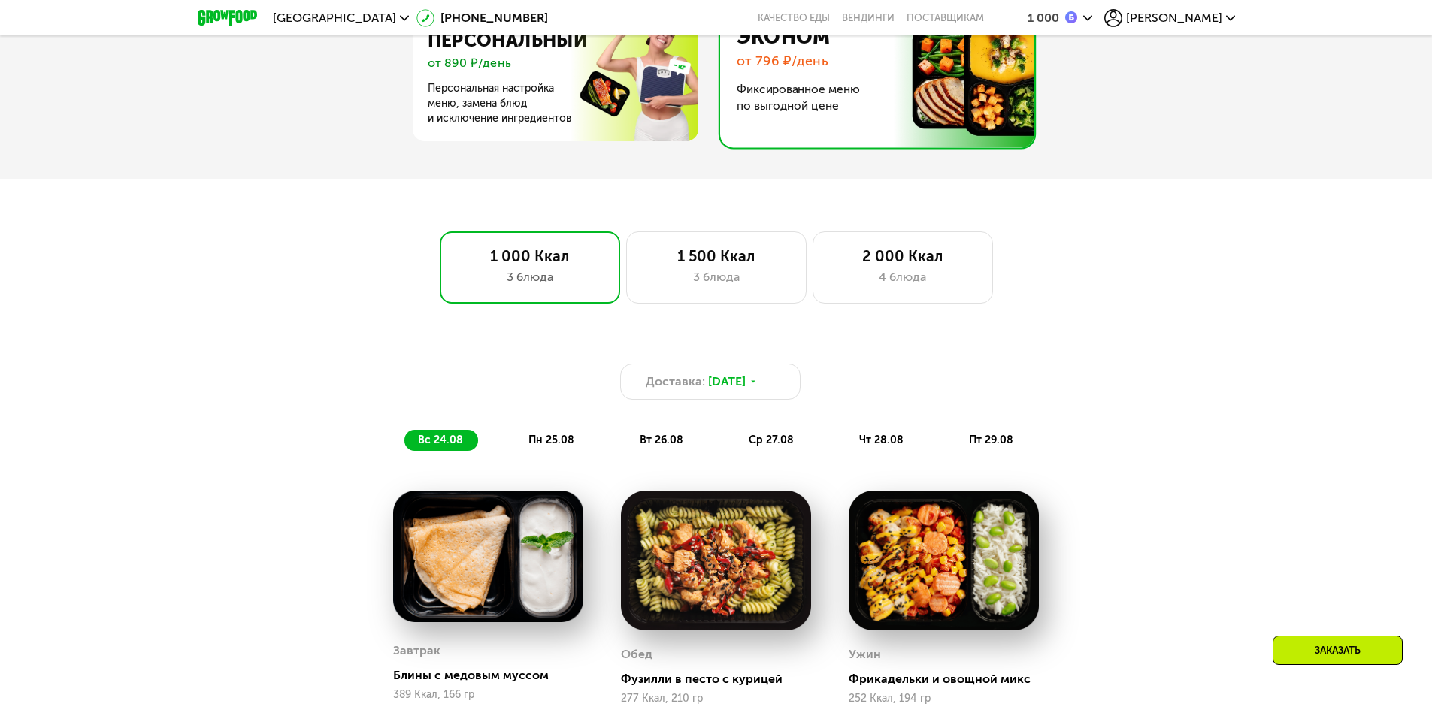
scroll to position [927, 0]
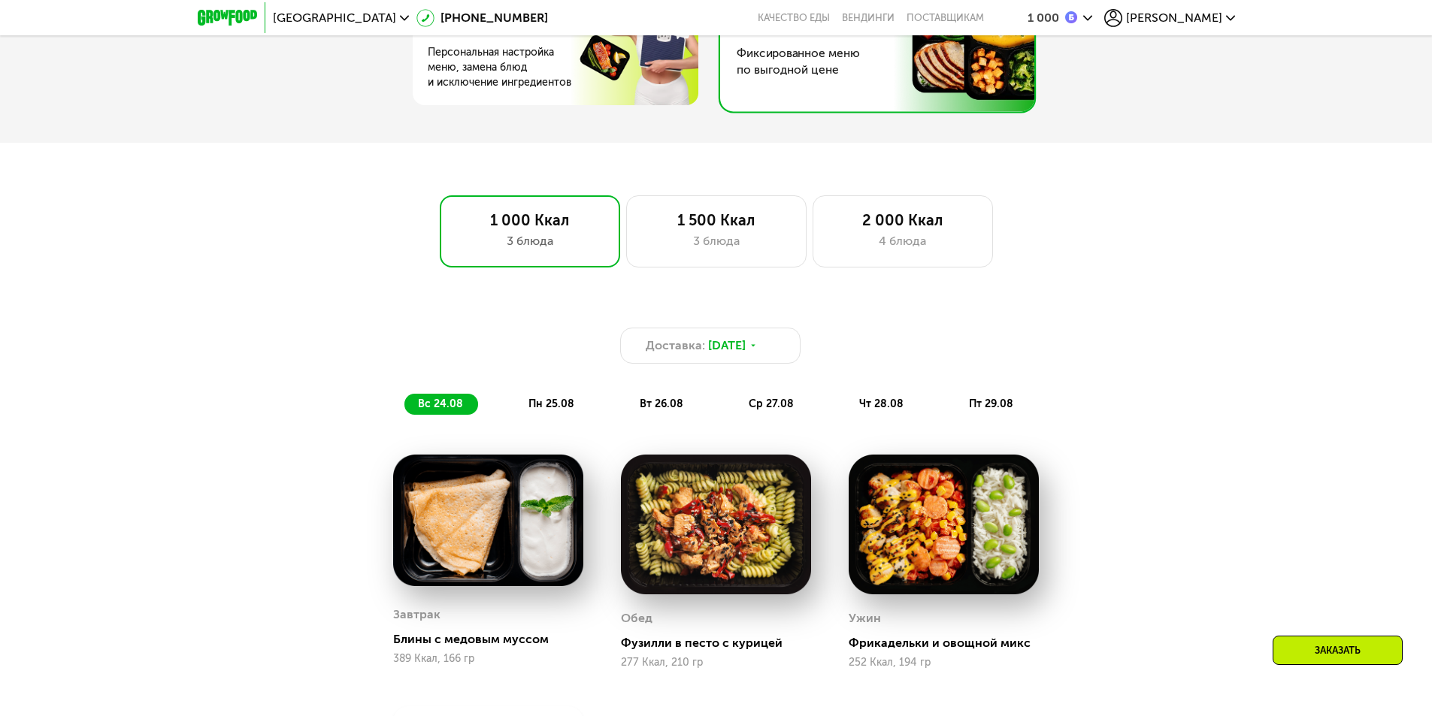
click at [783, 410] on span "ср 27.08" at bounding box center [771, 404] width 45 height 13
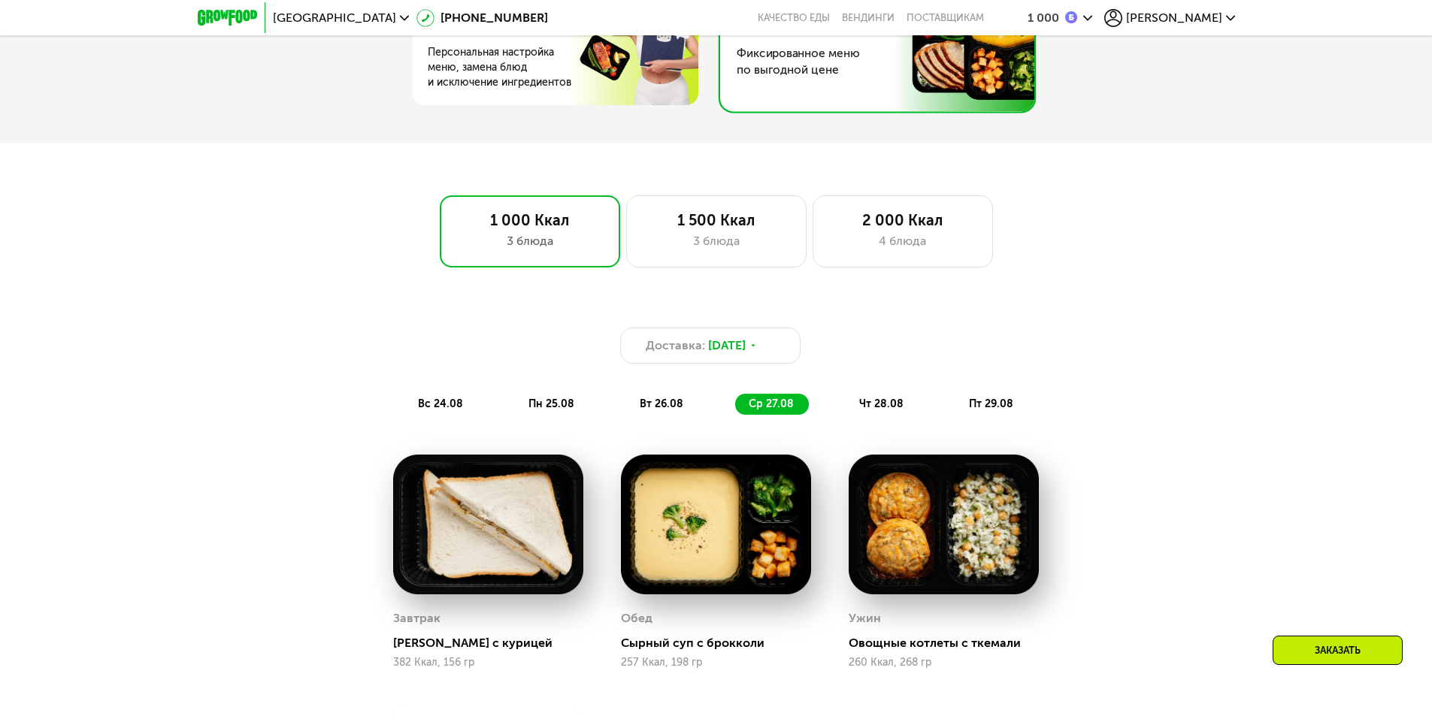
scroll to position [1003, 0]
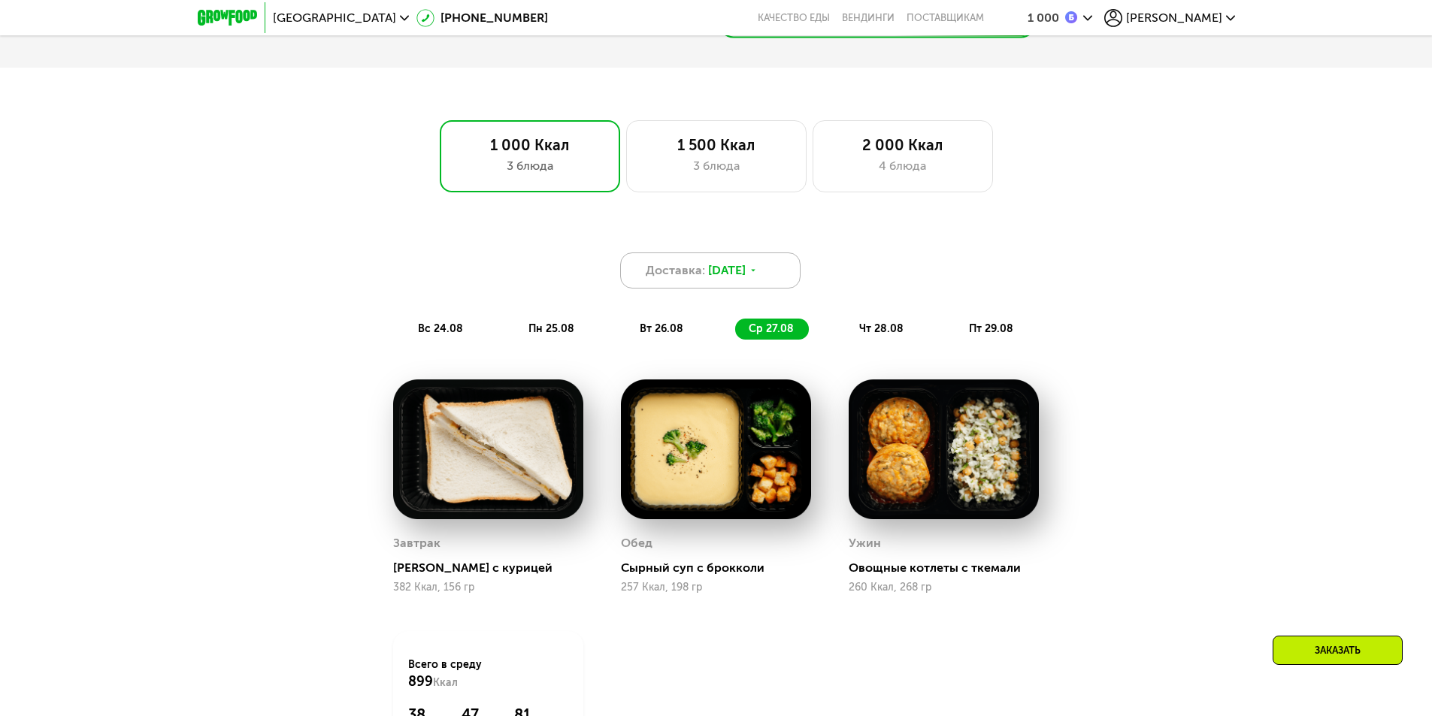
click at [746, 274] on span "[DATE]" at bounding box center [727, 271] width 38 height 18
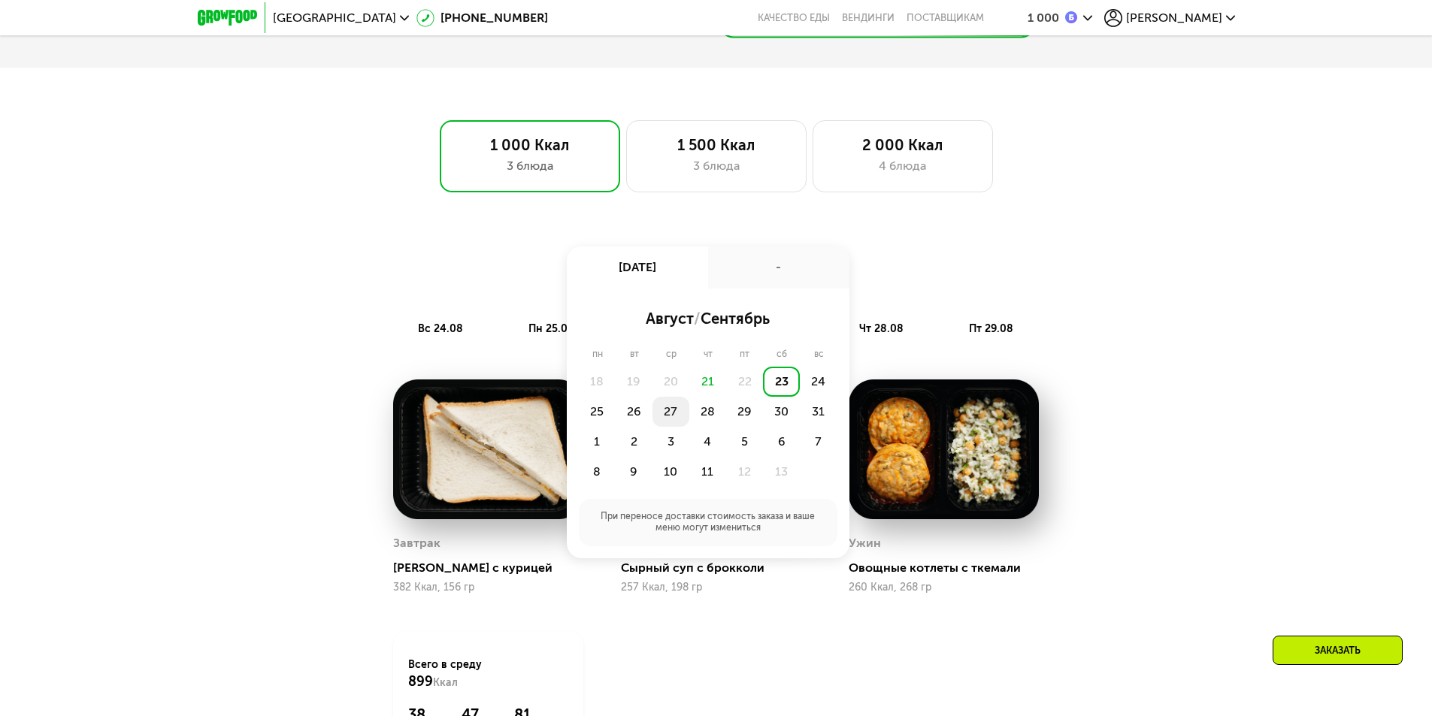
click at [689, 410] on div "27" at bounding box center [707, 412] width 37 height 30
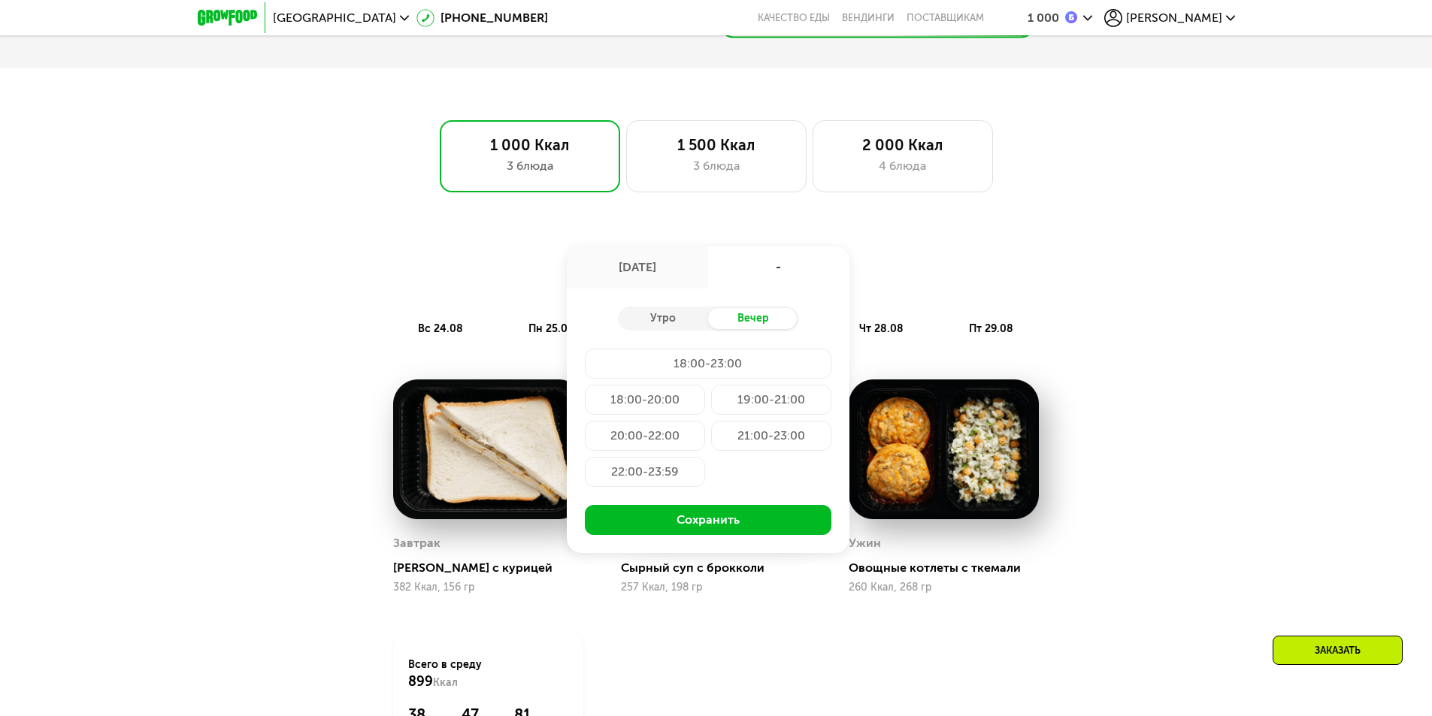
click at [659, 273] on div "[DATE]" at bounding box center [637, 268] width 141 height 42
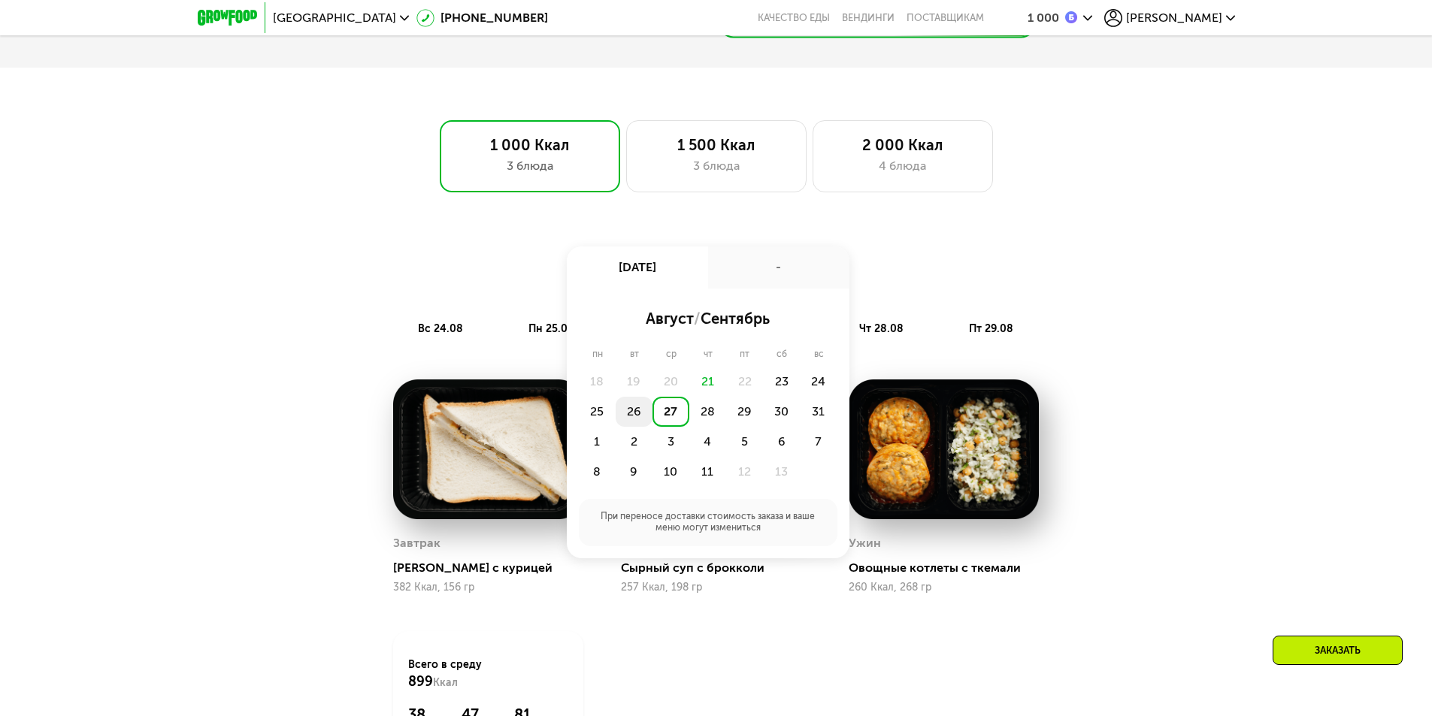
click at [652, 416] on div "26" at bounding box center [670, 412] width 37 height 30
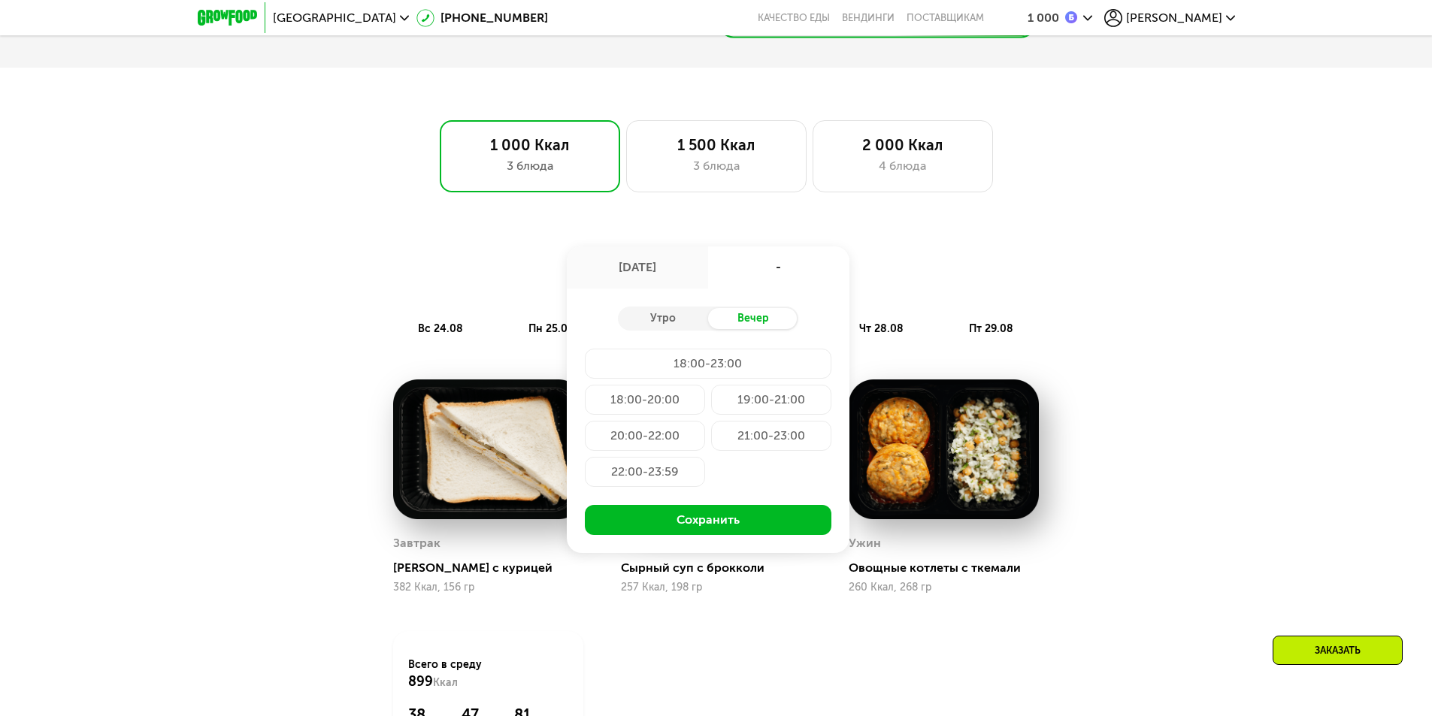
click at [711, 443] on div "20:00-22:00" at bounding box center [771, 436] width 120 height 30
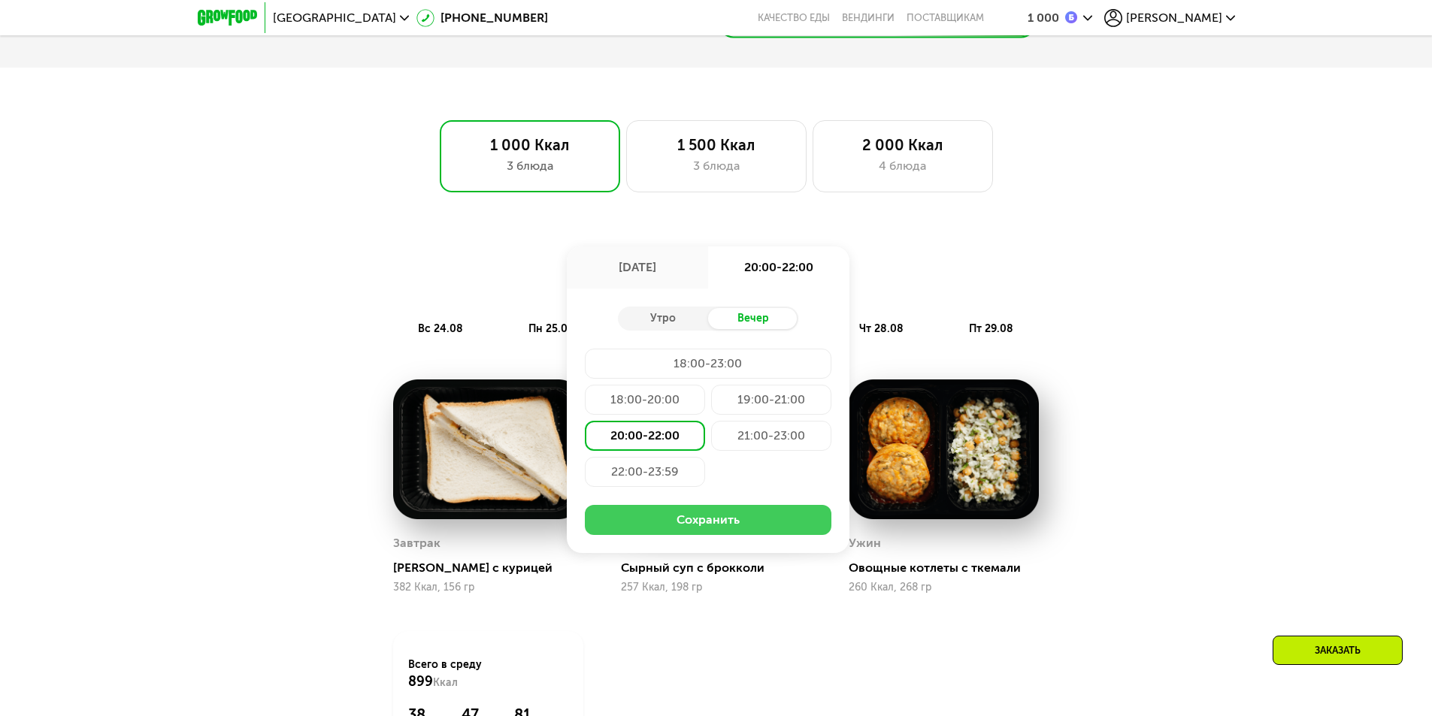
click at [719, 522] on button "Сохранить" at bounding box center [708, 520] width 247 height 30
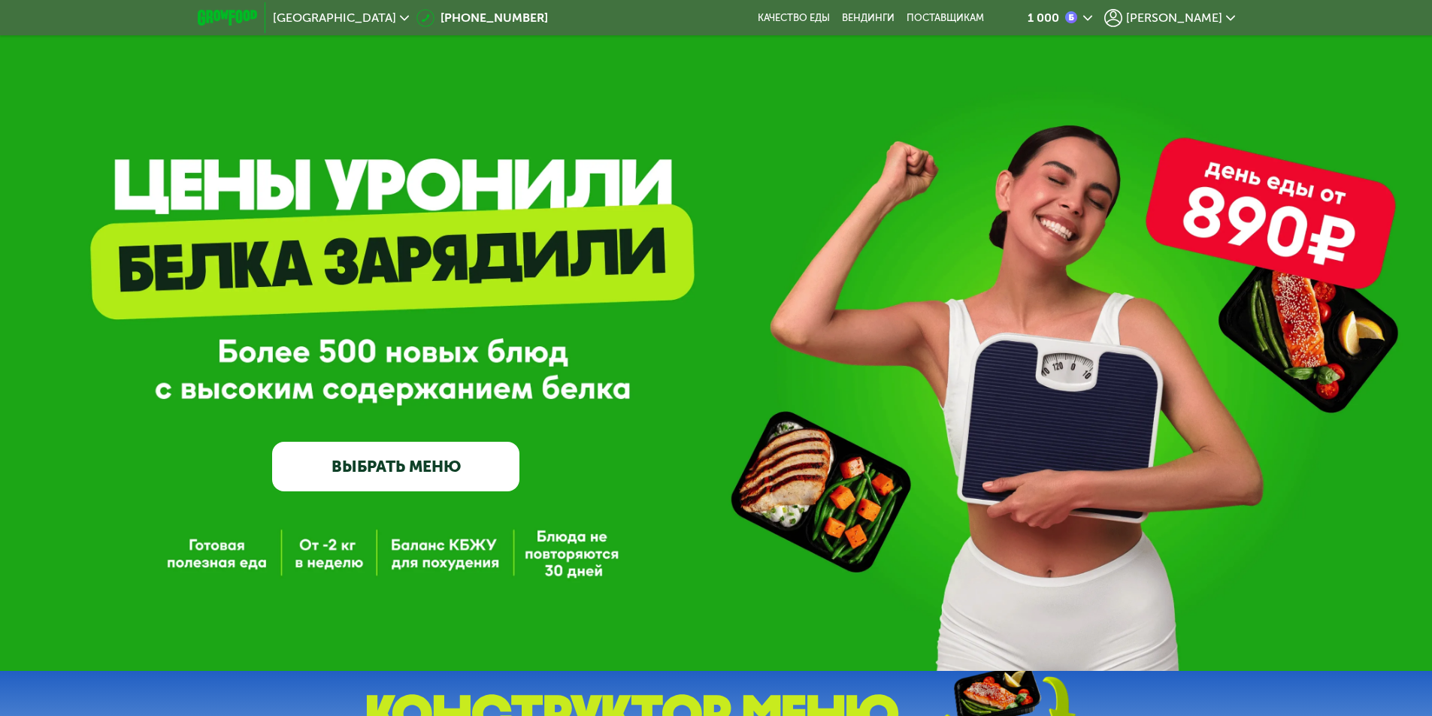
scroll to position [0, 0]
